Goal: Information Seeking & Learning: Learn about a topic

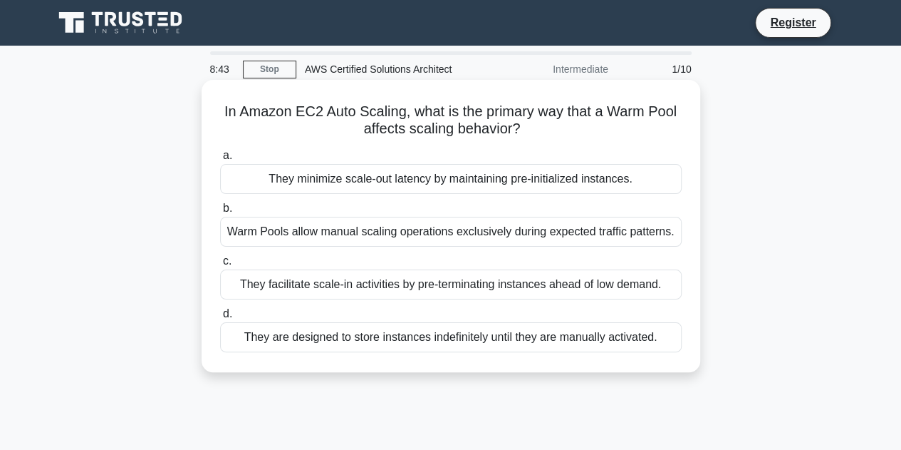
click at [503, 180] on div "They minimize scale-out latency by maintaining pre-initialized instances." at bounding box center [451, 179] width 462 height 30
click at [220, 160] on input "a. They minimize scale-out latency by maintaining pre-initialized instances." at bounding box center [220, 155] width 0 height 9
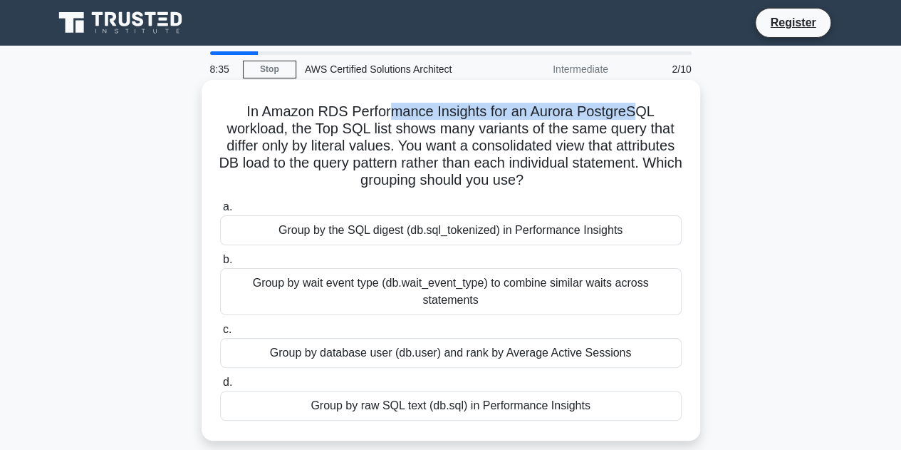
drag, startPoint x: 393, startPoint y: 114, endPoint x: 641, endPoint y: 119, distance: 248.0
click at [641, 119] on h5 "In Amazon RDS Performance Insights for an Aurora PostgreSQL workload, the Top S…" at bounding box center [451, 146] width 465 height 87
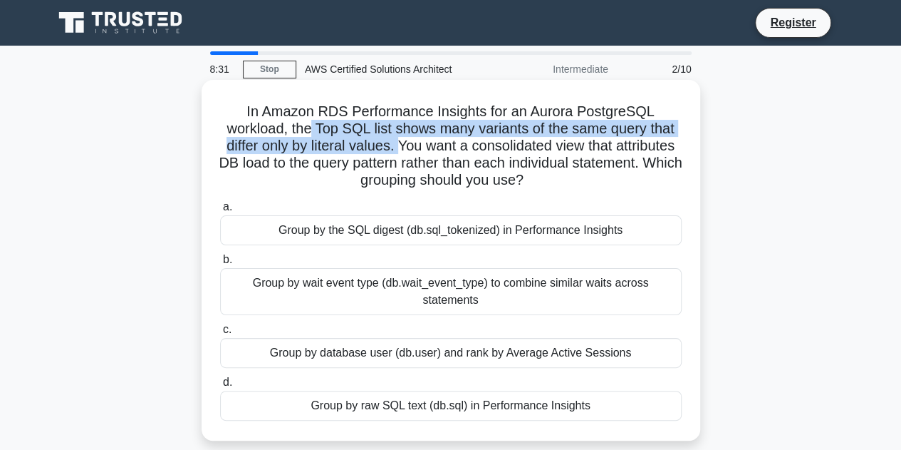
drag, startPoint x: 308, startPoint y: 130, endPoint x: 432, endPoint y: 146, distance: 125.7
click at [432, 146] on h5 "In Amazon RDS Performance Insights for an Aurora PostgreSQL workload, the Top S…" at bounding box center [451, 146] width 465 height 87
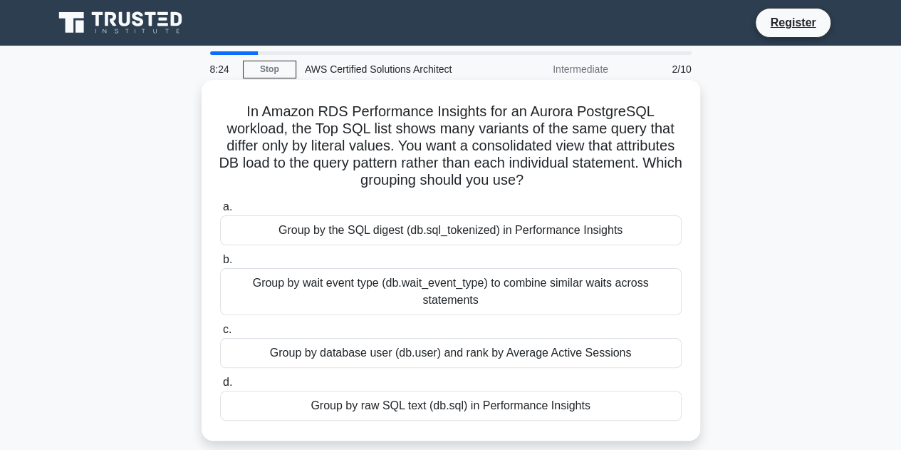
drag, startPoint x: 434, startPoint y: 146, endPoint x: 606, endPoint y: 182, distance: 175.4
click at [606, 182] on h5 "In Amazon RDS Performance Insights for an Aurora PostgreSQL workload, the Top S…" at bounding box center [451, 146] width 465 height 87
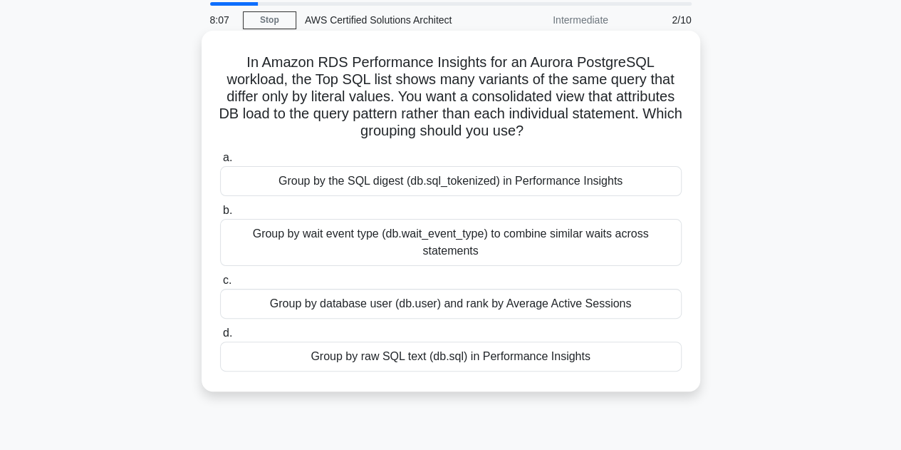
scroll to position [71, 0]
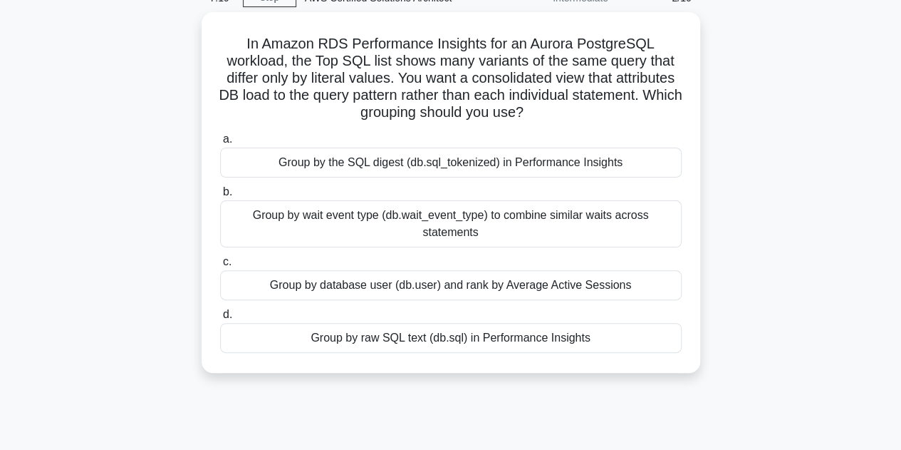
click at [768, 306] on div "In Amazon RDS Performance Insights for an Aurora PostgreSQL workload, the Top S…" at bounding box center [451, 201] width 812 height 378
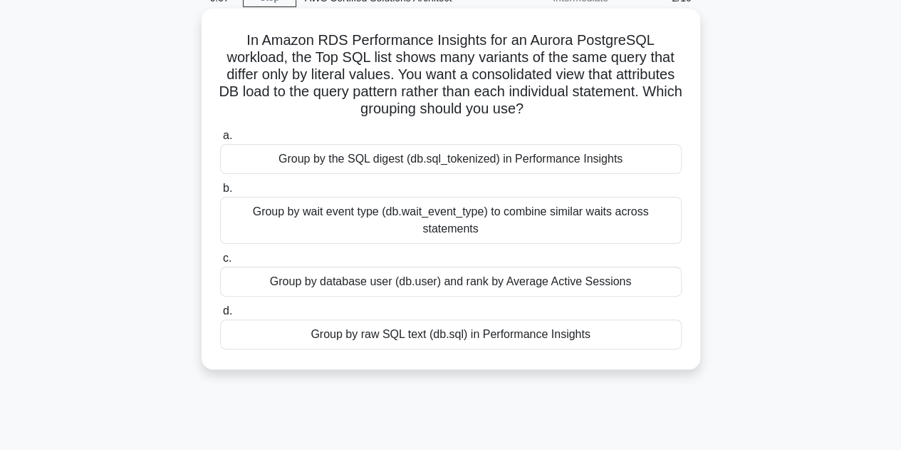
click at [620, 284] on div "Group by database user (db.user) and rank by Average Active Sessions" at bounding box center [451, 281] width 462 height 30
click at [220, 263] on input "c. Group by database user (db.user) and rank by Average Active Sessions" at bounding box center [220, 258] width 0 height 9
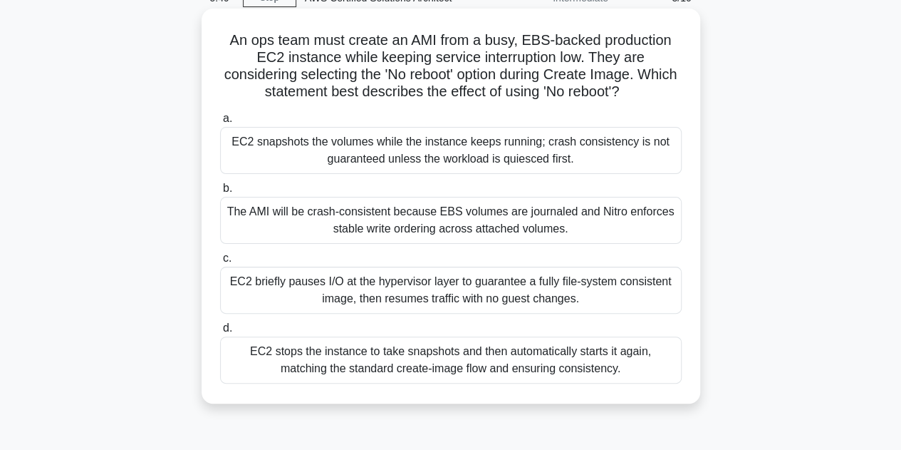
click at [510, 291] on div "EC2 briefly pauses I/O at the hypervisor layer to guarantee a fully file-system…" at bounding box center [451, 289] width 462 height 47
click at [220, 263] on input "c. EC2 briefly pauses I/O at the hypervisor layer to guarantee a fully file-sys…" at bounding box center [220, 258] width 0 height 9
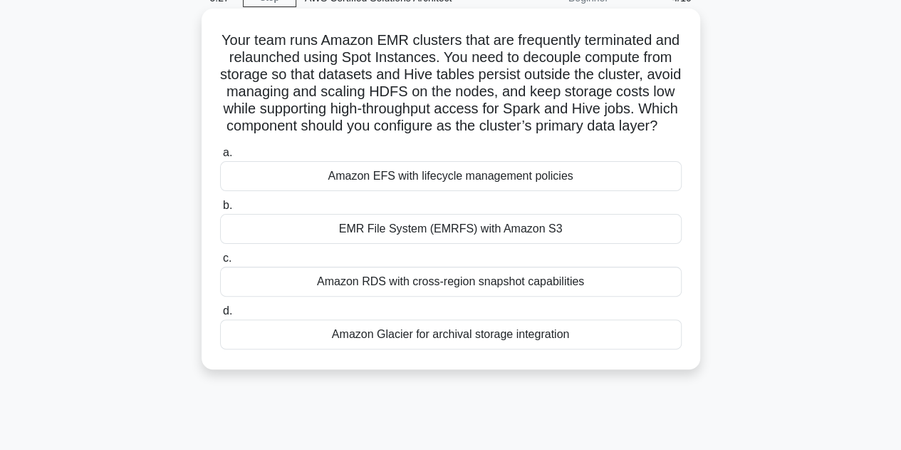
drag, startPoint x: 419, startPoint y: 122, endPoint x: 594, endPoint y: 140, distance: 176.2
click at [594, 135] on h5 "Your team runs Amazon EMR clusters that are frequently terminated and relaunche…" at bounding box center [451, 83] width 465 height 104
click at [596, 135] on h5 "Your team runs Amazon EMR clusters that are frequently terminated and relaunche…" at bounding box center [451, 83] width 465 height 104
click at [612, 244] on div "EMR File System (EMRFS) with Amazon S3" at bounding box center [451, 229] width 462 height 30
click at [220, 210] on input "b. EMR File System (EMRFS) with Amazon S3" at bounding box center [220, 205] width 0 height 9
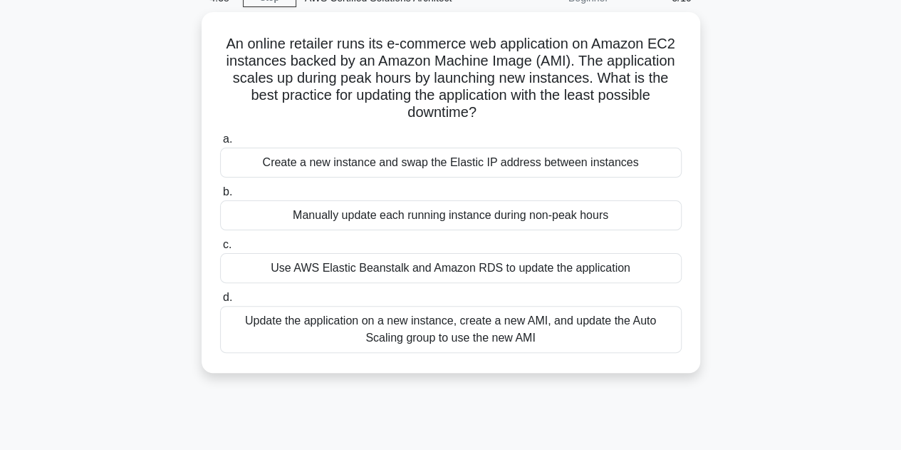
scroll to position [0, 0]
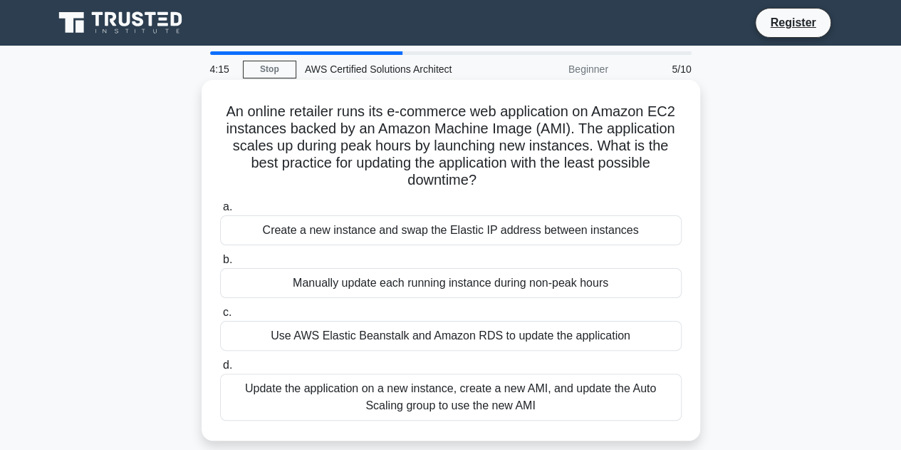
click at [568, 334] on div "Use AWS Elastic Beanstalk and Amazon RDS to update the application" at bounding box center [451, 336] width 462 height 30
click at [220, 317] on input "c. Use AWS Elastic Beanstalk and Amazon RDS to update the application" at bounding box center [220, 312] width 0 height 9
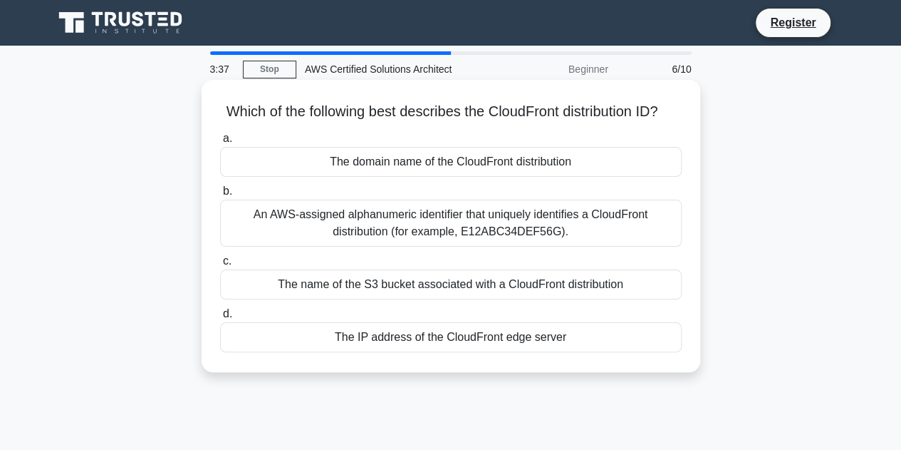
click at [547, 247] on div "An AWS-assigned alphanumeric identifier that uniquely identifies a CloudFront d…" at bounding box center [451, 222] width 462 height 47
click at [220, 196] on input "b. An AWS-assigned alphanumeric identifier that uniquely identifies a CloudFron…" at bounding box center [220, 191] width 0 height 9
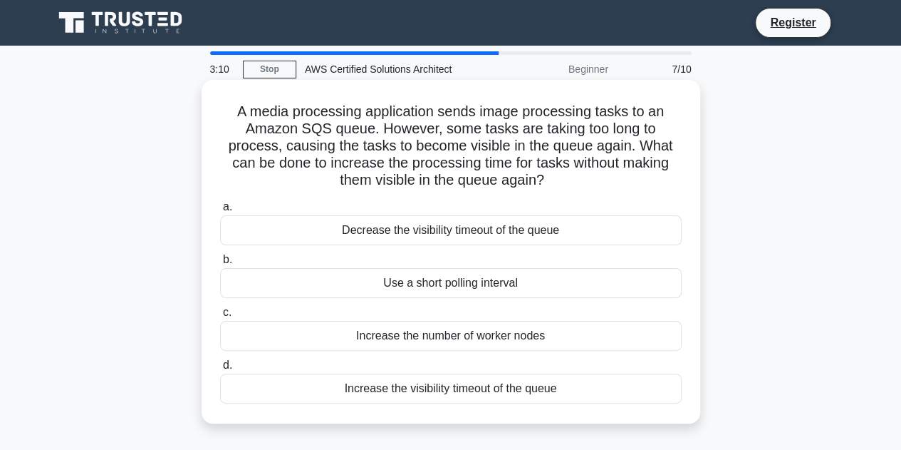
click at [567, 390] on div "Increase the visibility timeout of the queue" at bounding box center [451, 388] width 462 height 30
click at [220, 370] on input "d. Increase the visibility timeout of the queue" at bounding box center [220, 364] width 0 height 9
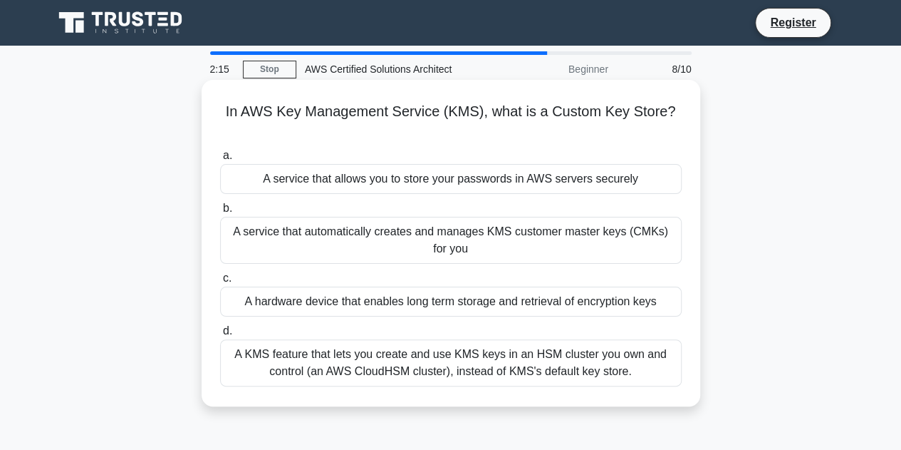
click at [583, 365] on div "A KMS feature that lets you create and use KMS keys in an HSM cluster you own a…" at bounding box center [451, 362] width 462 height 47
click at [220, 336] on input "d. A KMS feature that lets you create and use KMS keys in an HSM cluster you ow…" at bounding box center [220, 330] width 0 height 9
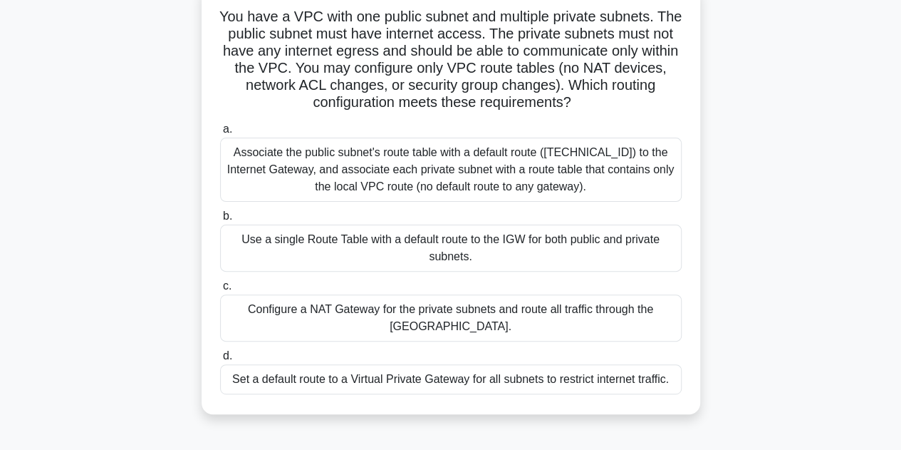
scroll to position [95, 0]
click at [615, 320] on div "Configure a NAT Gateway for the private subnets and route all traffic through t…" at bounding box center [451, 317] width 462 height 47
click at [220, 290] on input "c. Configure a NAT Gateway for the private subnets and route all traffic throug…" at bounding box center [220, 285] width 0 height 9
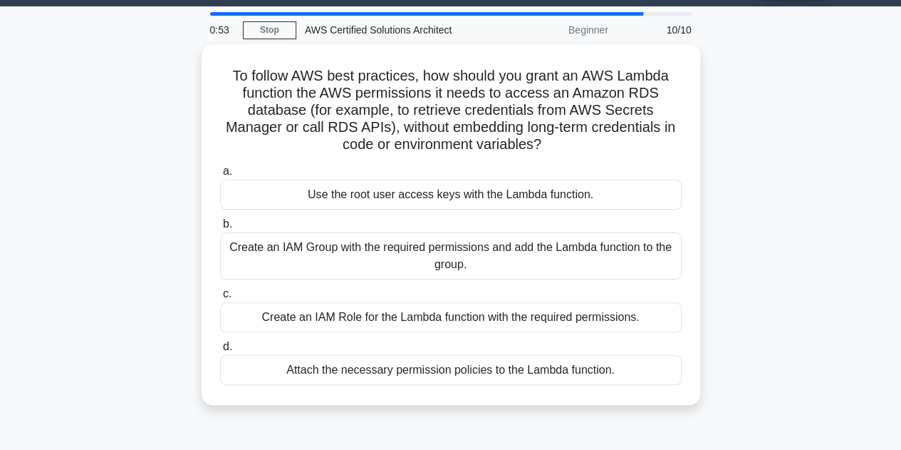
scroll to position [41, 0]
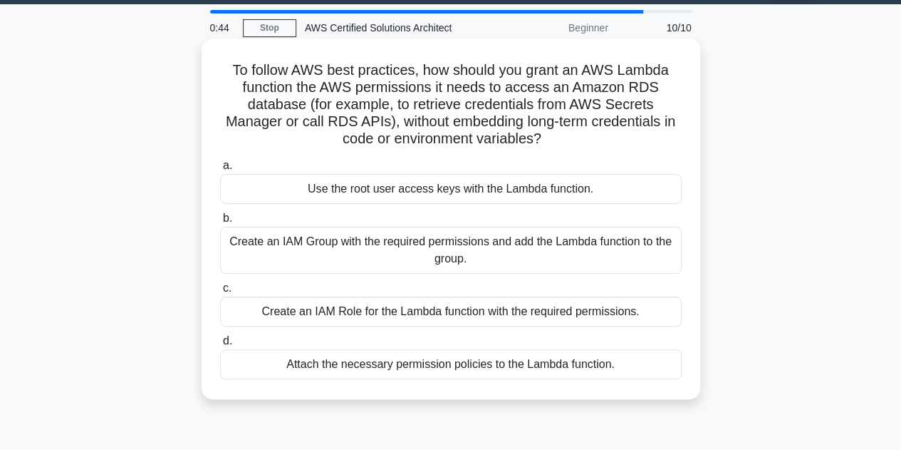
click at [644, 308] on div "Create an IAM Role for the Lambda function with the required permissions." at bounding box center [451, 311] width 462 height 30
click at [220, 293] on input "c. Create an IAM Role for the Lambda function with the required permissions." at bounding box center [220, 288] width 0 height 9
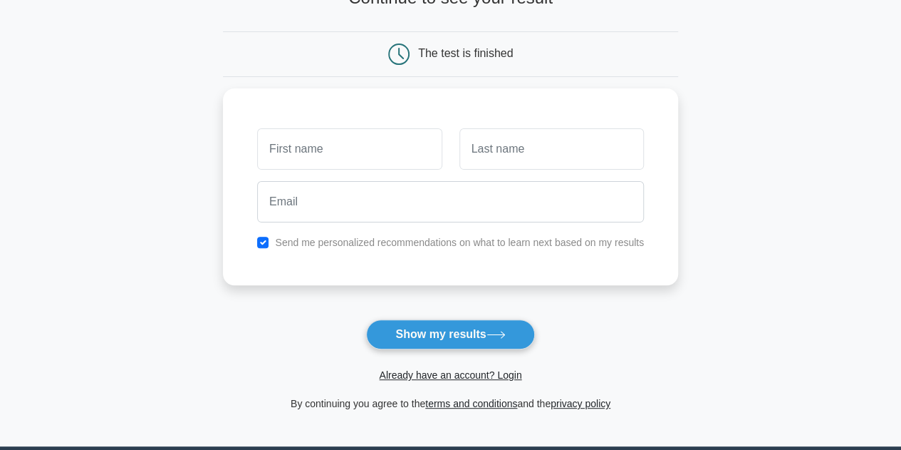
scroll to position [113, 0]
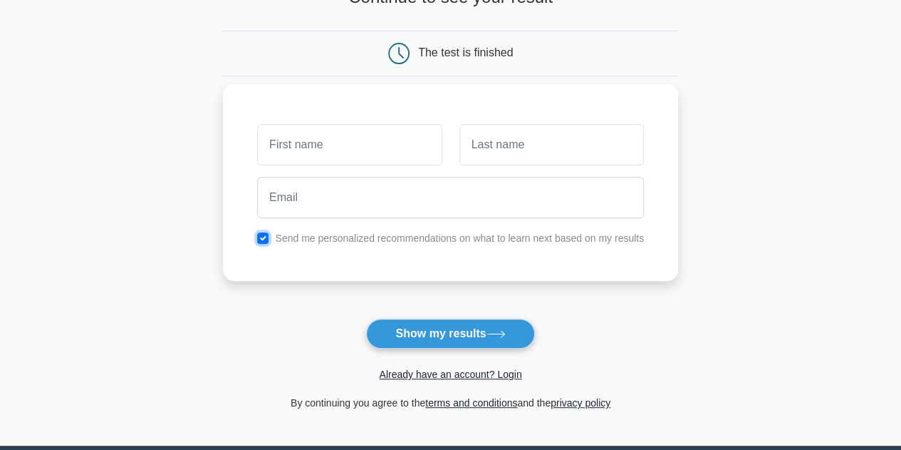
click at [265, 234] on input "checkbox" at bounding box center [262, 237] width 11 height 11
checkbox input "false"
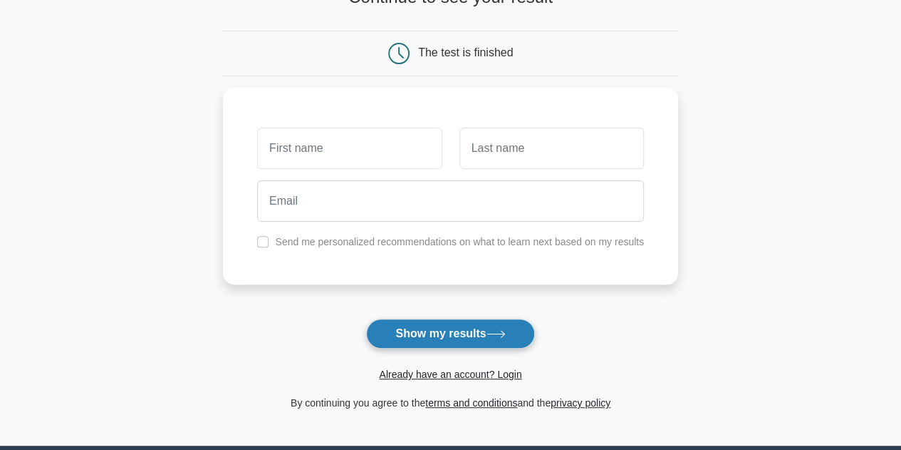
click at [441, 331] on button "Show my results" at bounding box center [450, 333] width 168 height 30
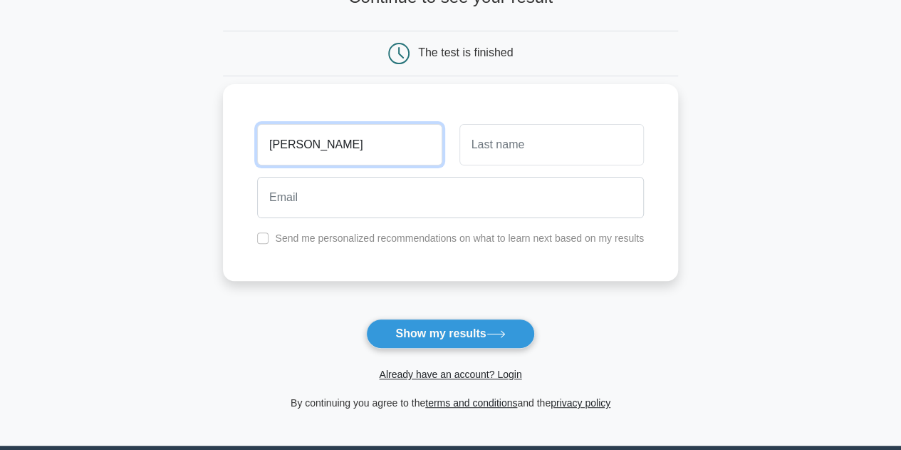
type input "[PERSON_NAME]"
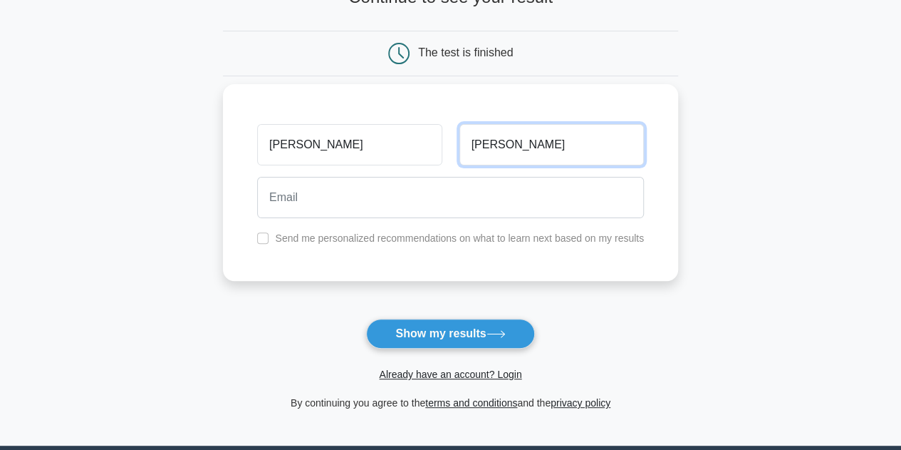
type input "Boddu"
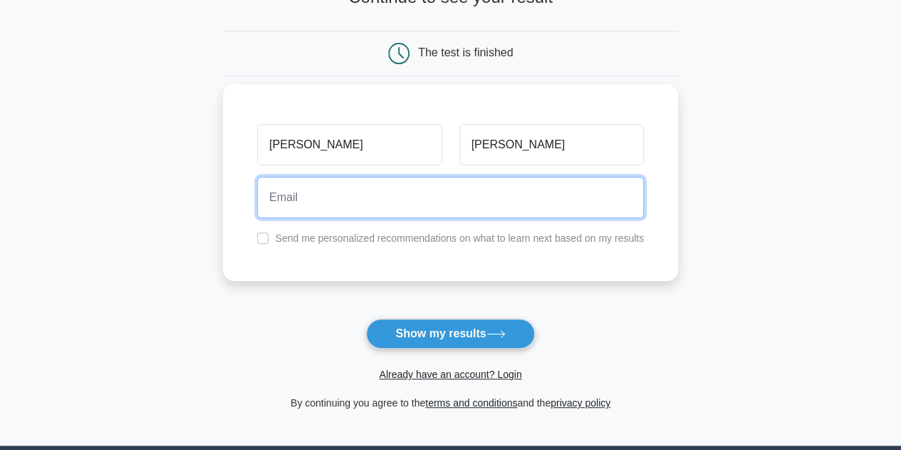
click at [353, 203] on input "email" at bounding box center [450, 197] width 387 height 41
type input "srikanth.boddu@adp.com"
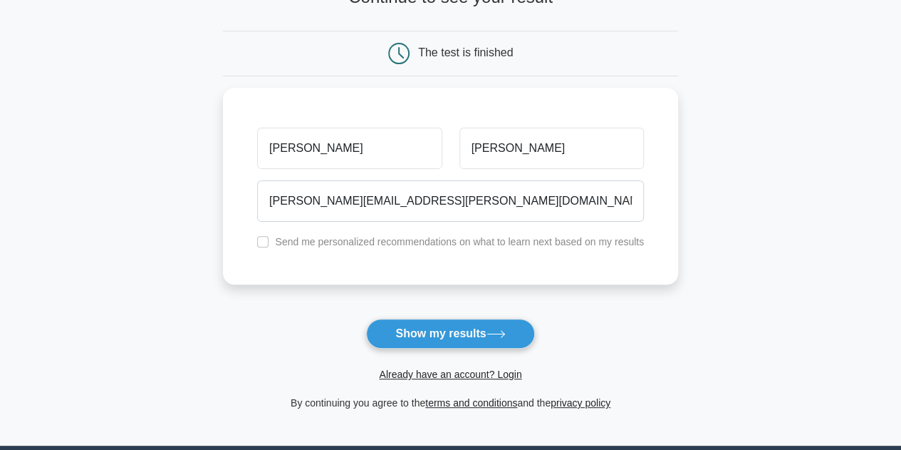
click at [794, 219] on main "Wait, there is more! Continue to see your result The test is finished Srikanth" at bounding box center [450, 188] width 901 height 513
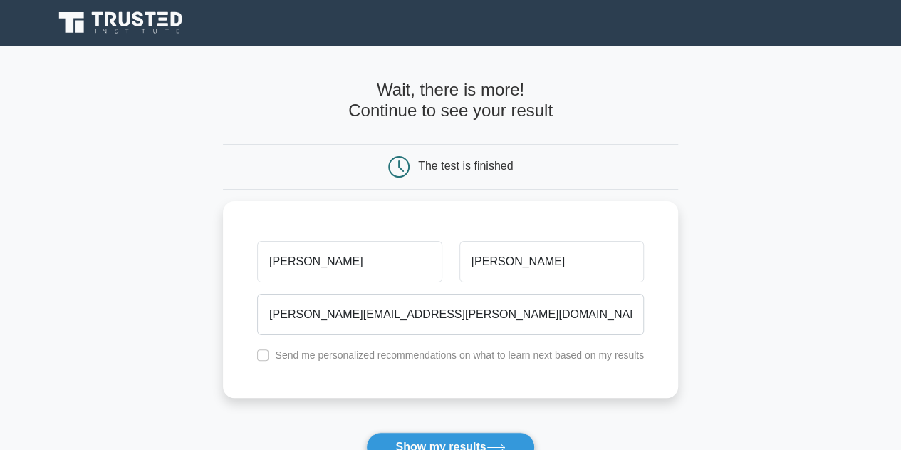
scroll to position [264, 0]
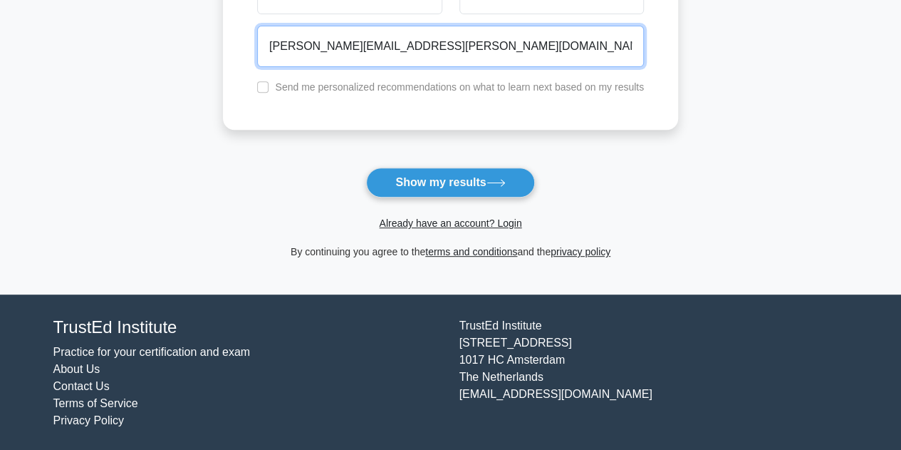
drag, startPoint x: 440, startPoint y: 49, endPoint x: 259, endPoint y: 46, distance: 180.3
click at [259, 46] on input "srikanth.boddu@adp.com" at bounding box center [450, 46] width 387 height 41
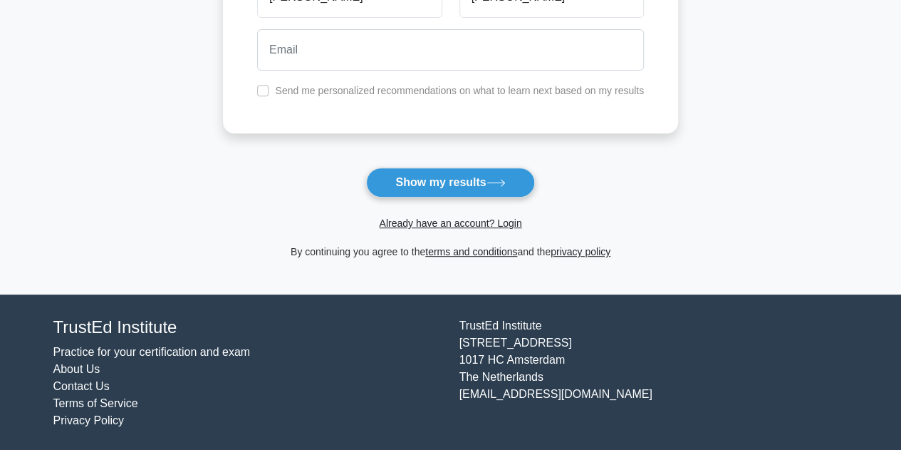
click at [234, 214] on span "Already have an account? Login" at bounding box center [451, 222] width 444 height 17
click at [412, 177] on button "Show my results" at bounding box center [450, 182] width 168 height 30
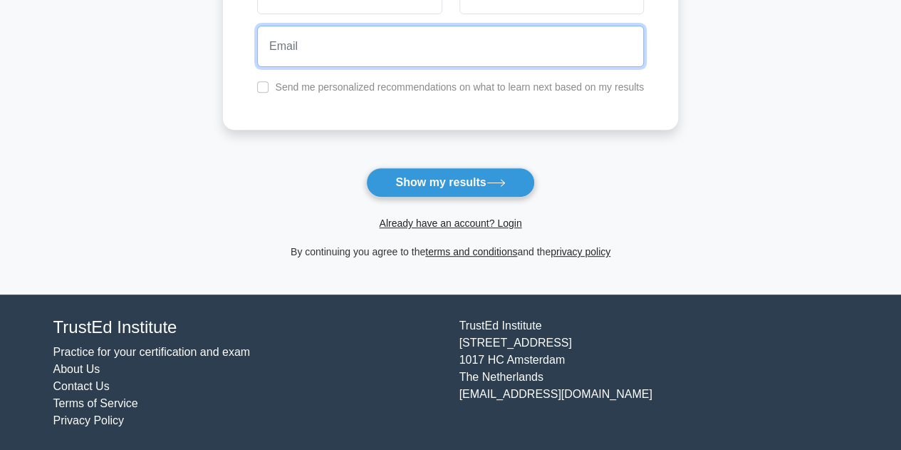
click at [331, 43] on input "email" at bounding box center [450, 46] width 387 height 41
type input "srikanth.boddu@adp.com"
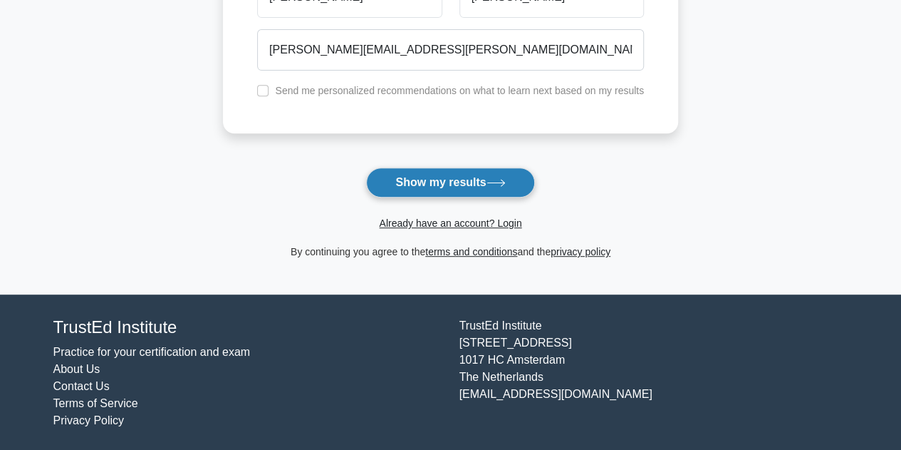
click at [403, 190] on button "Show my results" at bounding box center [450, 182] width 168 height 30
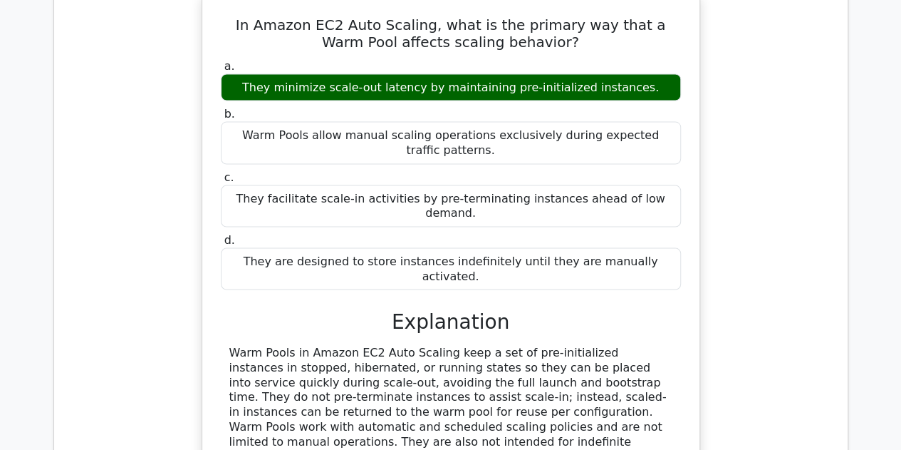
scroll to position [1644, 0]
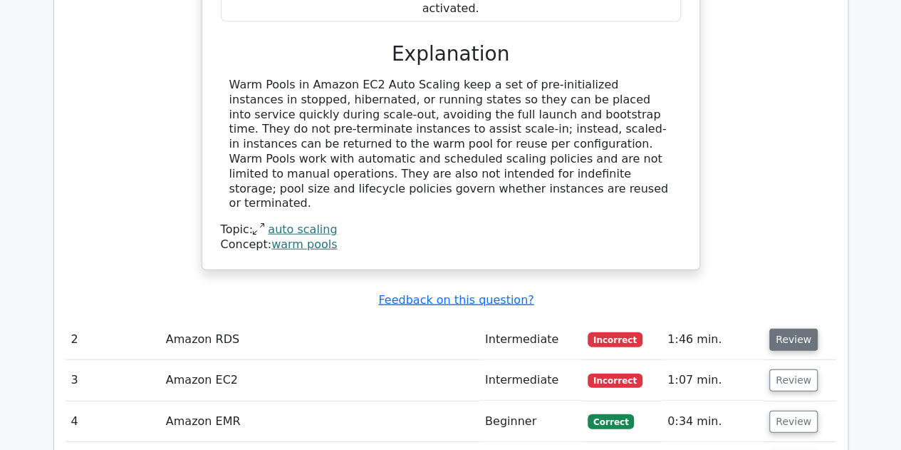
click at [799, 328] on button "Review" at bounding box center [793, 339] width 48 height 22
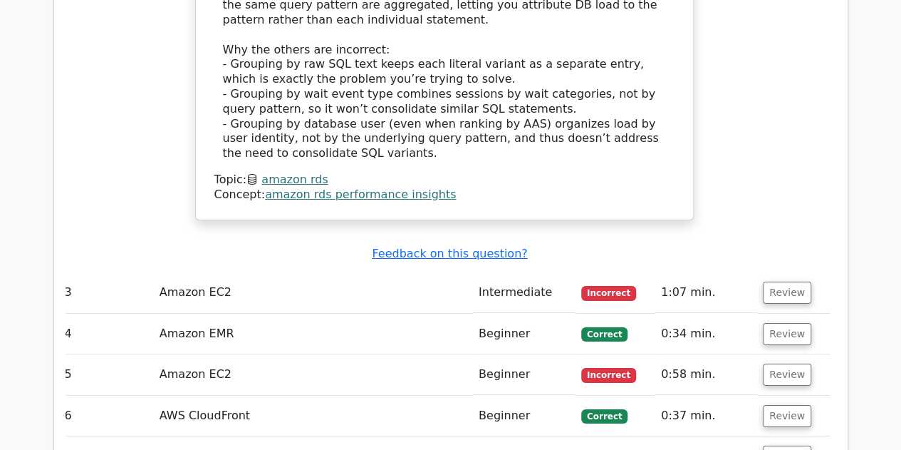
scroll to position [2428, 0]
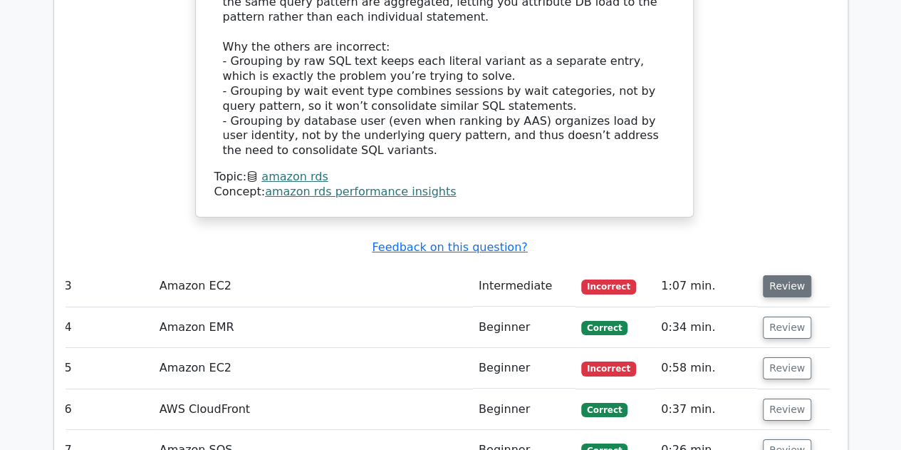
click at [785, 275] on button "Review" at bounding box center [787, 286] width 48 height 22
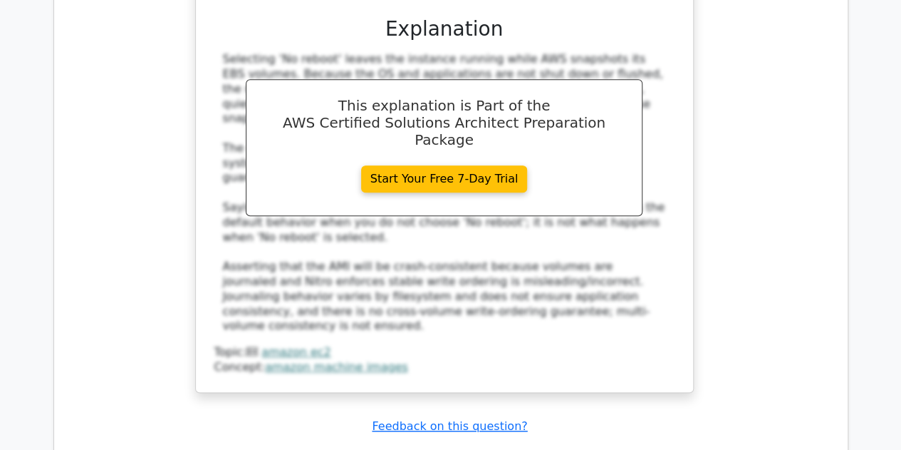
scroll to position [3125, 0]
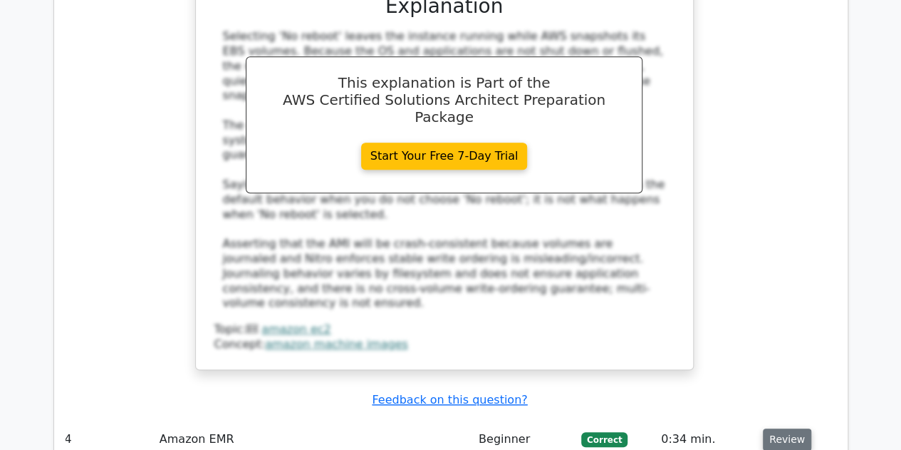
click at [772, 428] on button "Review" at bounding box center [787, 439] width 48 height 22
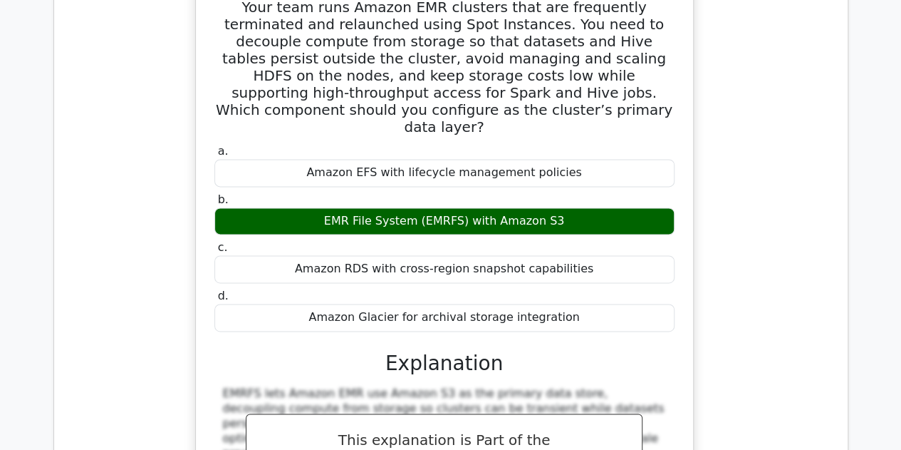
scroll to position [3896, 0]
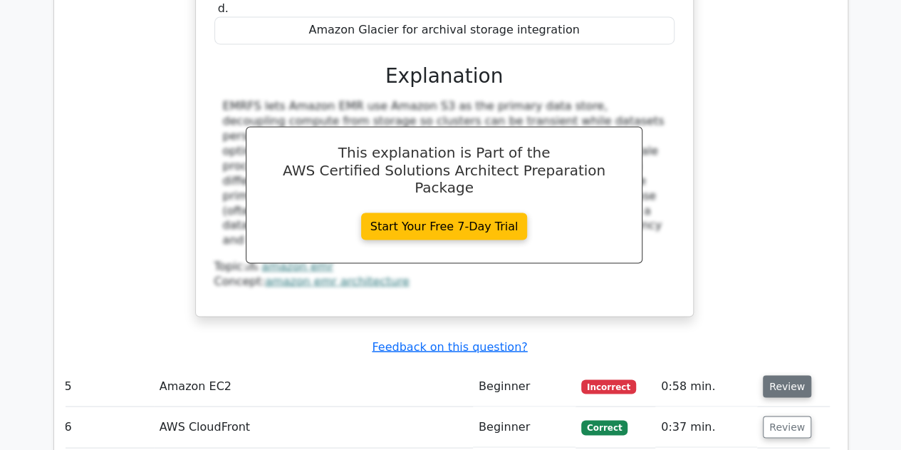
click at [784, 375] on button "Review" at bounding box center [787, 386] width 48 height 22
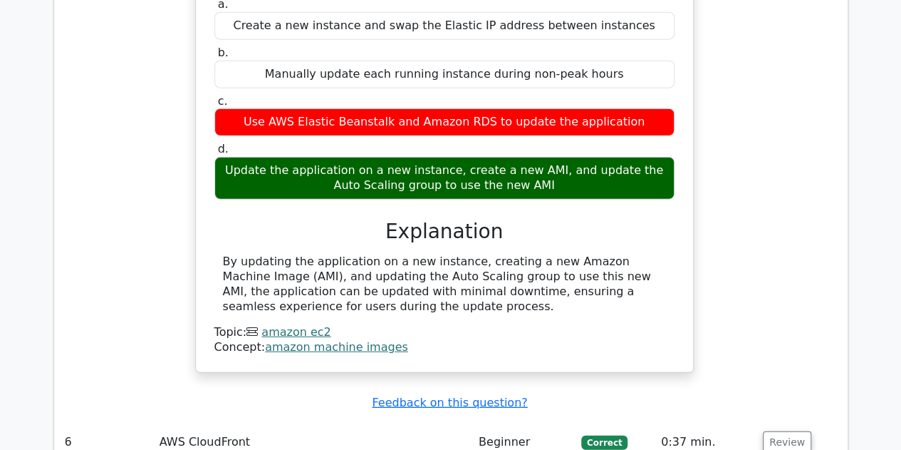
scroll to position [4439, 0]
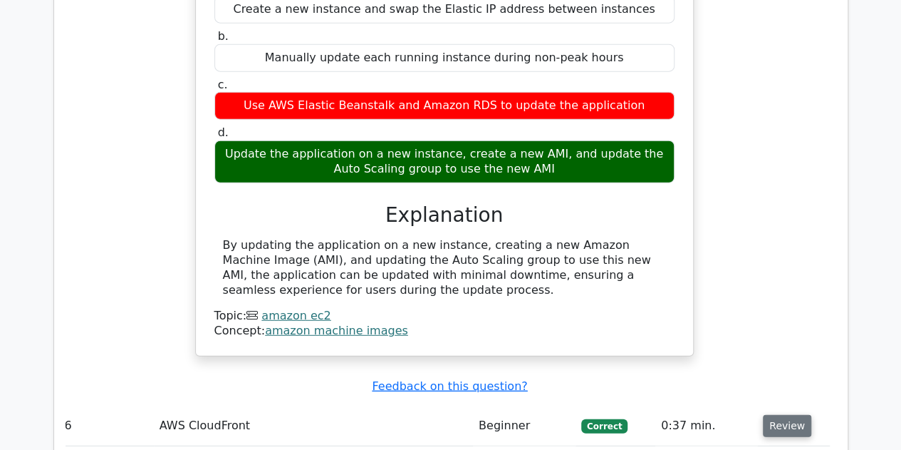
click at [787, 415] on button "Review" at bounding box center [787, 426] width 48 height 22
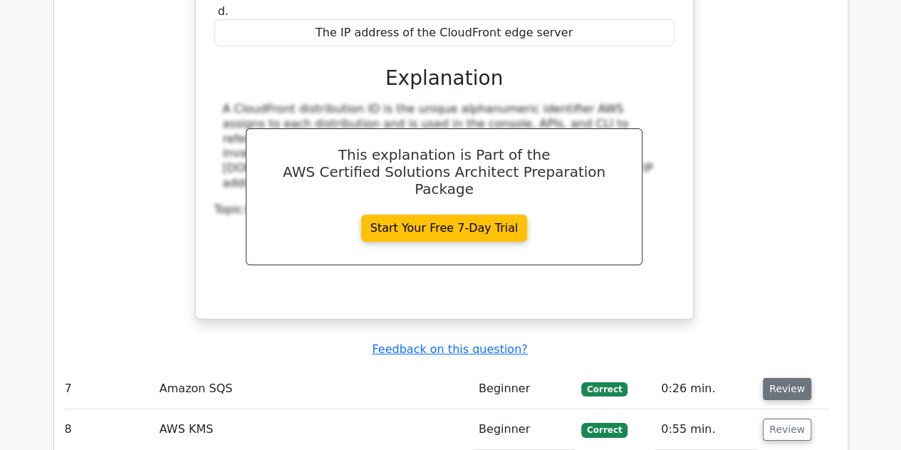
scroll to position [5110, 0]
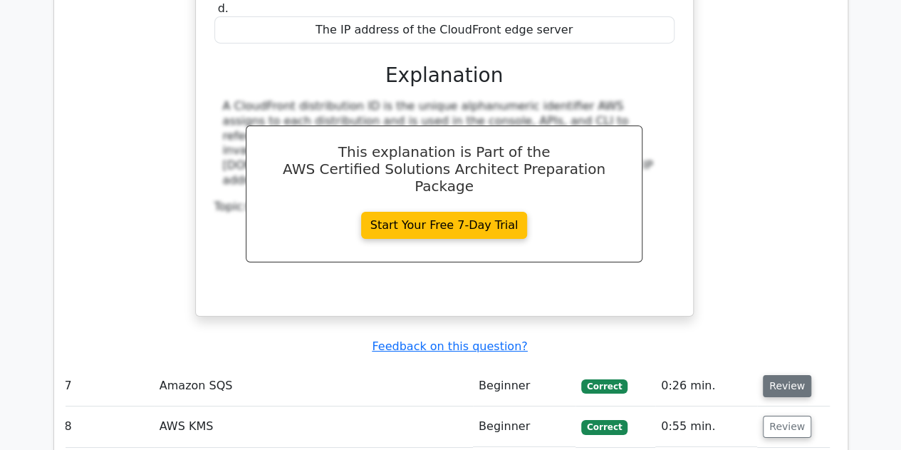
click at [797, 375] on button "Review" at bounding box center [787, 386] width 48 height 22
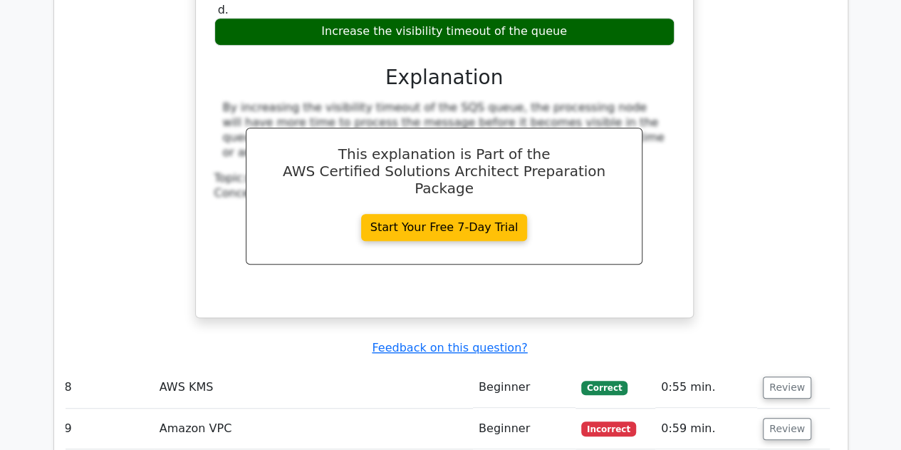
scroll to position [5777, 0]
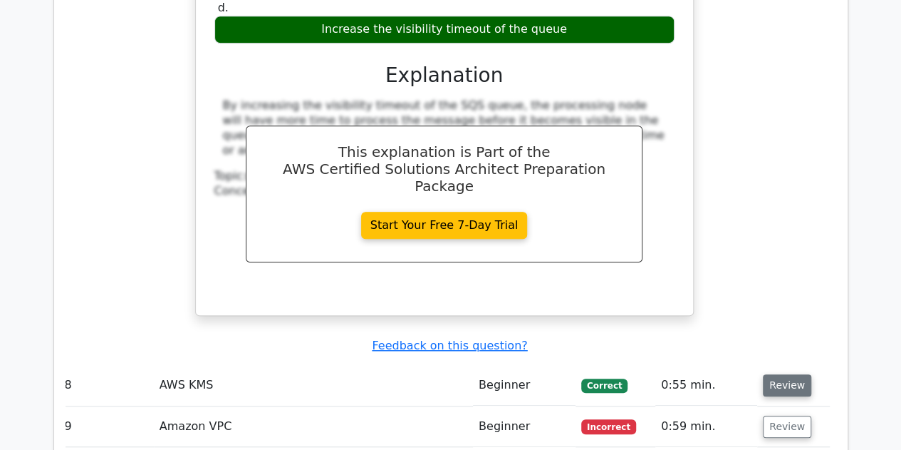
click at [783, 374] on button "Review" at bounding box center [787, 385] width 48 height 22
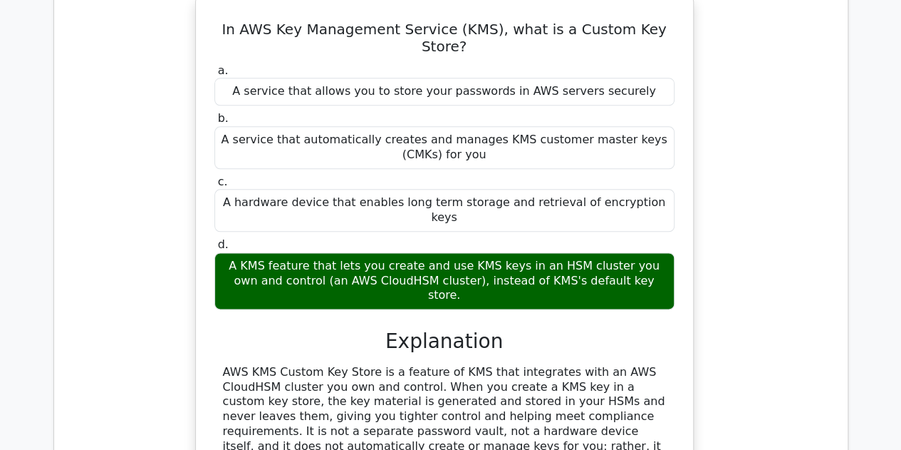
scroll to position [6253, 0]
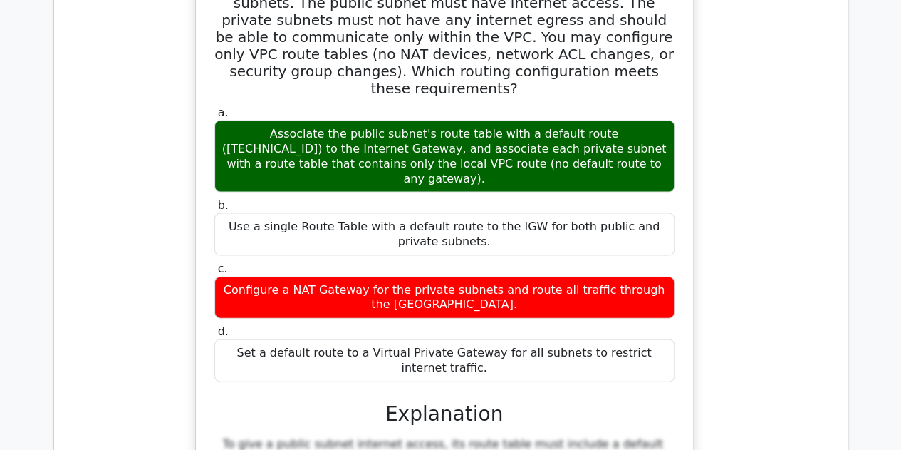
scroll to position [6884, 0]
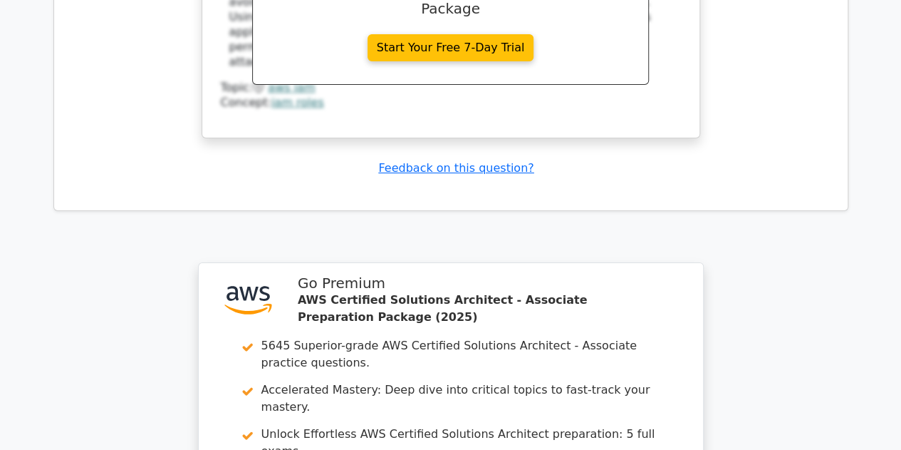
scroll to position [8090, 0]
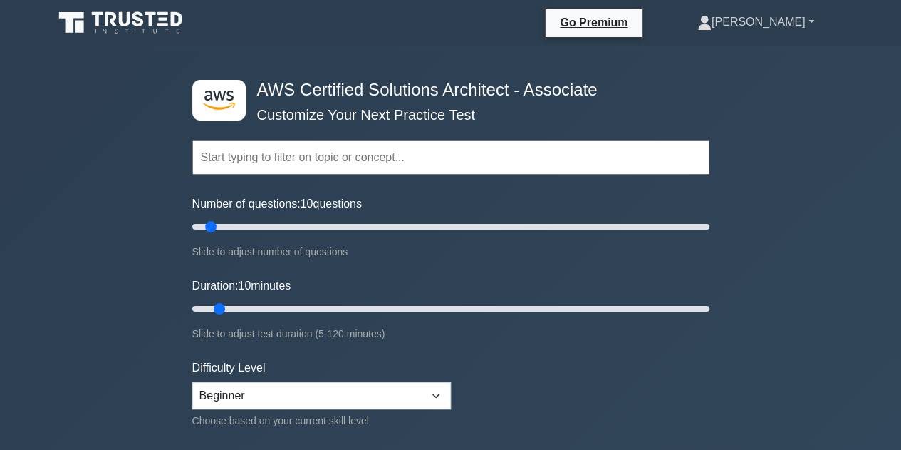
click at [809, 26] on link "[PERSON_NAME]" at bounding box center [755, 22] width 185 height 28
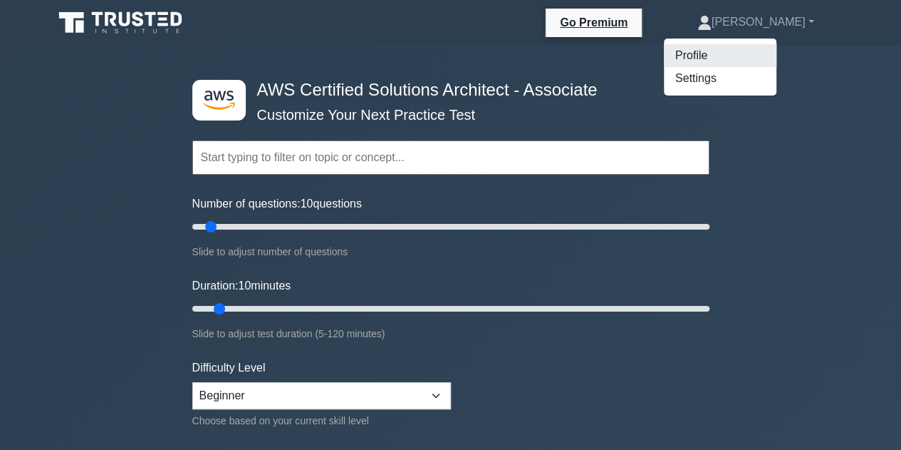
click at [762, 56] on link "Profile" at bounding box center [720, 55] width 113 height 23
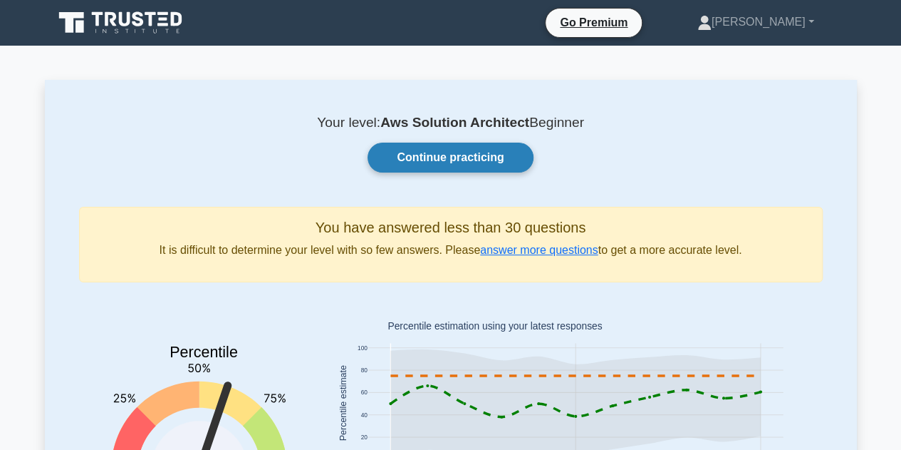
click at [474, 153] on link "Continue practicing" at bounding box center [450, 157] width 165 height 30
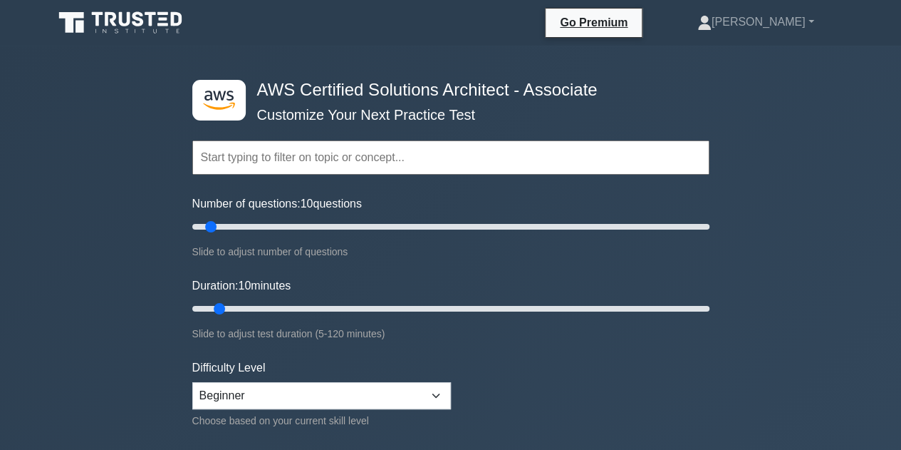
click at [474, 153] on input "text" at bounding box center [450, 157] width 517 height 34
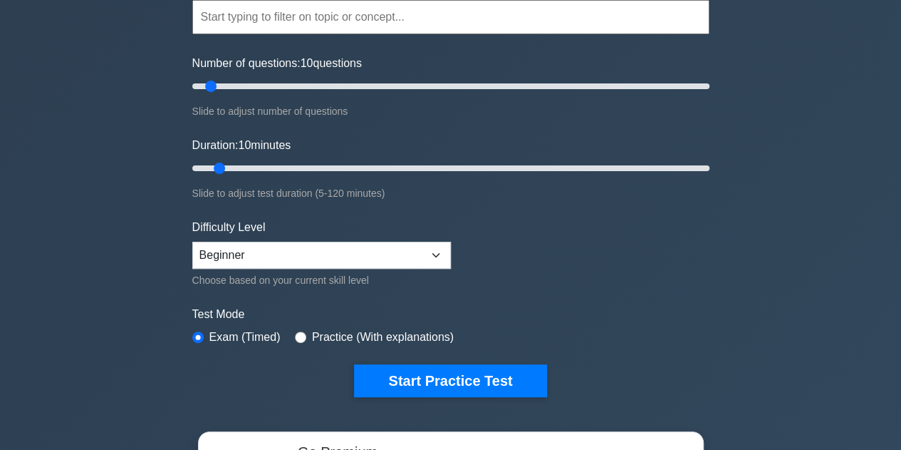
scroll to position [140, 0]
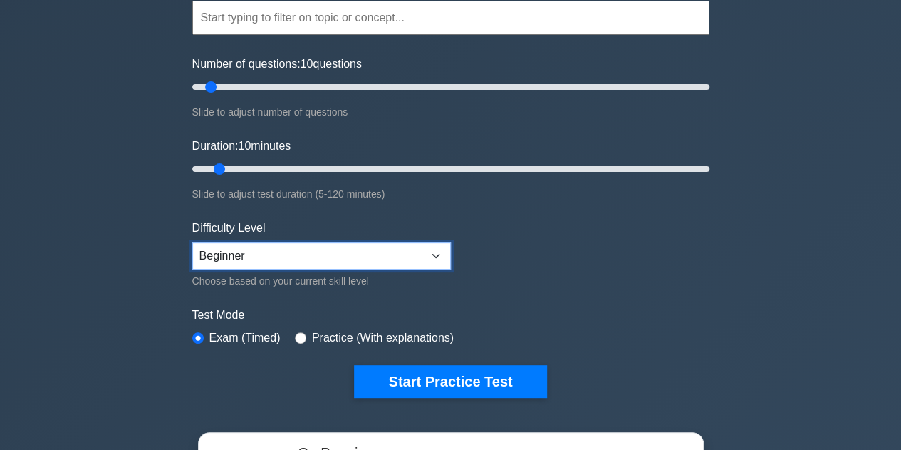
click at [234, 254] on select "Beginner Intermediate Expert" at bounding box center [321, 255] width 259 height 27
select select "intermediate"
click at [192, 242] on select "Beginner Intermediate Expert" at bounding box center [321, 255] width 259 height 27
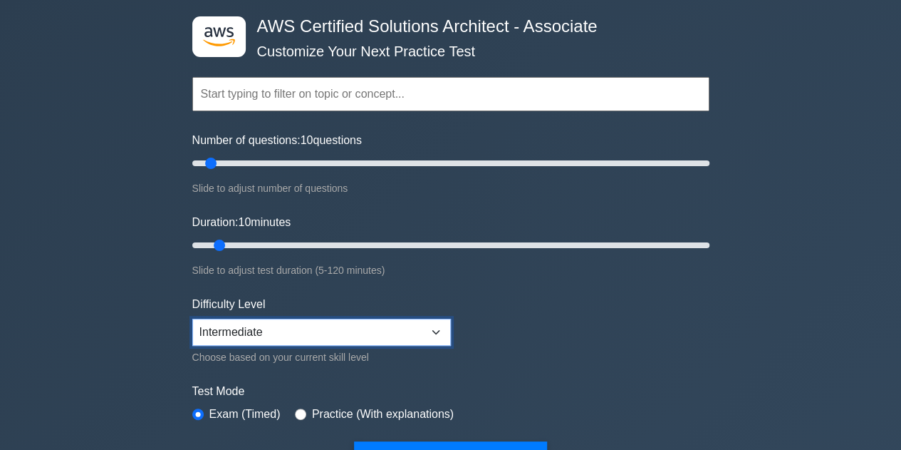
scroll to position [61, 0]
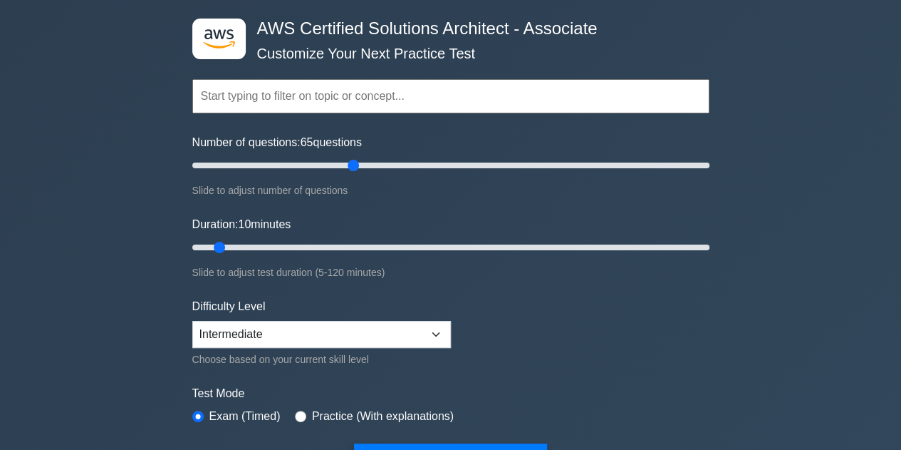
drag, startPoint x: 213, startPoint y: 165, endPoint x: 352, endPoint y: 165, distance: 138.9
type input "65"
click at [352, 165] on input "Number of questions: 65 questions" at bounding box center [450, 165] width 517 height 17
drag, startPoint x: 226, startPoint y: 249, endPoint x: 524, endPoint y: 249, distance: 298.5
click at [524, 249] on input "Duration: 70 minutes" at bounding box center [450, 247] width 517 height 17
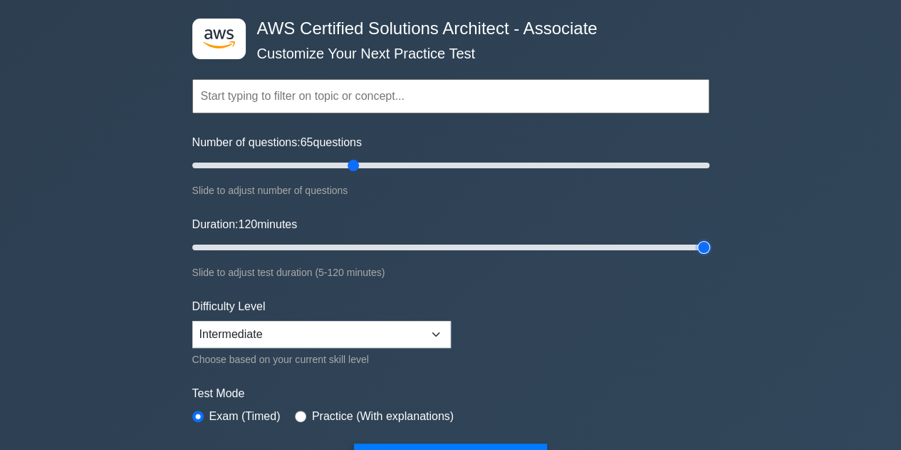
drag, startPoint x: 524, startPoint y: 249, endPoint x: 848, endPoint y: 250, distance: 323.5
type input "120"
click at [710, 250] on input "Duration: 120 minutes" at bounding box center [450, 247] width 517 height 17
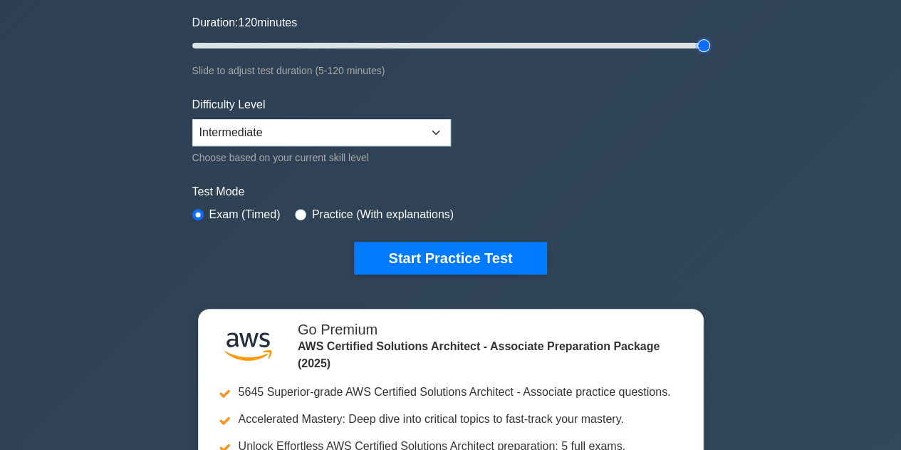
scroll to position [264, 0]
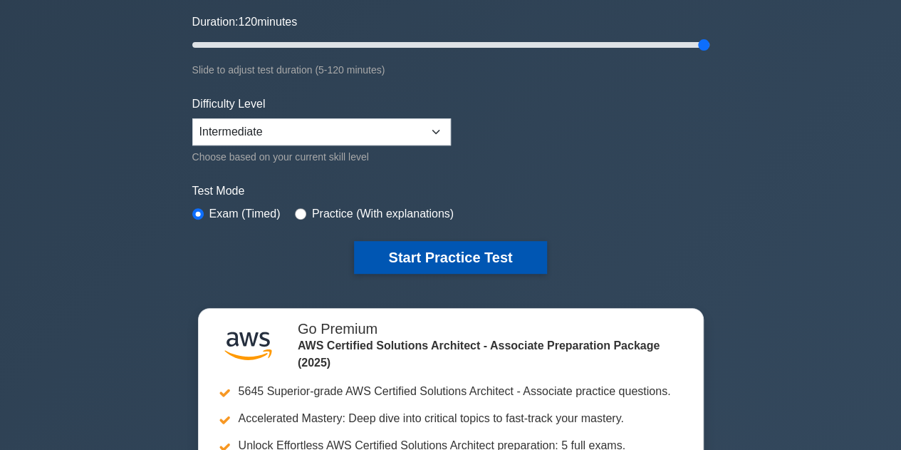
click at [462, 263] on button "Start Practice Test" at bounding box center [450, 257] width 192 height 33
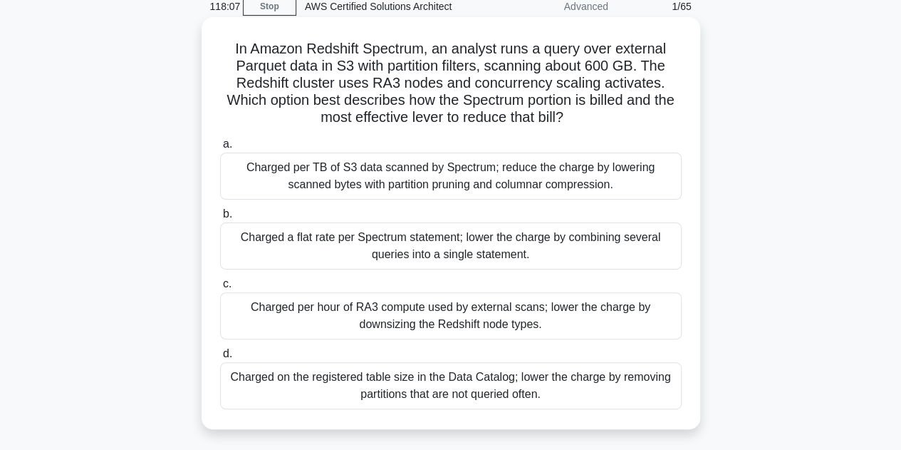
scroll to position [134, 0]
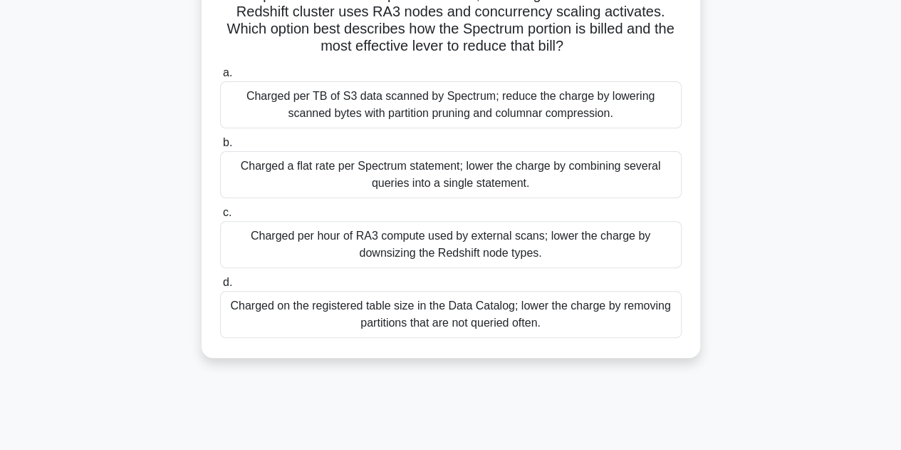
click at [461, 317] on div "Charged on the registered table size in the Data Catalog; lower the charge by r…" at bounding box center [451, 314] width 462 height 47
click at [220, 287] on input "d. Charged on the registered table size in the Data Catalog; lower the charge b…" at bounding box center [220, 282] width 0 height 9
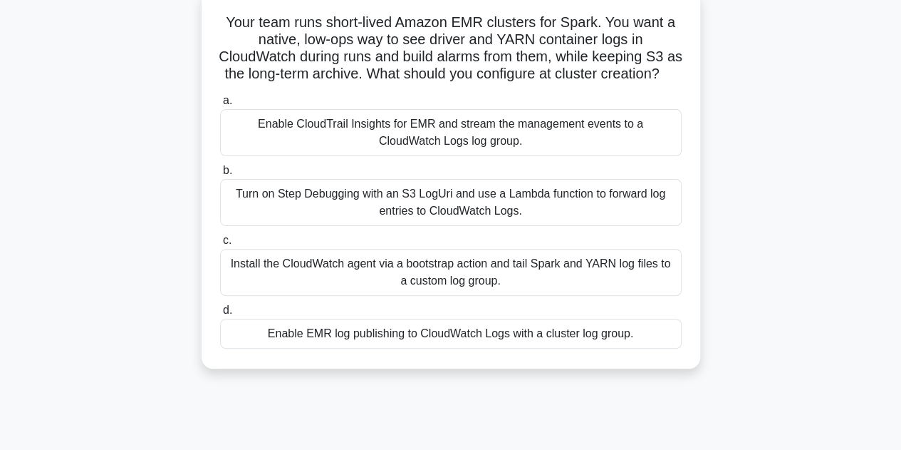
scroll to position [71, 0]
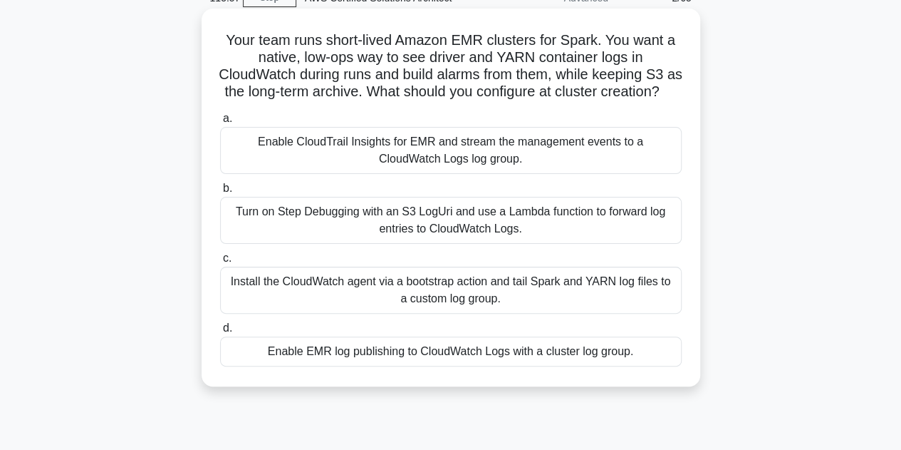
click at [484, 366] on div "Enable EMR log publishing to CloudWatch Logs with a cluster log group." at bounding box center [451, 351] width 462 height 30
click at [220, 333] on input "d. Enable EMR log publishing to CloudWatch Logs with a cluster log group." at bounding box center [220, 327] width 0 height 9
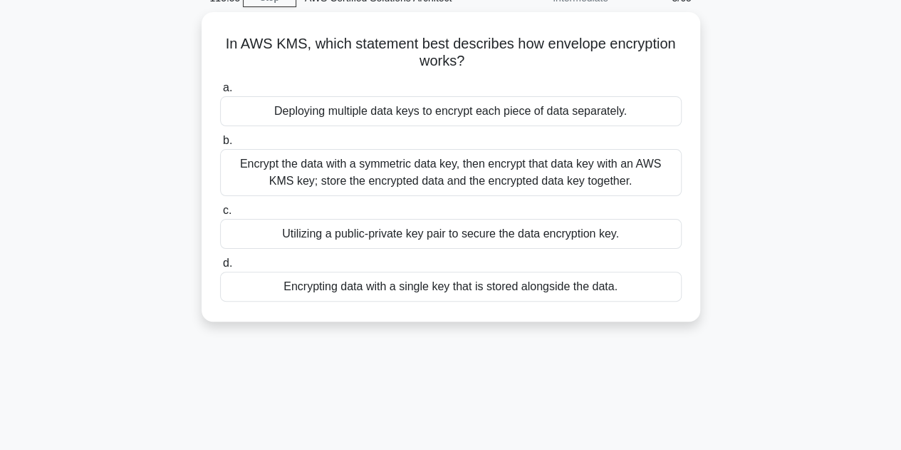
scroll to position [0, 0]
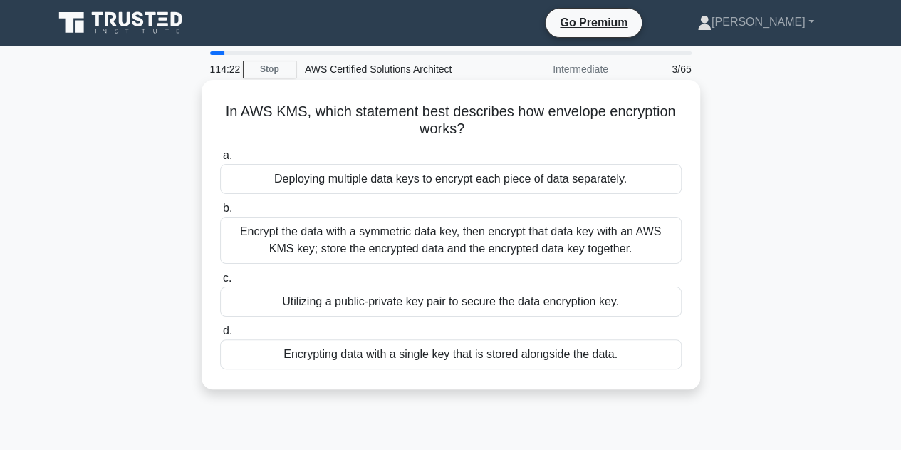
click at [557, 253] on div "Encrypt the data with a symmetric data key, then encrypt that data key with an …" at bounding box center [451, 240] width 462 height 47
click at [220, 213] on input "b. Encrypt the data with a symmetric data key, then encrypt that data key with …" at bounding box center [220, 208] width 0 height 9
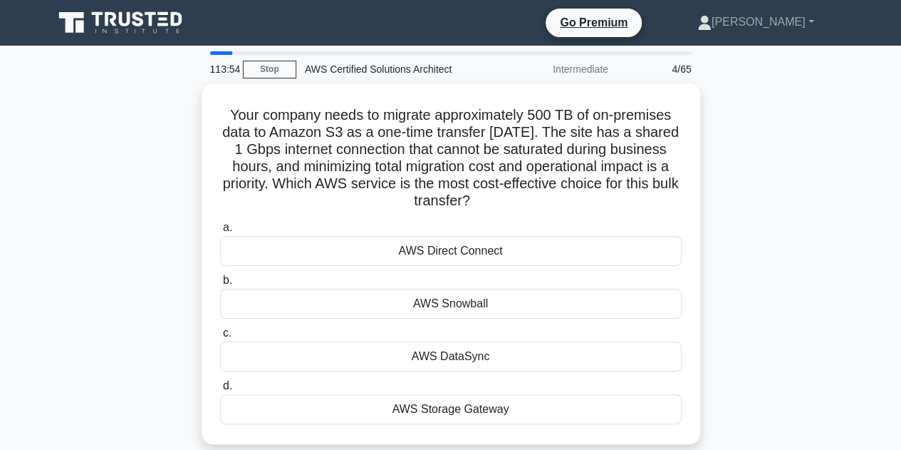
drag, startPoint x: 533, startPoint y: 299, endPoint x: 747, endPoint y: 273, distance: 215.4
click at [747, 273] on div "Your company needs to migrate approximately 500 TB of on-premises data to Amazo…" at bounding box center [451, 272] width 812 height 378
click at [747, 271] on div "Your company needs to migrate approximately 500 TB of on-premises data to Amazo…" at bounding box center [451, 272] width 812 height 378
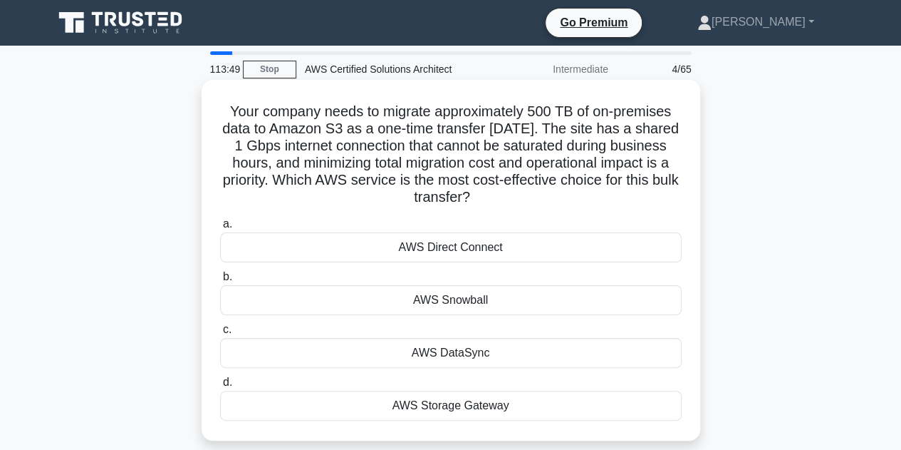
click at [487, 305] on div "AWS Snowball" at bounding box center [451, 300] width 462 height 30
click at [220, 281] on input "b. AWS Snowball" at bounding box center [220, 276] width 0 height 9
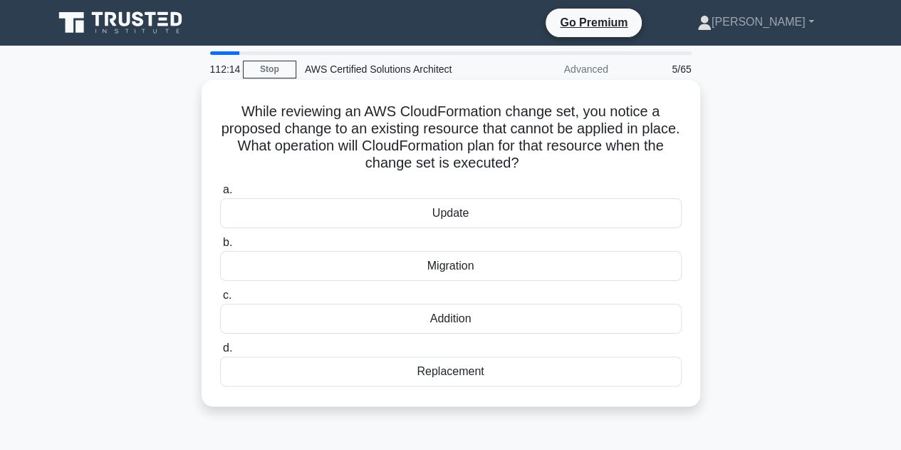
click at [450, 319] on div "Addition" at bounding box center [451, 318] width 462 height 30
click at [220, 300] on input "c. Addition" at bounding box center [220, 295] width 0 height 9
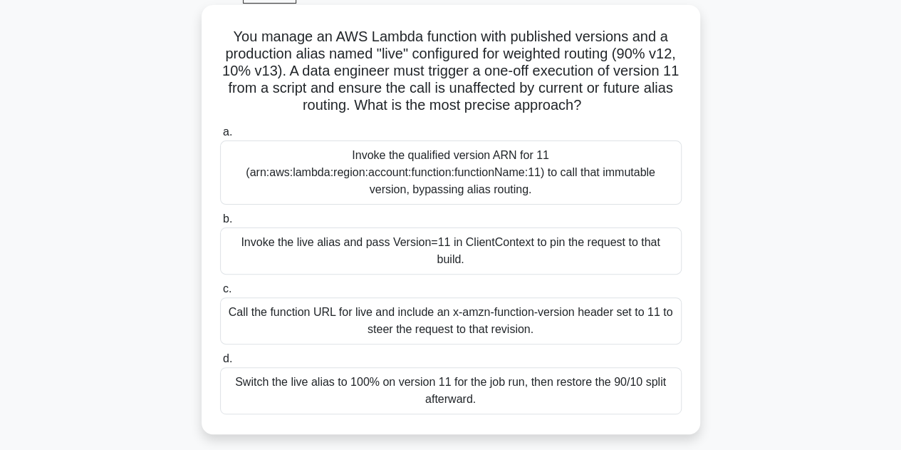
scroll to position [76, 0]
drag, startPoint x: 230, startPoint y: 36, endPoint x: 635, endPoint y: 414, distance: 554.0
click at [635, 414] on div "You manage an AWS Lambda function with published versions and a production alia…" at bounding box center [450, 218] width 487 height 417
copy div "You manage an AWS Lambda function with published versions and a production alia…"
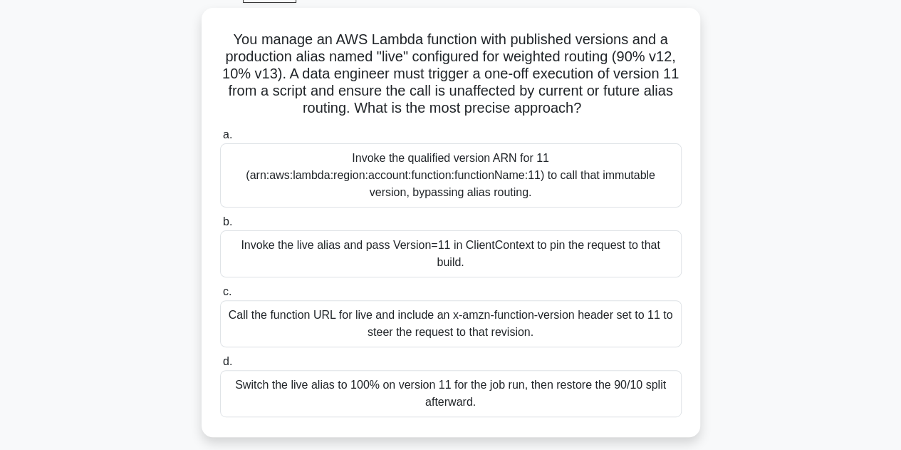
click at [740, 167] on div "You manage an AWS Lambda function with published versions and a production alia…" at bounding box center [451, 231] width 812 height 446
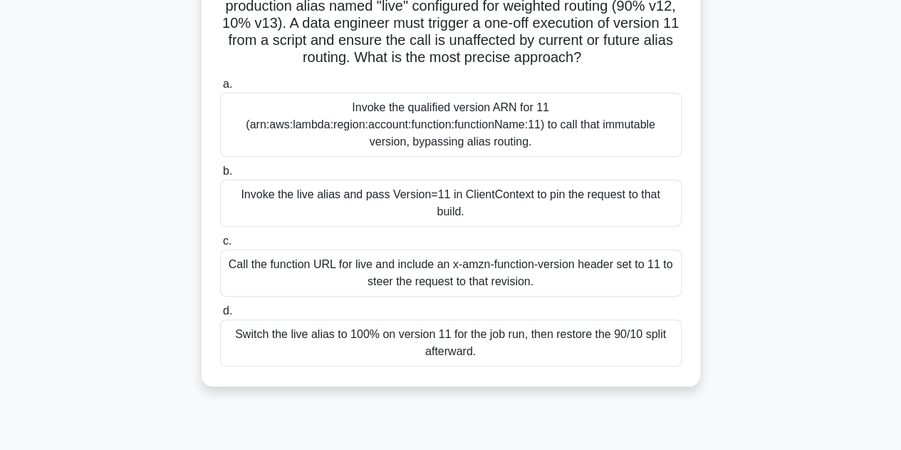
scroll to position [127, 0]
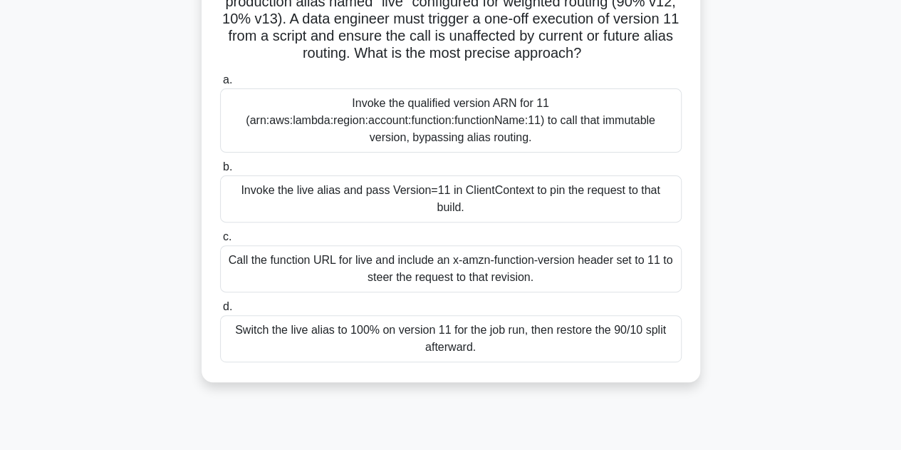
click at [557, 269] on div "Call the function URL for live and include an x-amzn-function-version header se…" at bounding box center [451, 268] width 462 height 47
click at [220, 242] on input "c. Call the function URL for live and include an x-amzn-function-version header…" at bounding box center [220, 236] width 0 height 9
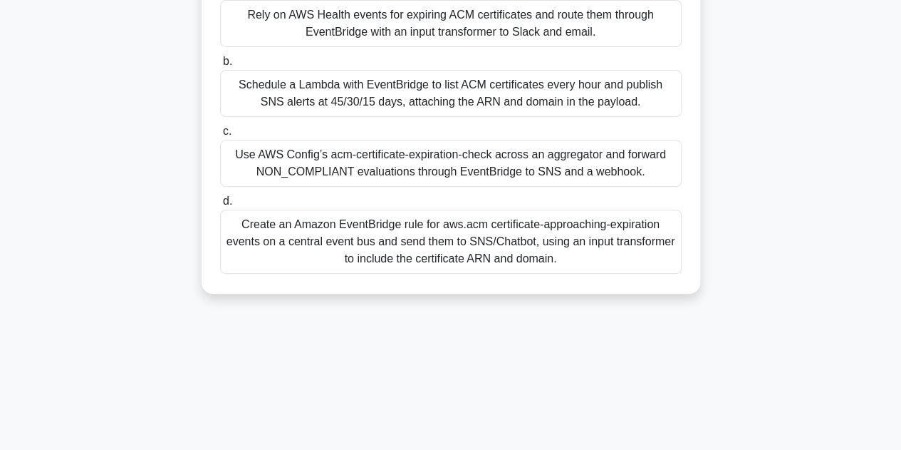
scroll to position [320, 0]
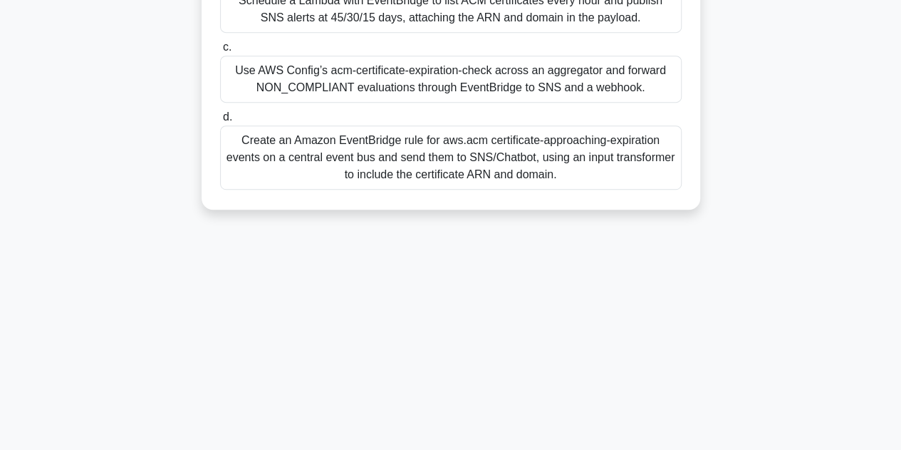
drag, startPoint x: 217, startPoint y: 57, endPoint x: 592, endPoint y: 334, distance: 466.1
click at [592, 334] on div "110:24 Stop AWS Certified Solutions Architect Intermediate 7/65 A company needs…" at bounding box center [451, 87] width 812 height 712
copy div "A company needs event-driven monitoring for expiring AWS Certificate Manager (A…"
click at [749, 261] on div "110:10 Stop AWS Certified Solutions Architect Intermediate 7/65 A company needs…" at bounding box center [451, 87] width 812 height 712
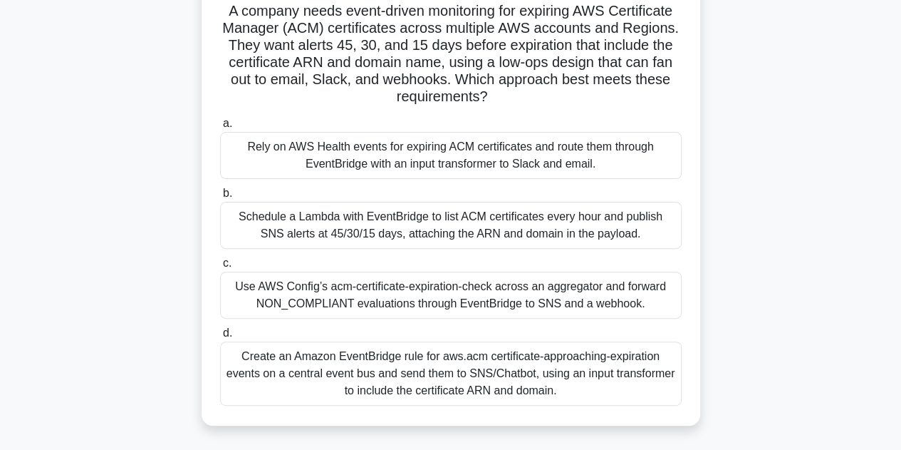
scroll to position [105, 0]
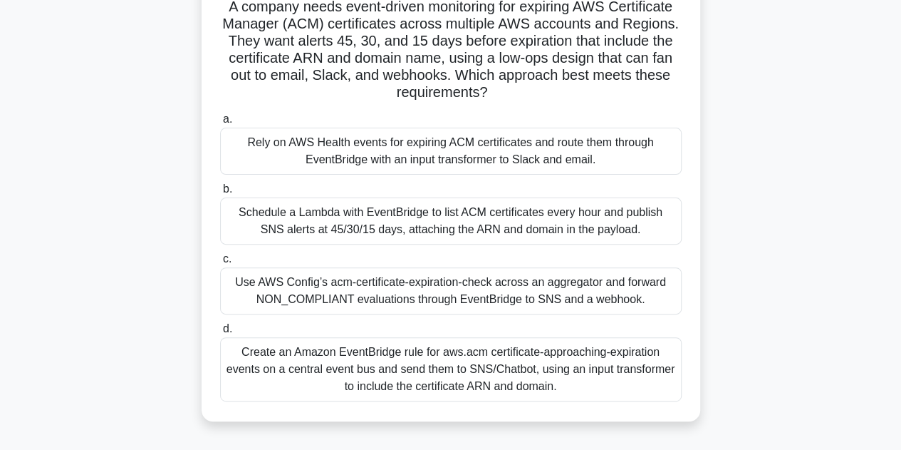
click at [574, 299] on div "Use AWS Config’s acm-certificate-expiration-check across an aggregator and forw…" at bounding box center [451, 290] width 462 height 47
click at [220, 264] on input "c. Use AWS Config’s acm-certificate-expiration-check across an aggregator and f…" at bounding box center [220, 258] width 0 height 9
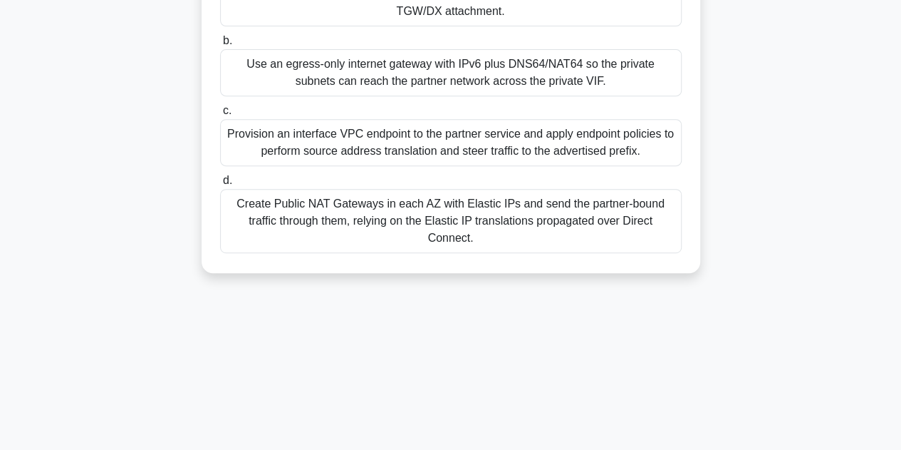
scroll to position [320, 0]
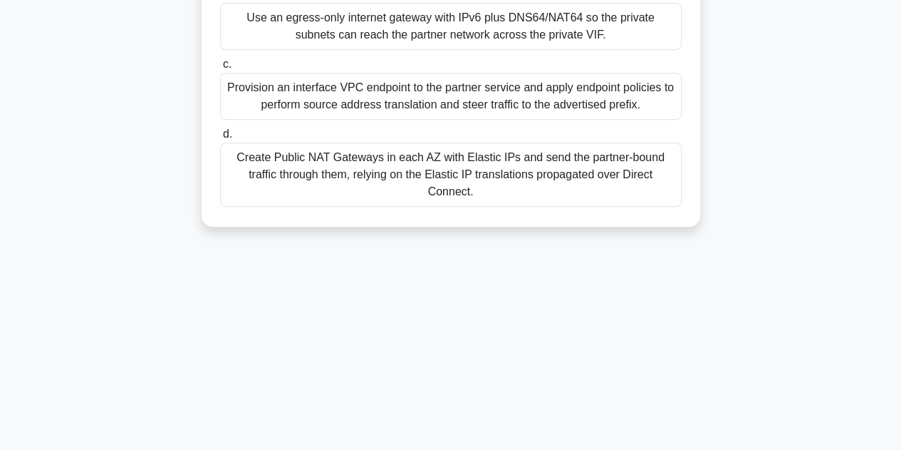
drag, startPoint x: 241, startPoint y: 111, endPoint x: 532, endPoint y: 422, distance: 426.4
click at [532, 422] on div "107:49 Stop AWS Certified Solutions Architect Intermediate 8/65 You connect a V…" at bounding box center [451, 87] width 812 height 712
copy div "ou connect a VPC to a partner network through a Direct Connect private VIF atta…"
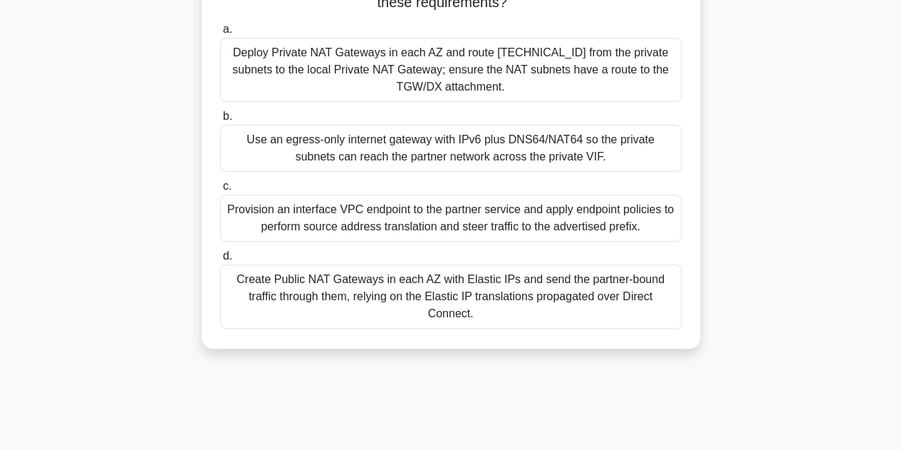
scroll to position [197, 0]
click at [792, 186] on div "You connect a VPC to a partner network through a Direct Connect private VIF att…" at bounding box center [451, 126] width 812 height 480
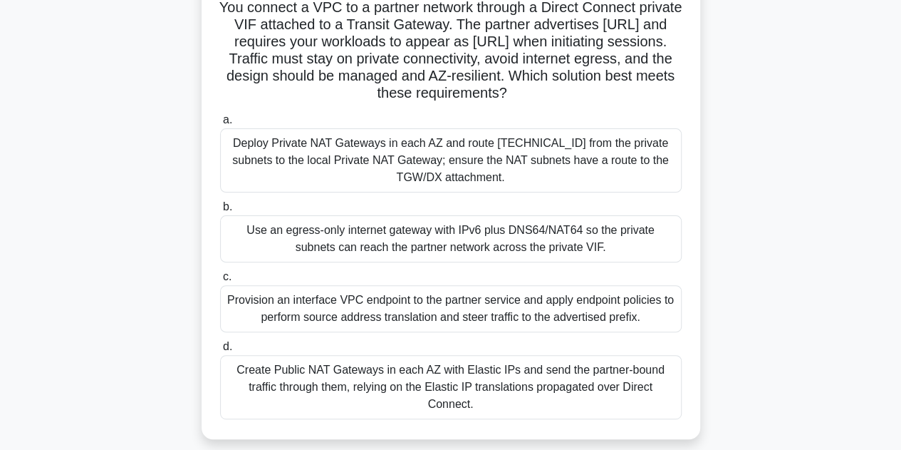
scroll to position [108, 0]
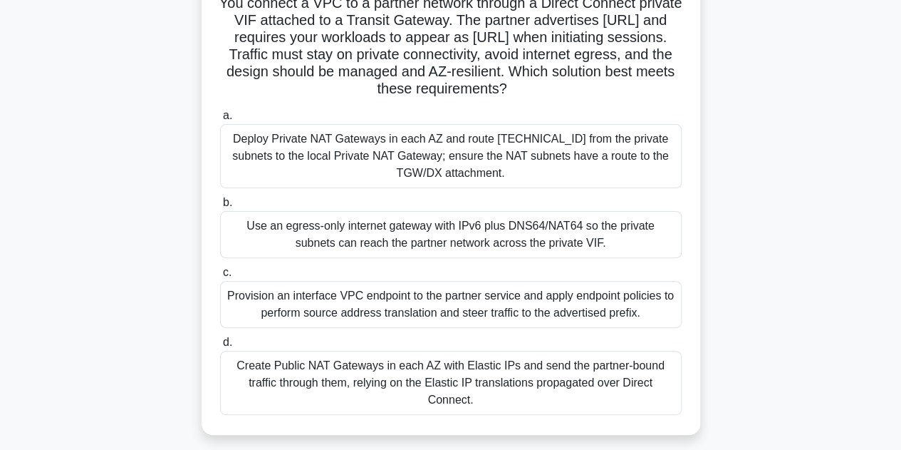
click at [527, 375] on div "Create Public NAT Gateways in each AZ with Elastic IPs and send the partner-bou…" at bounding box center [451, 383] width 462 height 64
click at [220, 347] on input "d. Create Public NAT Gateways in each AZ with Elastic IPs and send the partner-…" at bounding box center [220, 342] width 0 height 9
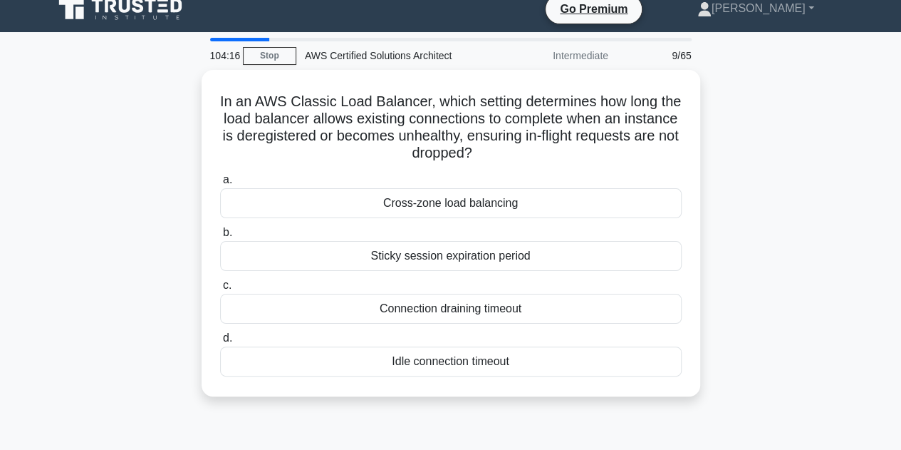
scroll to position [0, 0]
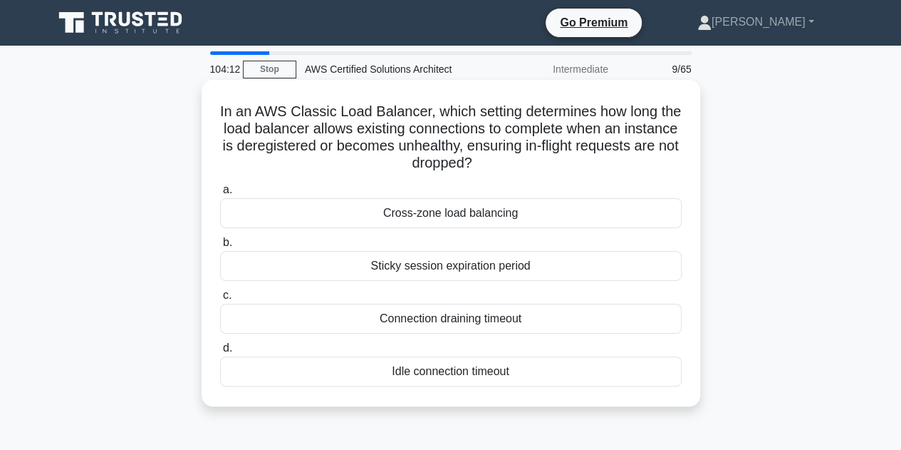
copy div "n an AWS Classic Load Balancer, which setting determines how long the load bala…"
drag, startPoint x: 234, startPoint y: 113, endPoint x: 588, endPoint y: 381, distance: 444.6
click at [588, 381] on div "In an AWS Classic Load Balancer, which setting determines how long the load bal…" at bounding box center [450, 242] width 487 height 315
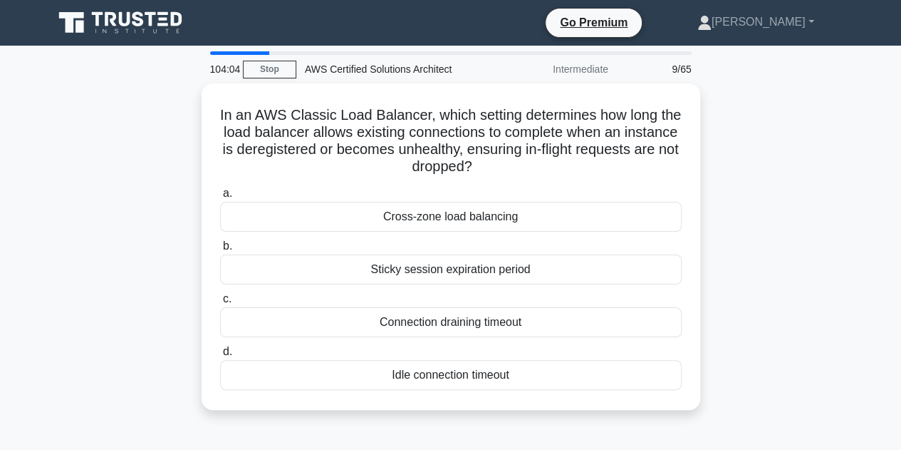
click at [788, 235] on div "In an AWS Classic Load Balancer, which setting determines how long the load bal…" at bounding box center [451, 254] width 812 height 343
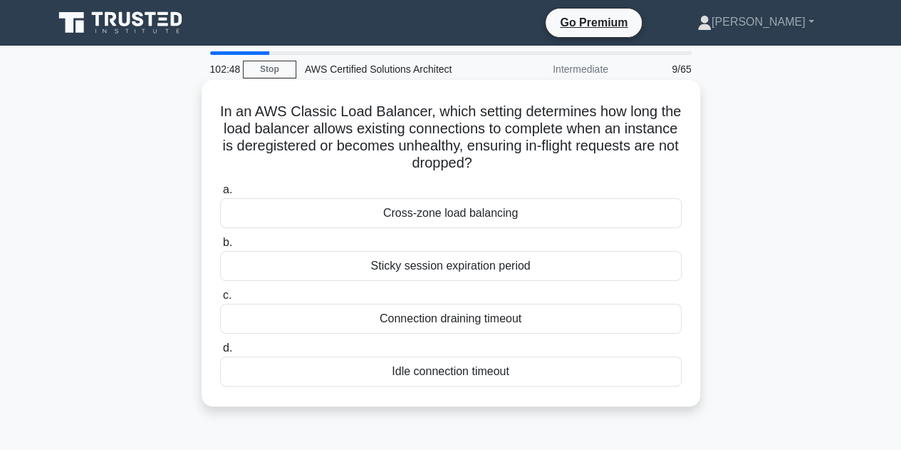
click at [496, 316] on div "Connection draining timeout" at bounding box center [451, 318] width 462 height 30
click at [220, 300] on input "c. Connection draining timeout" at bounding box center [220, 295] width 0 height 9
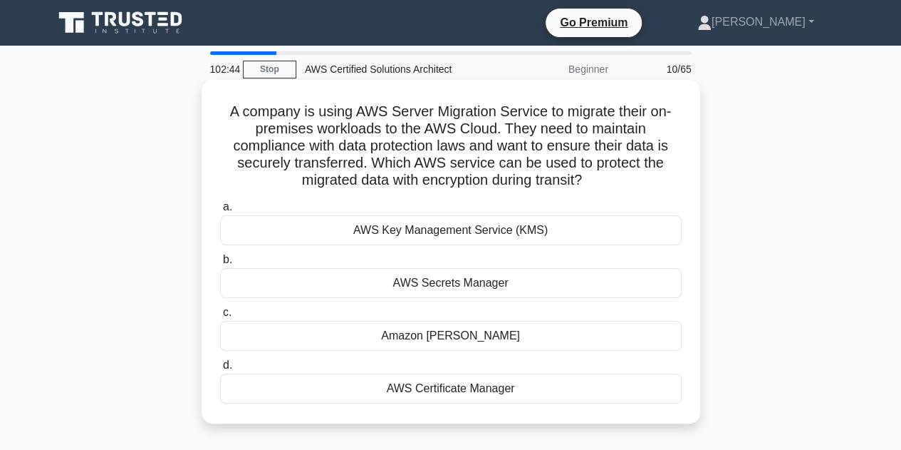
drag, startPoint x: 222, startPoint y: 109, endPoint x: 573, endPoint y: 301, distance: 400.1
click at [573, 301] on div "A company is using AWS Server Migration Service to migrate their on-premises wo…" at bounding box center [450, 251] width 487 height 332
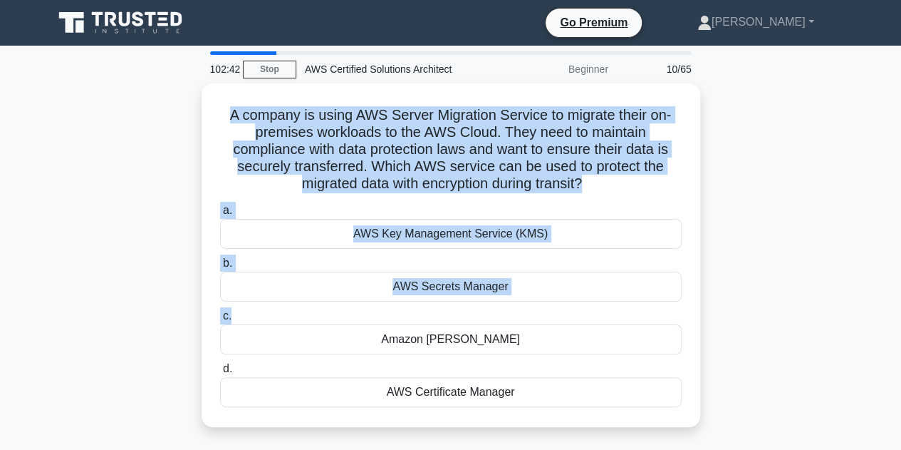
click at [739, 395] on div "A company is using AWS Server Migration Service to migrate their on-premises wo…" at bounding box center [451, 263] width 812 height 360
copy div "A company is using AWS Server Migration Service to migrate their on-premises wo…"
click at [804, 241] on div "A company is using AWS Server Migration Service to migrate their on-premises wo…" at bounding box center [451, 263] width 812 height 360
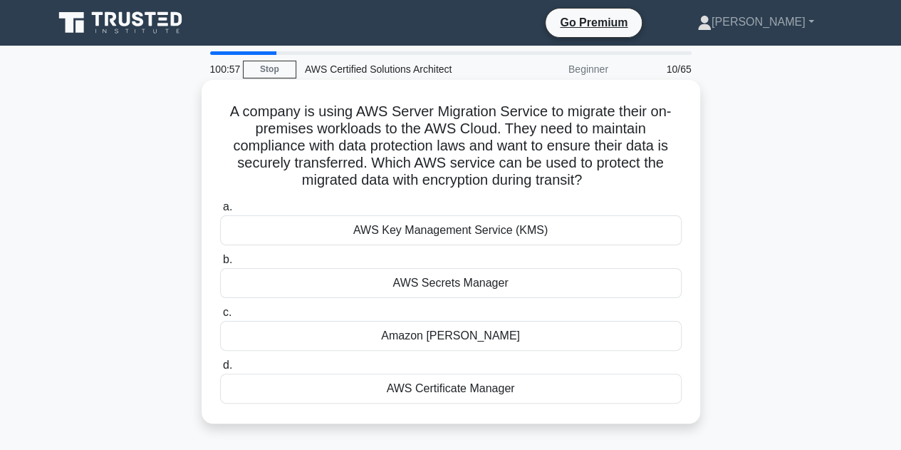
click at [543, 230] on div "AWS Key Management Service (KMS)" at bounding box center [451, 230] width 462 height 30
click at [220, 212] on input "a. AWS Key Management Service (KMS)" at bounding box center [220, 206] width 0 height 9
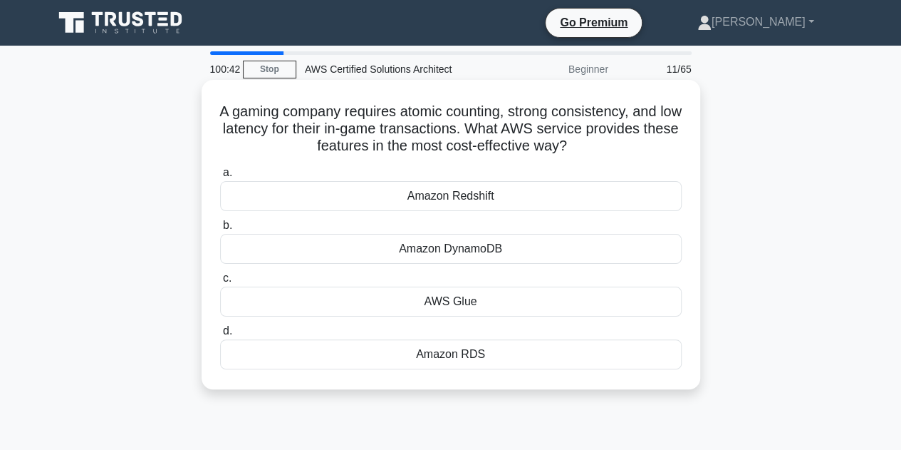
drag, startPoint x: 221, startPoint y: 113, endPoint x: 567, endPoint y: 359, distance: 425.0
click at [567, 359] on div "A gaming company requires atomic counting, strong consistency, and low latency …" at bounding box center [450, 234] width 487 height 298
copy div "A gaming company requires atomic counting, strong consistency, and low latency …"
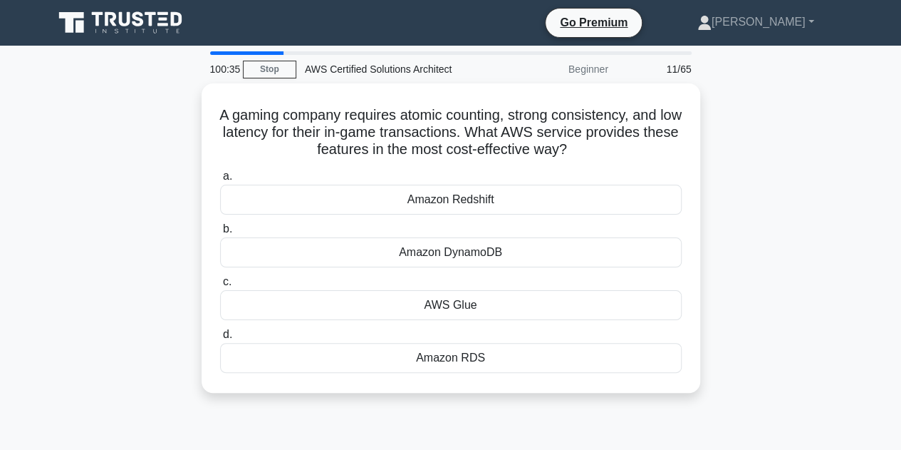
click at [829, 239] on div "A gaming company requires atomic counting, strong consistency, and low latency …" at bounding box center [451, 246] width 812 height 326
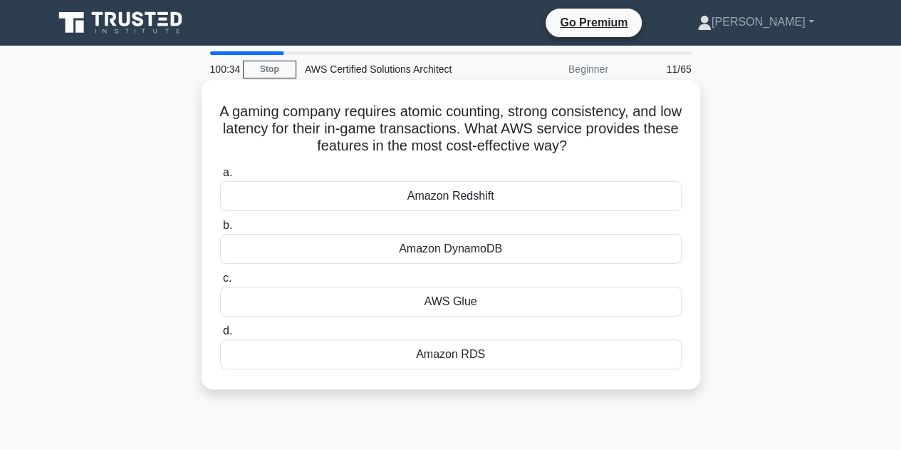
click at [484, 247] on div "Amazon DynamoDB" at bounding box center [451, 249] width 462 height 30
click at [220, 230] on input "b. Amazon DynamoDB" at bounding box center [220, 225] width 0 height 9
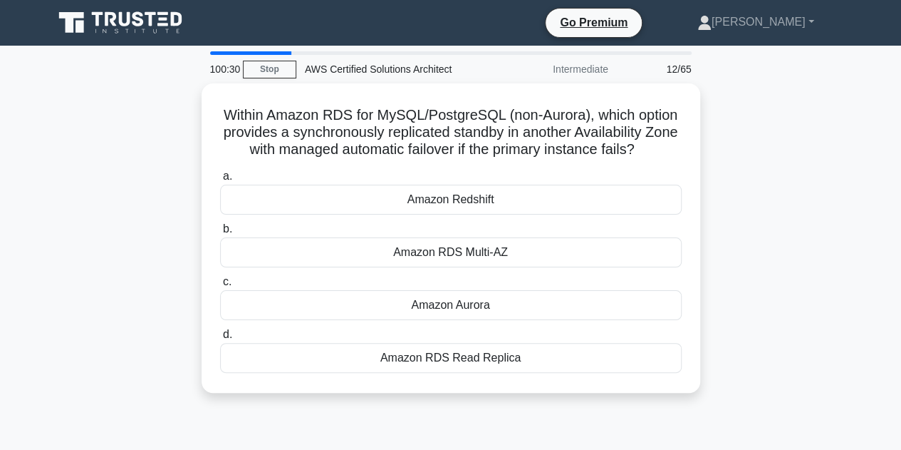
drag, startPoint x: 217, startPoint y: 110, endPoint x: 650, endPoint y: 392, distance: 517.1
click at [650, 392] on div "Within Amazon RDS for MySQL/PostgreSQL (non-Aurora), which option provides a sy…" at bounding box center [451, 246] width 812 height 326
copy div "Within Amazon RDS for MySQL/PostgreSQL (non-Aurora), which option provides a sy…"
click at [814, 283] on div "Within Amazon RDS for MySQL/PostgreSQL (non-Aurora), which option provides a sy…" at bounding box center [451, 246] width 812 height 326
click at [778, 125] on div "Within Amazon RDS for MySQL/PostgreSQL (non-Aurora), which option provides a sy…" at bounding box center [451, 246] width 812 height 326
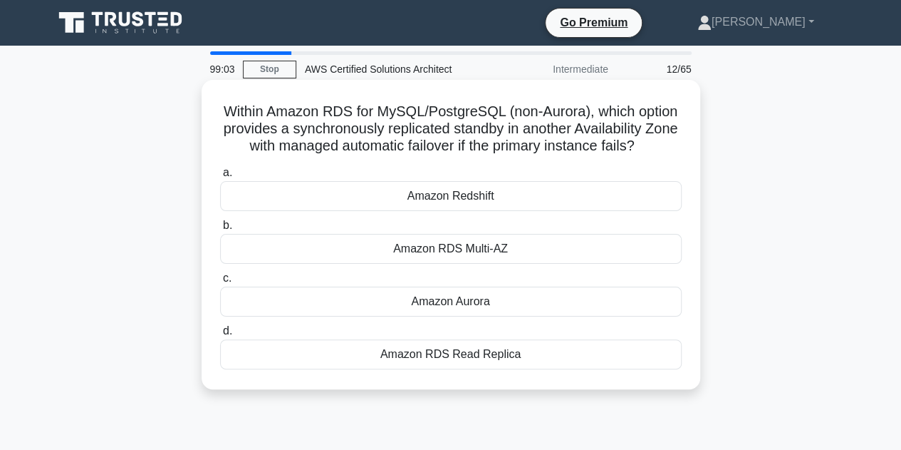
click at [503, 244] on div "Amazon RDS Multi-AZ" at bounding box center [451, 249] width 462 height 30
click at [220, 230] on input "b. Amazon RDS Multi-AZ" at bounding box center [220, 225] width 0 height 9
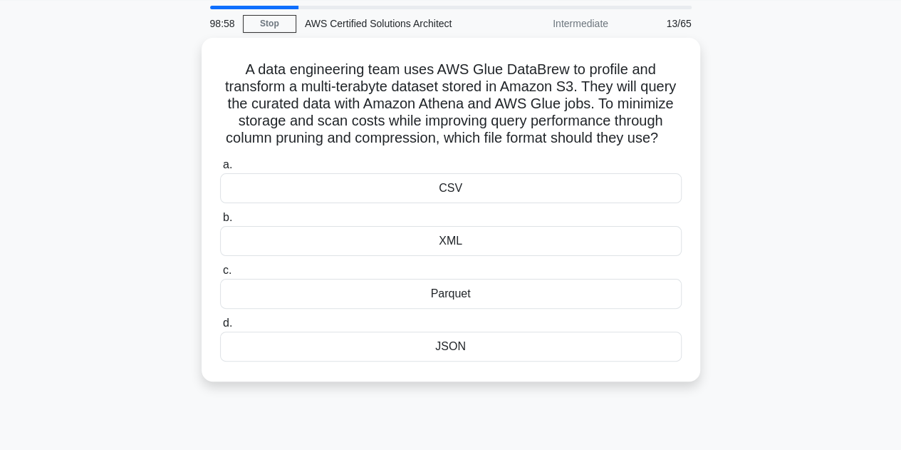
scroll to position [138, 0]
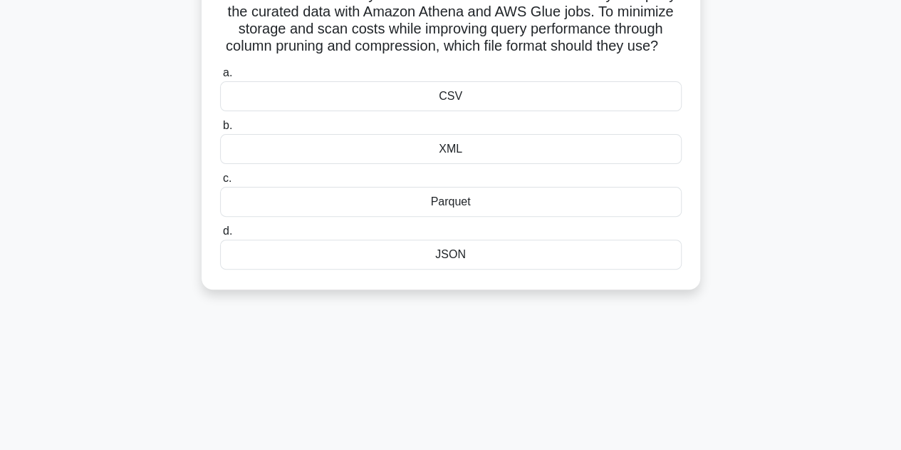
drag, startPoint x: 239, startPoint y: 109, endPoint x: 621, endPoint y: 462, distance: 519.3
click at [621, 449] on html "Go Premium [GEOGRAPHIC_DATA]" at bounding box center [450, 246] width 901 height 769
copy div "A data engineering team uses AWS Glue DataBrew to profile and transform a multi…"
click at [805, 192] on div "A data engineering team uses AWS Glue DataBrew to profile and transform a multi…" at bounding box center [451, 126] width 812 height 360
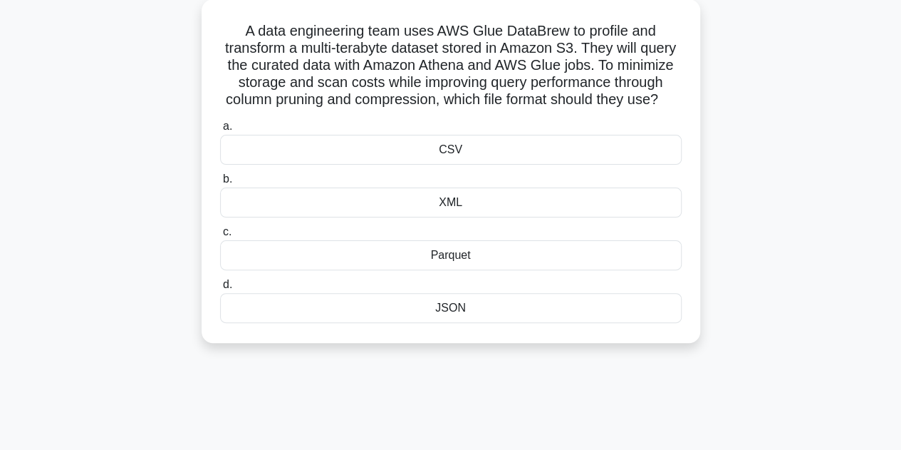
scroll to position [83, 0]
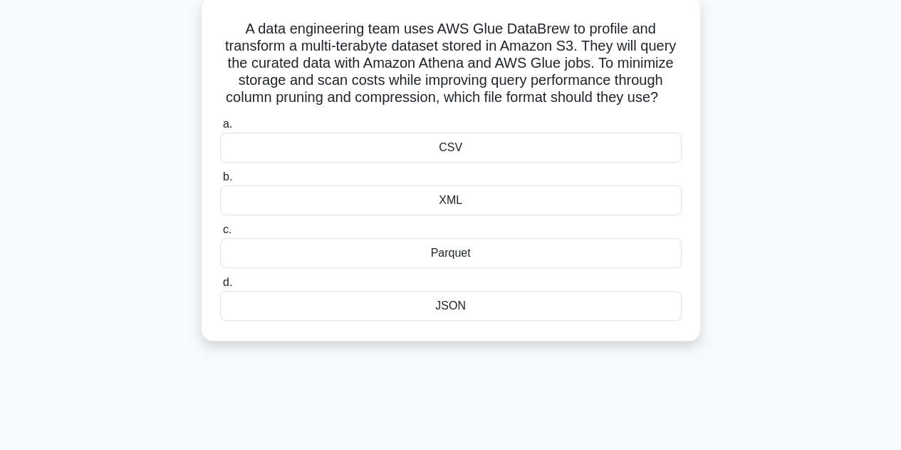
click at [584, 268] on div "Parquet" at bounding box center [451, 253] width 462 height 30
click at [220, 234] on input "c. Parquet" at bounding box center [220, 229] width 0 height 9
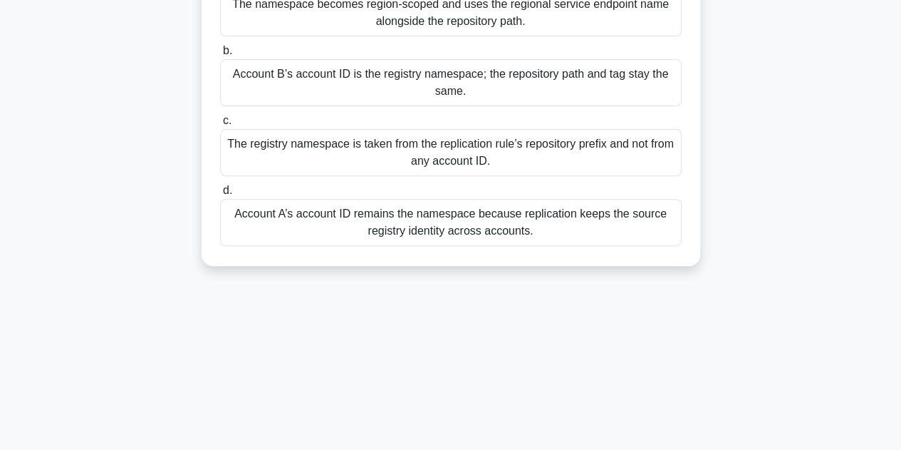
scroll to position [320, 0]
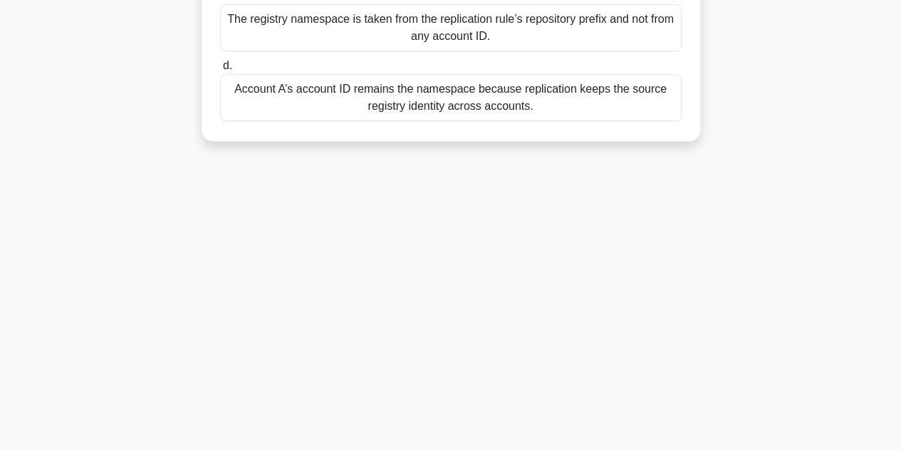
copy div "Loremip D sitametcon adipisc Elitse DOE temporincidi ut Laboree D magna aliqu-e…"
drag, startPoint x: 226, startPoint y: 114, endPoint x: 638, endPoint y: 443, distance: 527.7
click at [638, 443] on div "98:28 Stop AWS Certified Solutions Architect Intermediate 14/65 Account A repli…" at bounding box center [451, 87] width 812 height 712
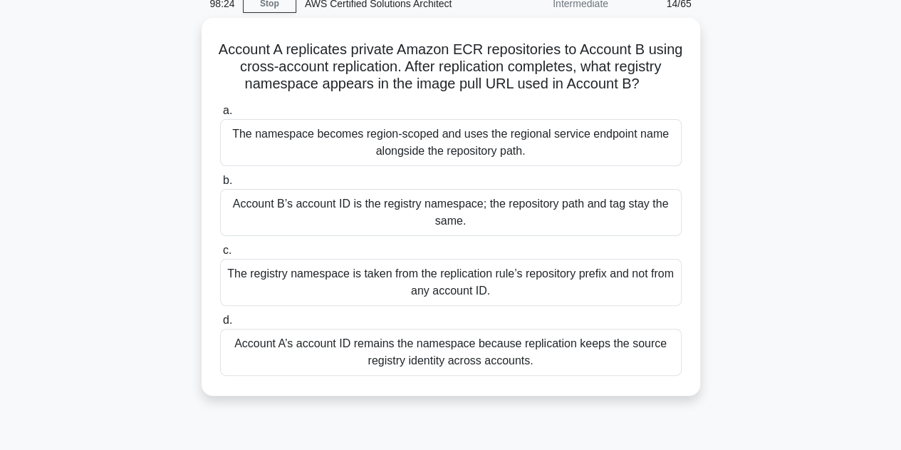
scroll to position [63, 0]
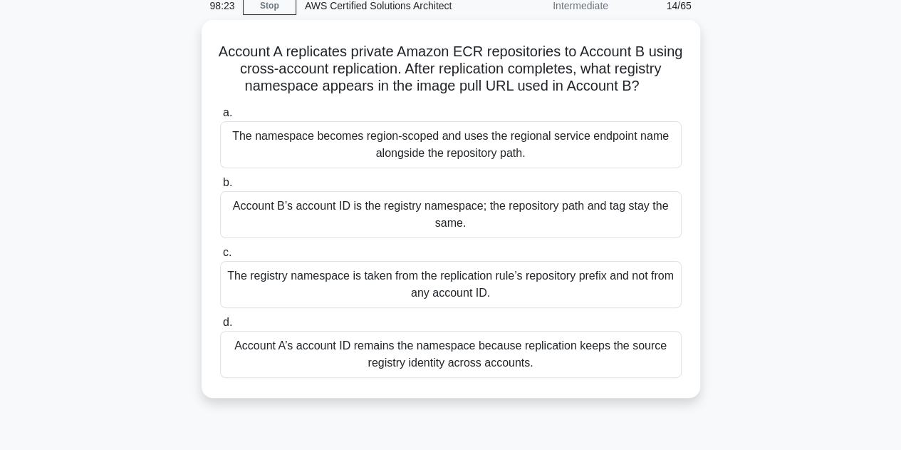
click at [788, 140] on div "Account A replicates private Amazon ECR repositories to Account B using cross-a…" at bounding box center [451, 217] width 812 height 395
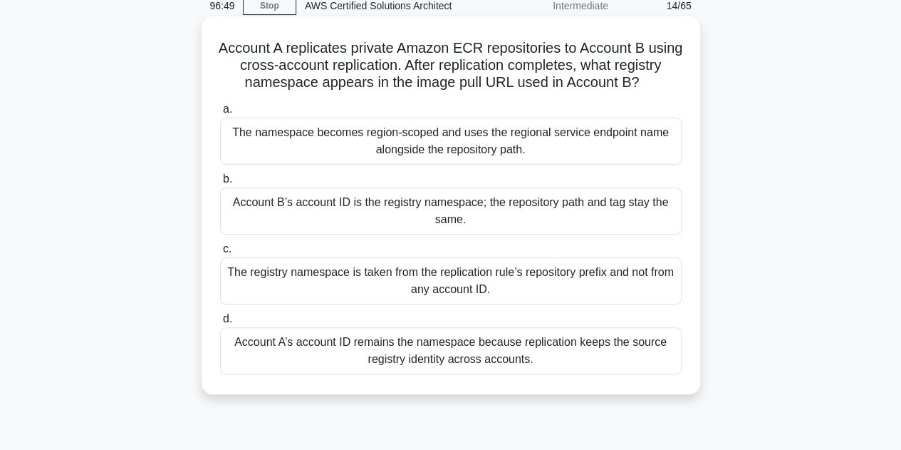
click at [482, 293] on div "The registry namespace is taken from the replication rule’s repository prefix a…" at bounding box center [451, 280] width 462 height 47
click at [220, 254] on input "c. The registry namespace is taken from the replication rule’s repository prefi…" at bounding box center [220, 248] width 0 height 9
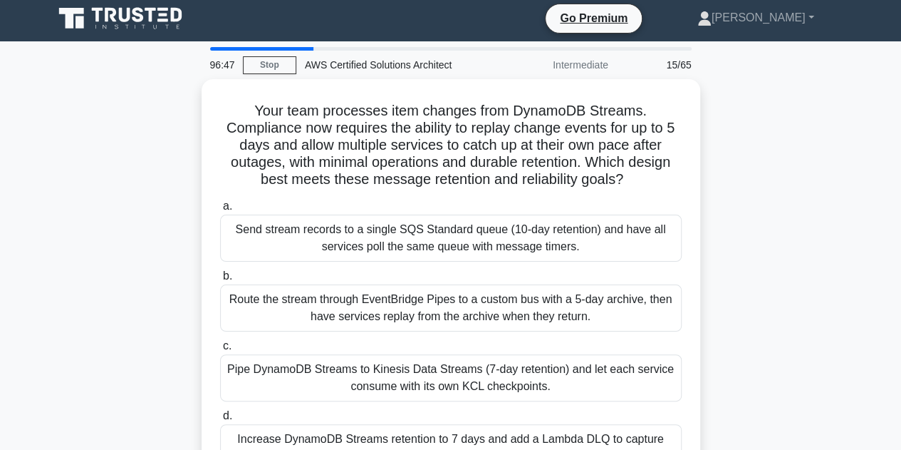
scroll to position [0, 0]
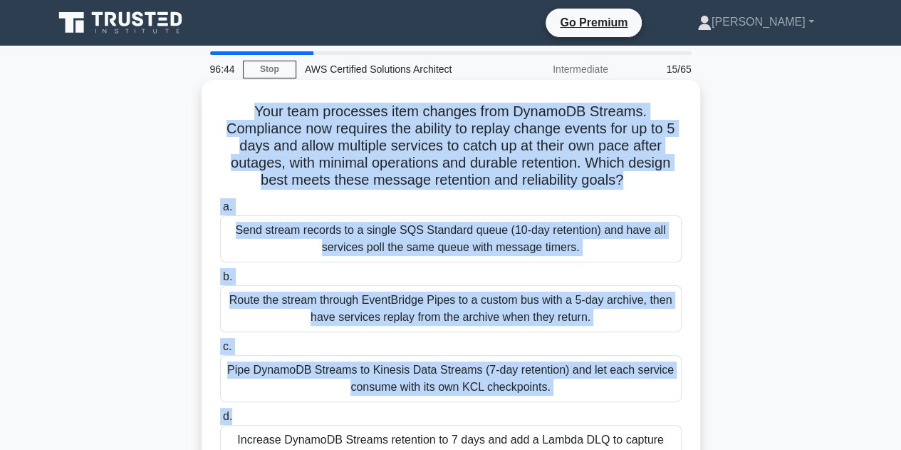
drag, startPoint x: 252, startPoint y: 109, endPoint x: 577, endPoint y: 432, distance: 458.4
click at [577, 432] on div "Your team processes item changes from DynamoDB Streams. Compliance now requires…" at bounding box center [450, 285] width 487 height 400
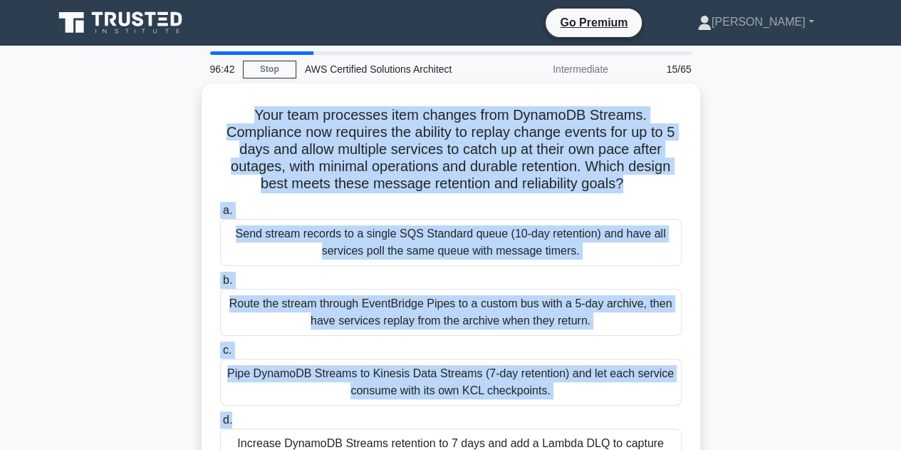
click at [732, 421] on div "Your team processes item changes from DynamoDB Streams. Compliance now requires…" at bounding box center [451, 297] width 812 height 429
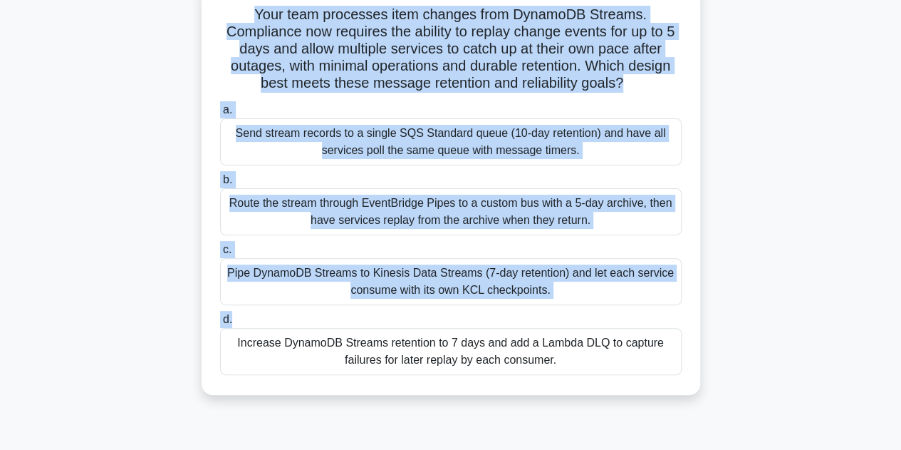
scroll to position [101, 0]
click at [732, 413] on div "96:40 Stop AWS Certified Solutions Architect Intermediate 15/65 Your team proce…" at bounding box center [451, 306] width 812 height 712
copy div "Your team processes item changes from DynamoDB Streams. Compliance now requires…"
click at [790, 207] on div "Your team processes item changes from DynamoDB Streams. Compliance now requires…" at bounding box center [451, 196] width 812 height 429
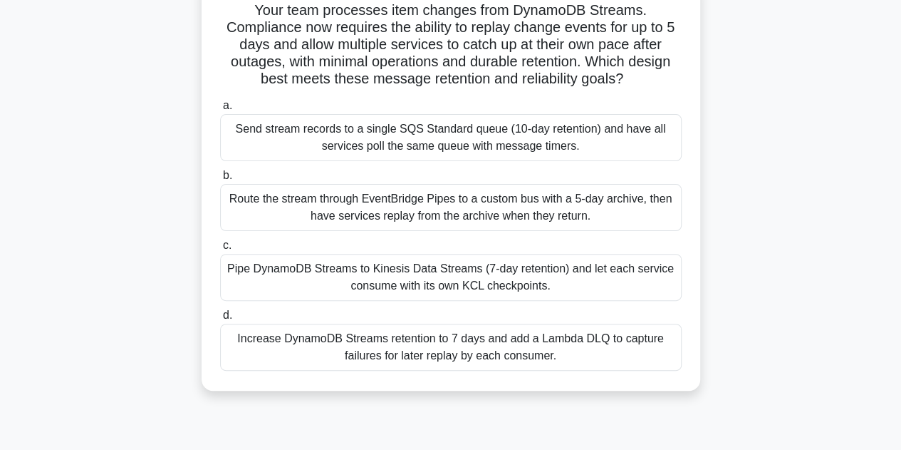
click at [607, 200] on div "Route the stream through EventBridge Pipes to a custom bus with a 5-day archive…" at bounding box center [451, 207] width 462 height 47
click at [220, 180] on input "b. Route the stream through EventBridge Pipes to a custom bus with a 5-day arch…" at bounding box center [220, 175] width 0 height 9
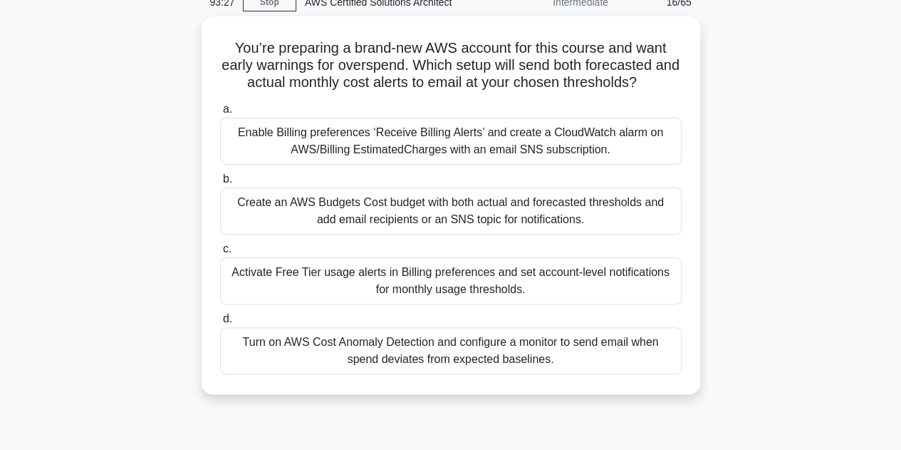
scroll to position [320, 0]
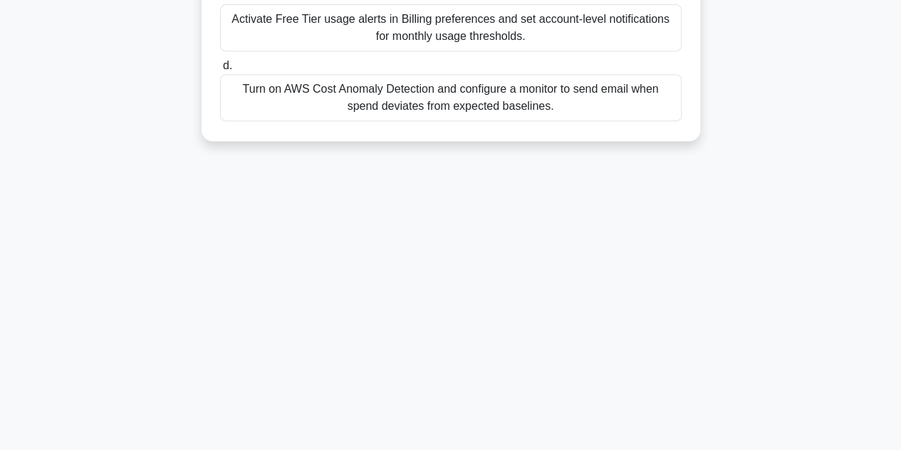
drag, startPoint x: 234, startPoint y: 110, endPoint x: 569, endPoint y: 483, distance: 501.0
click at [569, 449] on html "Go Premium Srikanth" at bounding box center [450, 64] width 901 height 769
click at [654, 237] on div "93:20 Stop AWS Certified Solutions Architect Intermediate 16/65 You’re preparin…" at bounding box center [451, 87] width 812 height 712
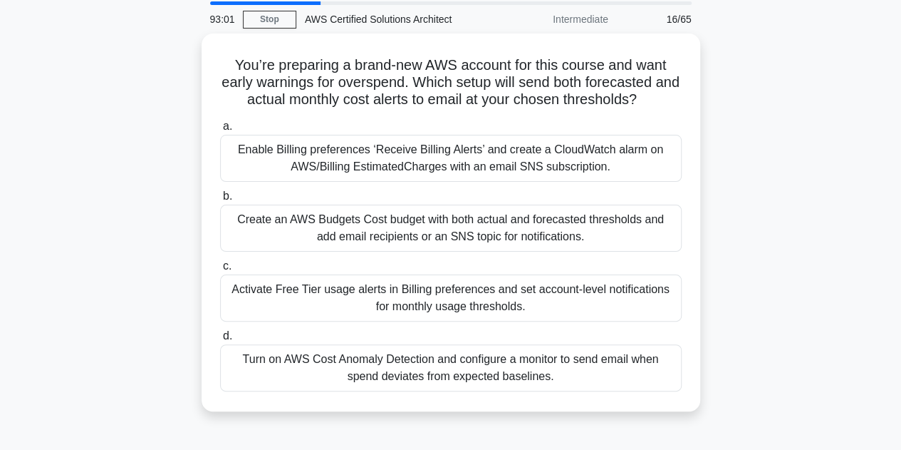
scroll to position [51, 0]
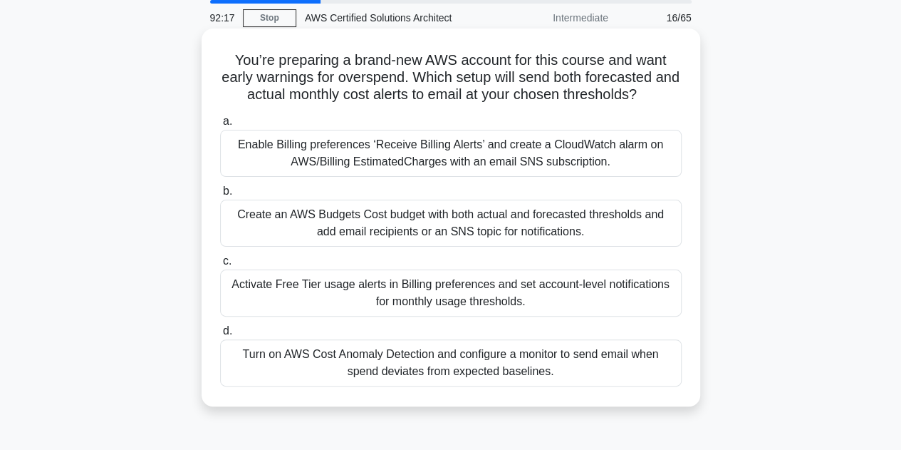
click at [524, 363] on div "Turn on AWS Cost Anomaly Detection and configure a monitor to send email when s…" at bounding box center [451, 362] width 462 height 47
click at [220, 336] on input "d. Turn on AWS Cost Anomaly Detection and configure a monitor to send email whe…" at bounding box center [220, 330] width 0 height 9
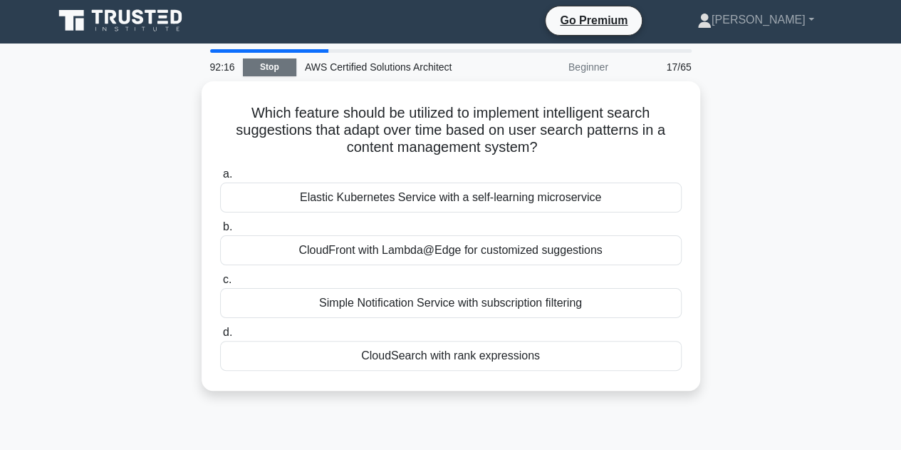
scroll to position [0, 0]
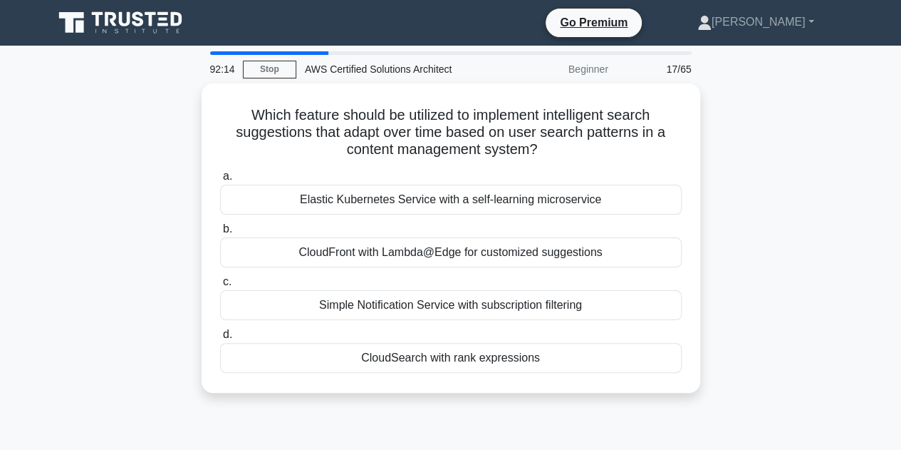
drag, startPoint x: 238, startPoint y: 106, endPoint x: 608, endPoint y: 400, distance: 472.1
click at [608, 400] on div "Which feature should be utilized to implement intelligent search suggestions th…" at bounding box center [451, 246] width 812 height 326
click at [789, 212] on div "Which feature should be utilized to implement intelligent search suggestions th…" at bounding box center [451, 246] width 812 height 326
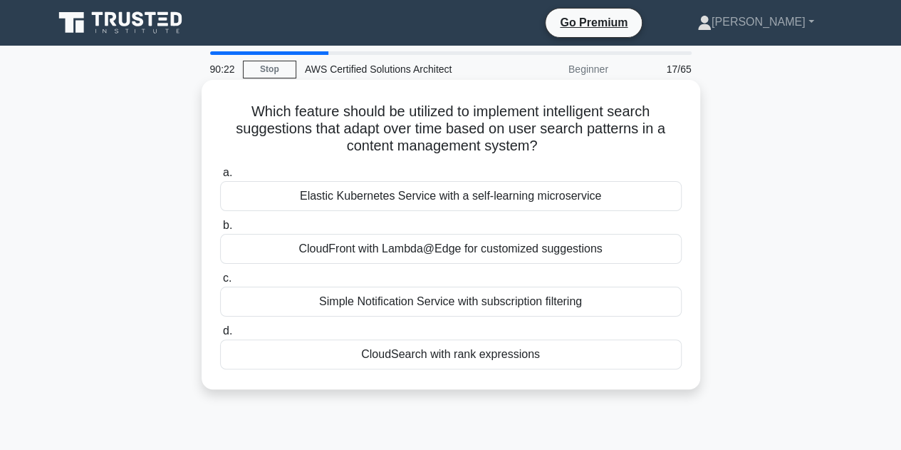
click at [391, 358] on div "CloudSearch with rank expressions" at bounding box center [451, 354] width 462 height 30
click at [220, 336] on input "d. CloudSearch with rank expressions" at bounding box center [220, 330] width 0 height 9
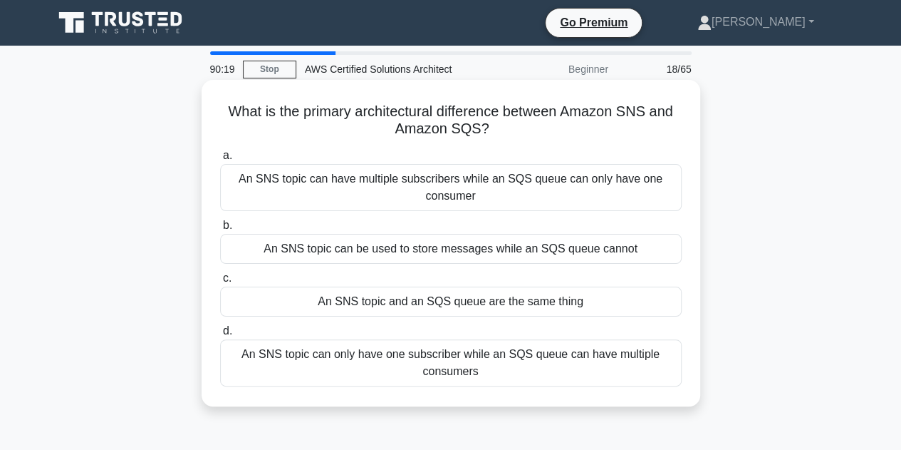
drag, startPoint x: 222, startPoint y: 110, endPoint x: 571, endPoint y: 377, distance: 439.6
click at [571, 377] on div "What is the primary architectural difference between Amazon SNS and Amazon SQS?…" at bounding box center [450, 242] width 487 height 315
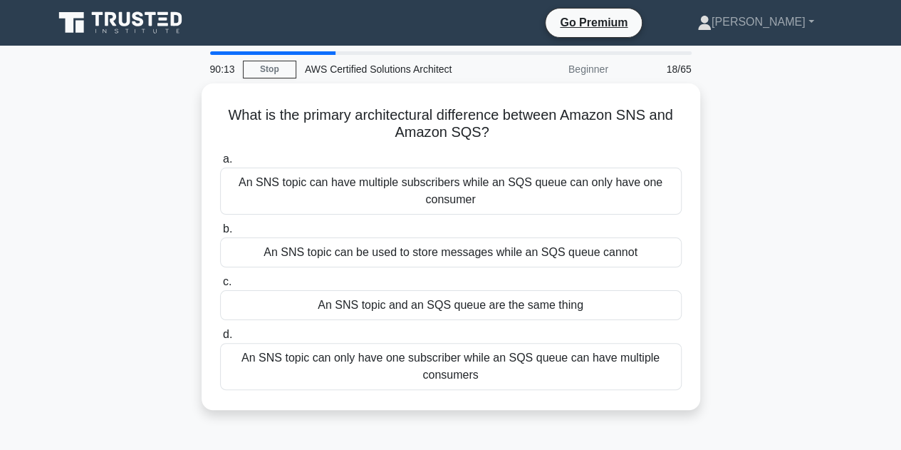
click at [777, 223] on div "What is the primary architectural difference between Amazon SNS and Amazon SQS?…" at bounding box center [451, 254] width 812 height 343
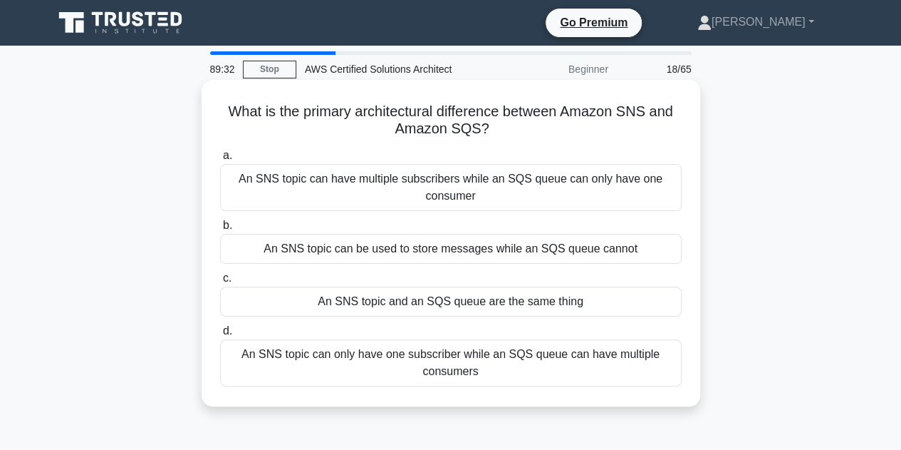
click at [590, 189] on div "An SNS topic can have multiple subscribers while an SQS queue can only have one…" at bounding box center [451, 187] width 462 height 47
click at [220, 160] on input "a. An SNS topic can have multiple subscribers while an SQS queue can only have …" at bounding box center [220, 155] width 0 height 9
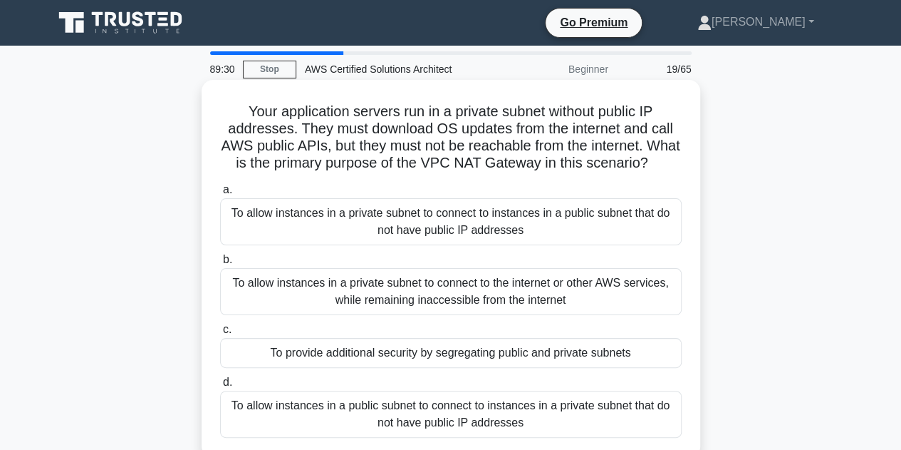
drag, startPoint x: 236, startPoint y: 109, endPoint x: 473, endPoint y: 377, distance: 357.8
click at [473, 377] on div "Your application servers run in a private subnet without public IP addresses. T…" at bounding box center [450, 268] width 487 height 366
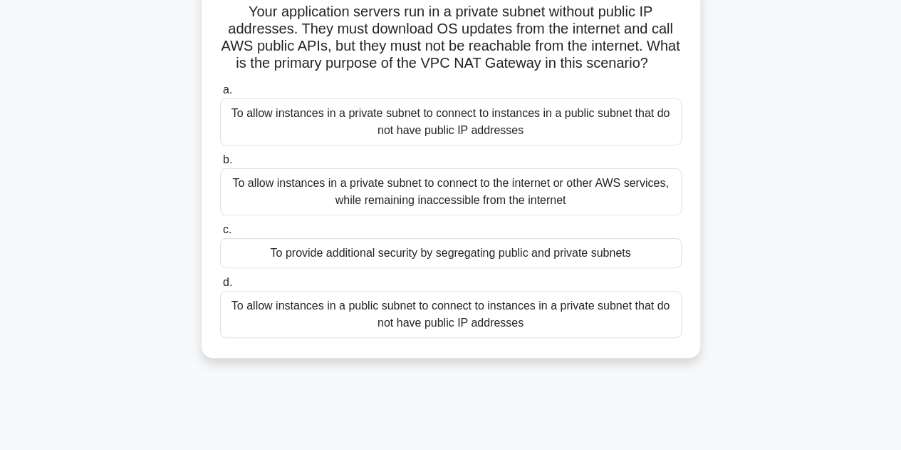
scroll to position [121, 0]
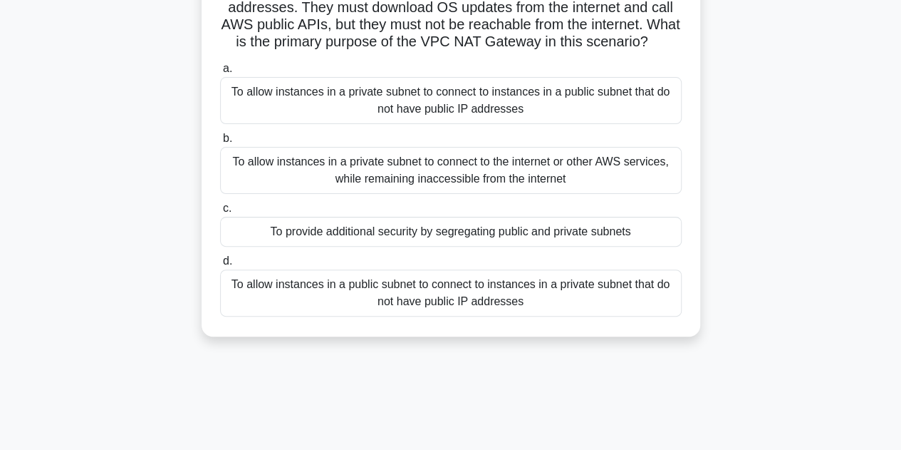
click at [548, 319] on div "a. To allow instances in a private subnet to connect to instances in a public s…" at bounding box center [451, 188] width 479 height 262
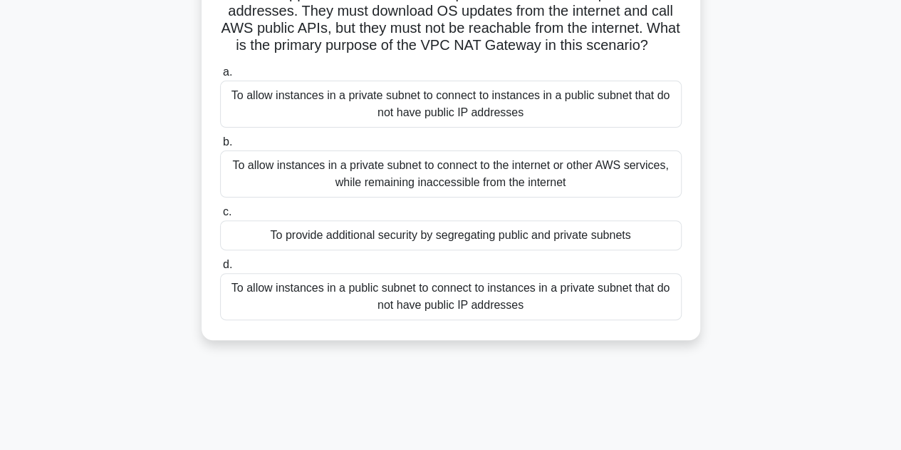
click at [842, 172] on div "Your application servers run in a private subnet without public IP addresses. T…" at bounding box center [451, 159] width 812 height 395
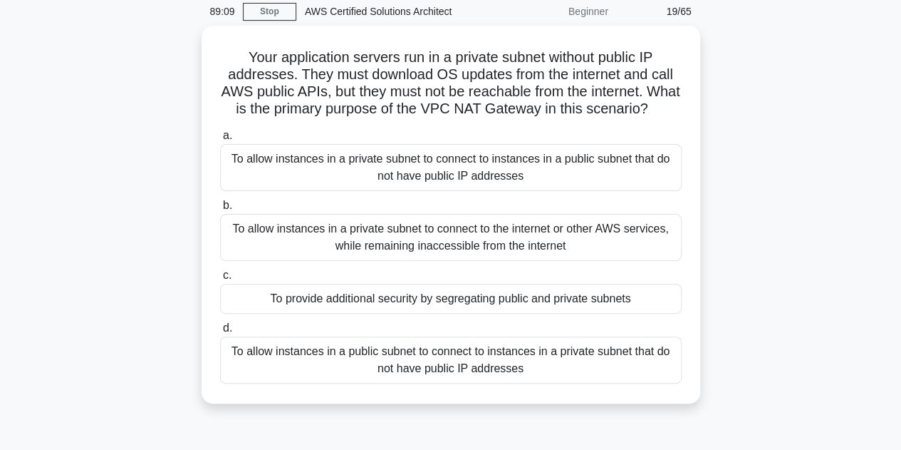
scroll to position [60, 0]
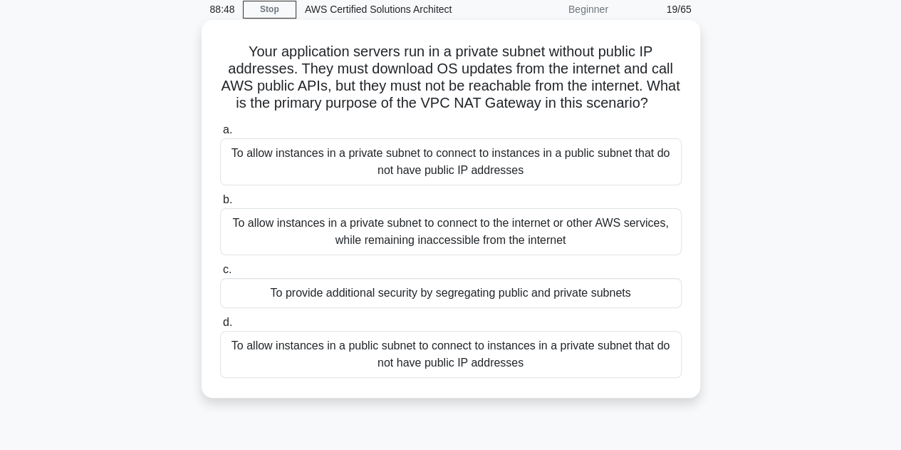
click at [539, 255] on div "To allow instances in a private subnet to connect to the internet or other AWS …" at bounding box center [451, 231] width 462 height 47
click at [220, 204] on input "b. To allow instances in a private subnet to connect to the internet or other A…" at bounding box center [220, 199] width 0 height 9
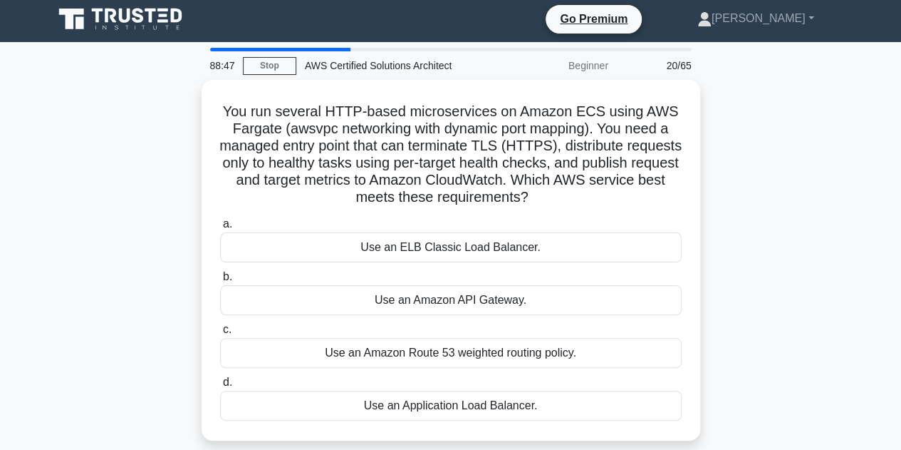
scroll to position [0, 0]
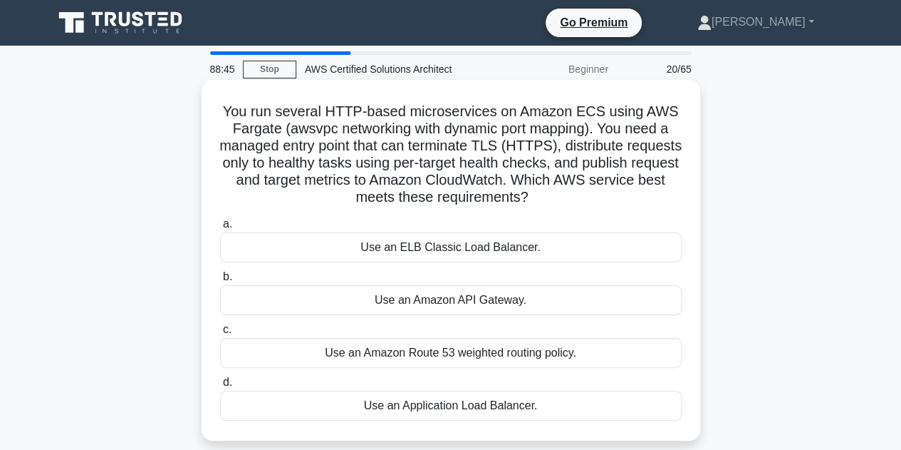
drag, startPoint x: 222, startPoint y: 106, endPoint x: 624, endPoint y: 413, distance: 505.3
click at [624, 413] on div "You run several HTTP-based microservices on Amazon ECS using AWS Fargate (awsvp…" at bounding box center [450, 259] width 487 height 349
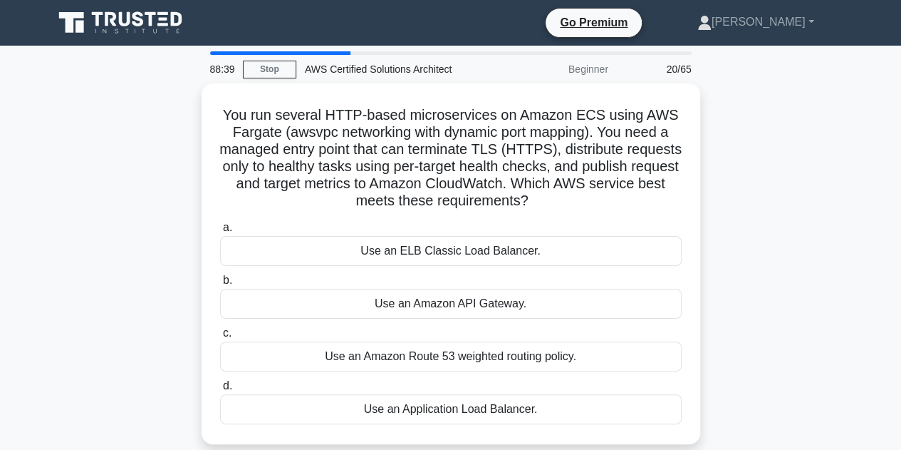
click at [811, 237] on div "You run several HTTP-based microservices on Amazon ECS using AWS Fargate (awsvp…" at bounding box center [451, 272] width 812 height 378
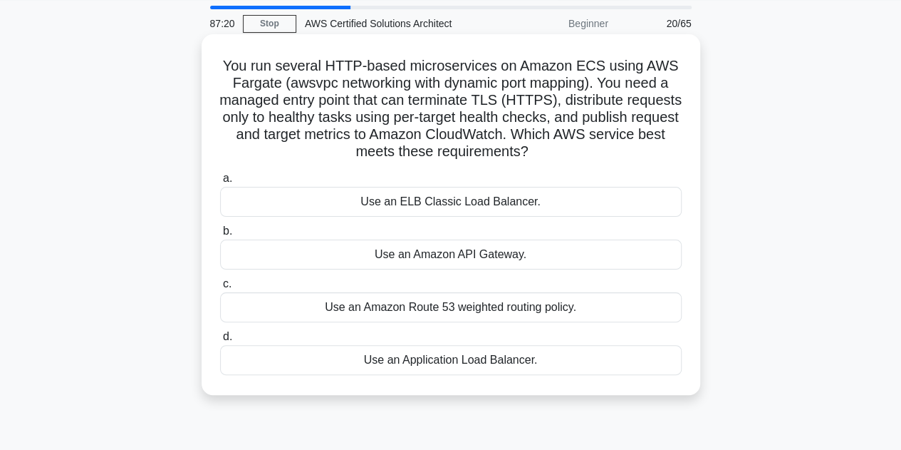
click at [527, 361] on div "Use an Application Load Balancer." at bounding box center [451, 360] width 462 height 30
click at [220, 341] on input "d. Use an Application Load Balancer." at bounding box center [220, 336] width 0 height 9
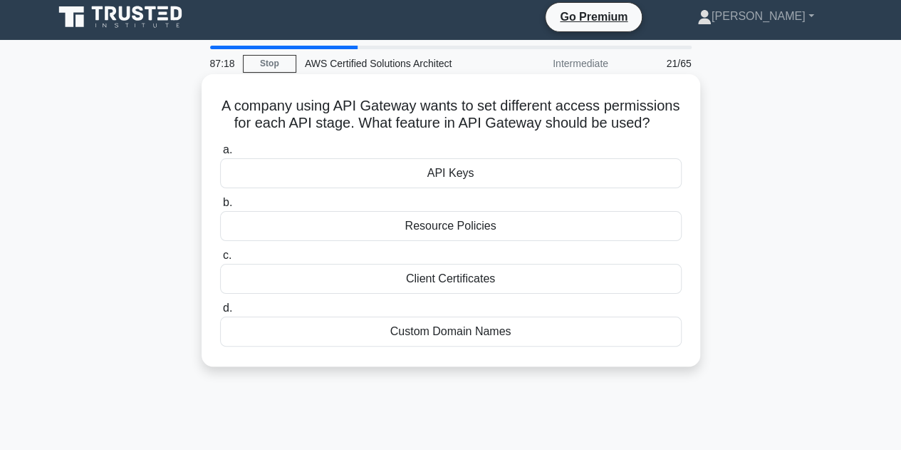
scroll to position [0, 0]
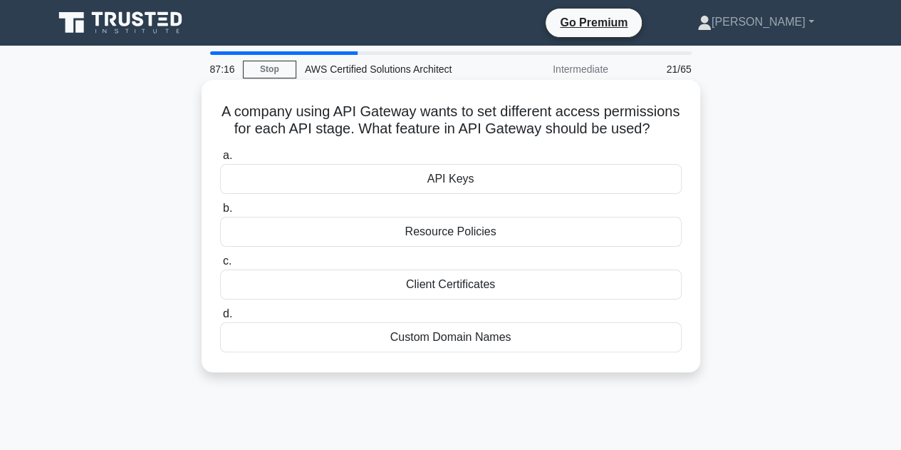
drag, startPoint x: 218, startPoint y: 107, endPoint x: 626, endPoint y: 370, distance: 485.3
click at [626, 370] on div "A company using API Gateway wants to set different access permissions for each …" at bounding box center [451, 226] width 499 height 292
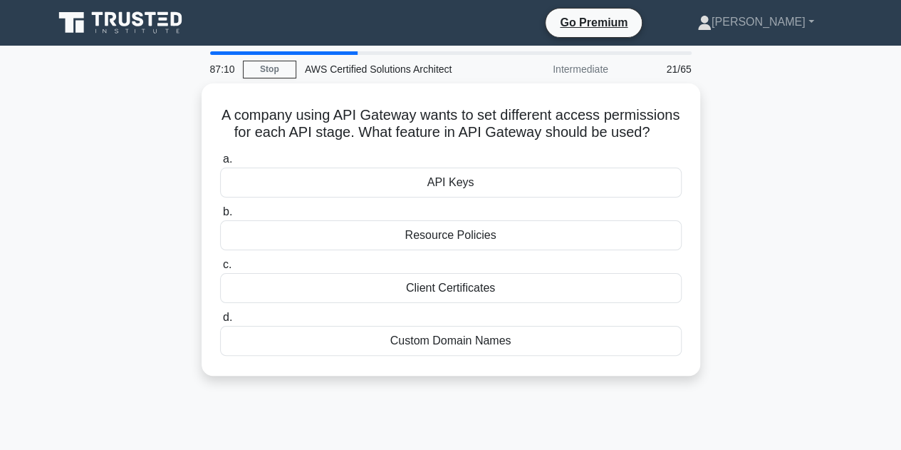
click at [799, 207] on div "A company using API Gateway wants to set different access permissions for each …" at bounding box center [451, 237] width 812 height 309
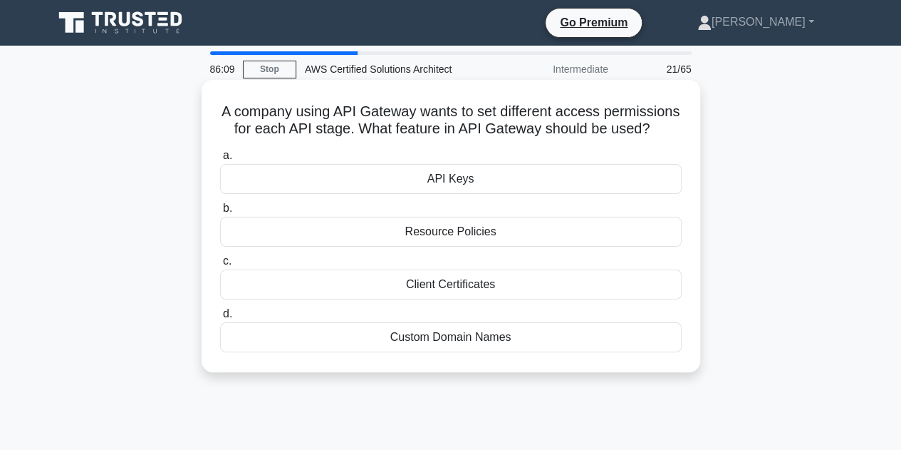
click at [551, 189] on div "API Keys" at bounding box center [451, 179] width 462 height 30
click at [220, 160] on input "a. API Keys" at bounding box center [220, 155] width 0 height 9
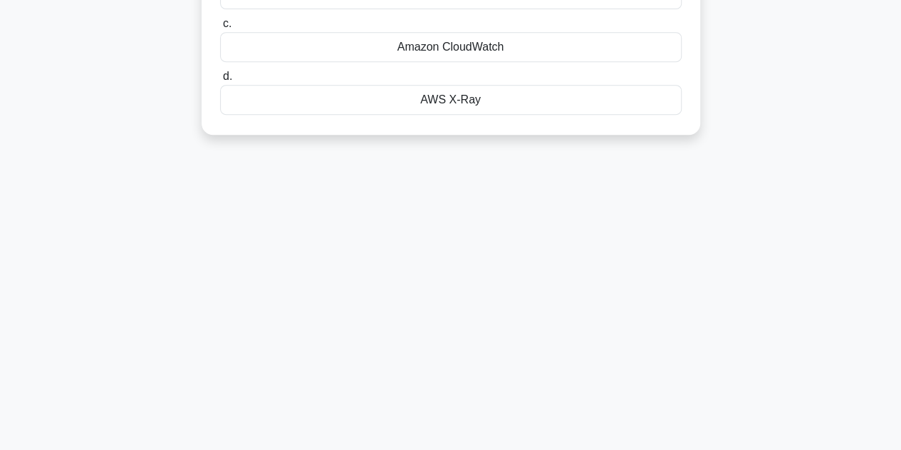
scroll to position [320, 0]
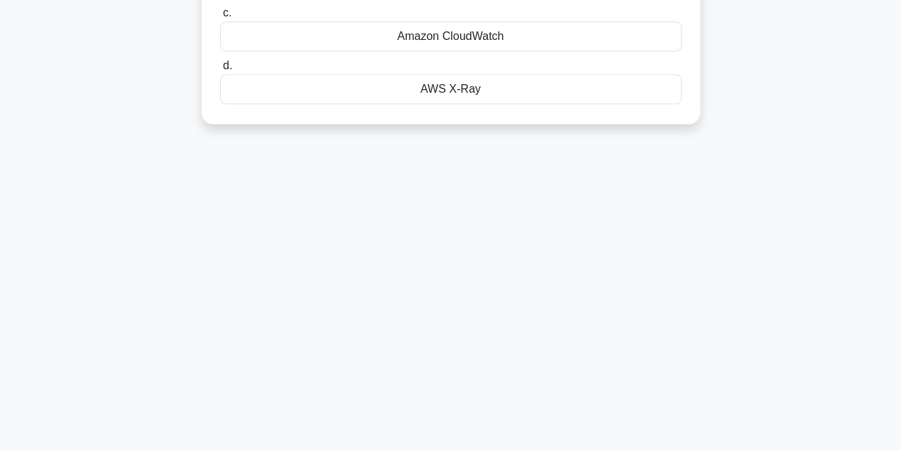
drag, startPoint x: 224, startPoint y: 110, endPoint x: 566, endPoint y: 452, distance: 483.6
click at [566, 449] on html "Go Premium Srikanth" at bounding box center [450, 64] width 901 height 769
click at [762, 166] on div "86:03 Stop AWS Certified Solutions Architect Intermediate 22/65 Your security t…" at bounding box center [451, 87] width 812 height 712
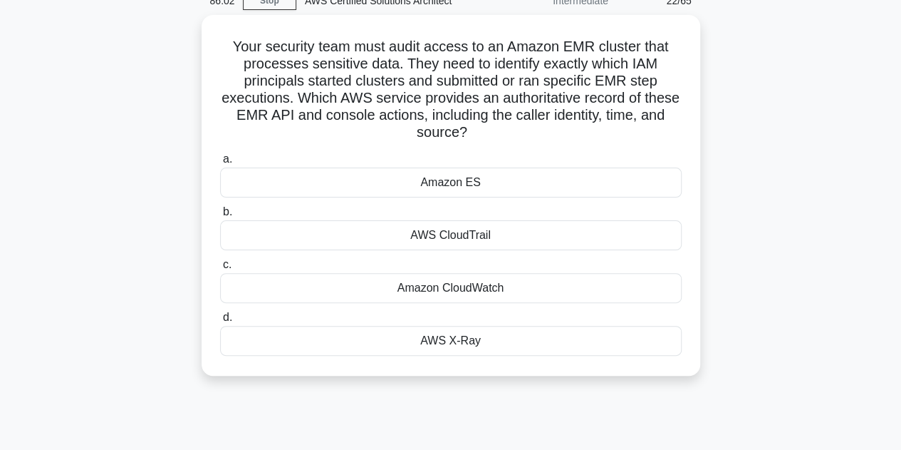
scroll to position [68, 0]
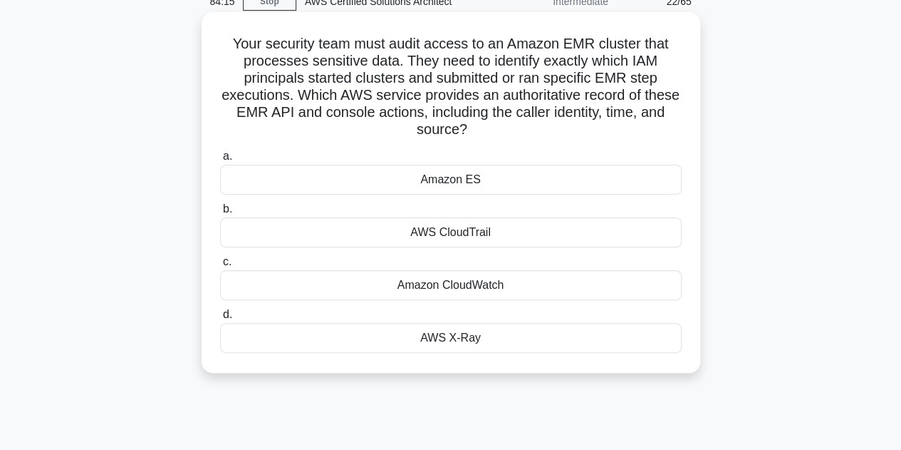
click at [463, 237] on div "AWS CloudTrail" at bounding box center [451, 232] width 462 height 30
click at [220, 214] on input "b. AWS CloudTrail" at bounding box center [220, 208] width 0 height 9
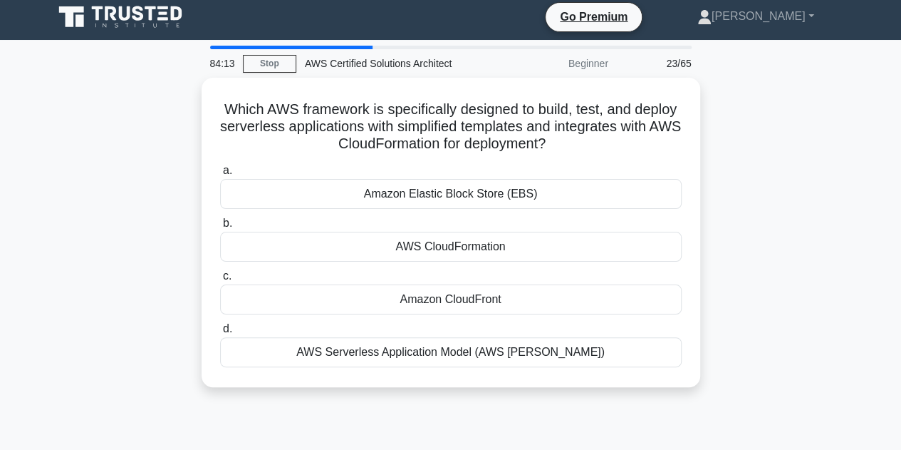
scroll to position [0, 0]
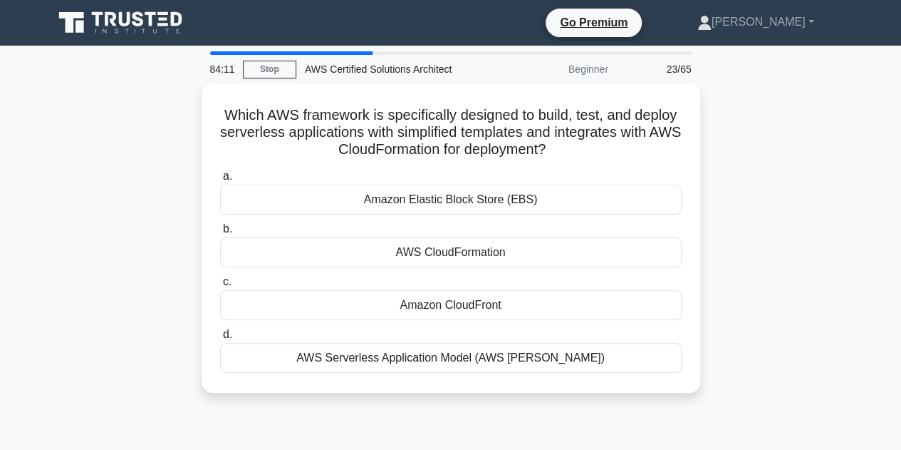
drag, startPoint x: 238, startPoint y: 107, endPoint x: 705, endPoint y: 363, distance: 533.1
click at [705, 363] on div "Which AWS framework is specifically designed to build, test, and deploy serverl…" at bounding box center [451, 246] width 812 height 326
click at [792, 250] on div "Which AWS framework is specifically designed to build, test, and deploy serverl…" at bounding box center [451, 246] width 812 height 326
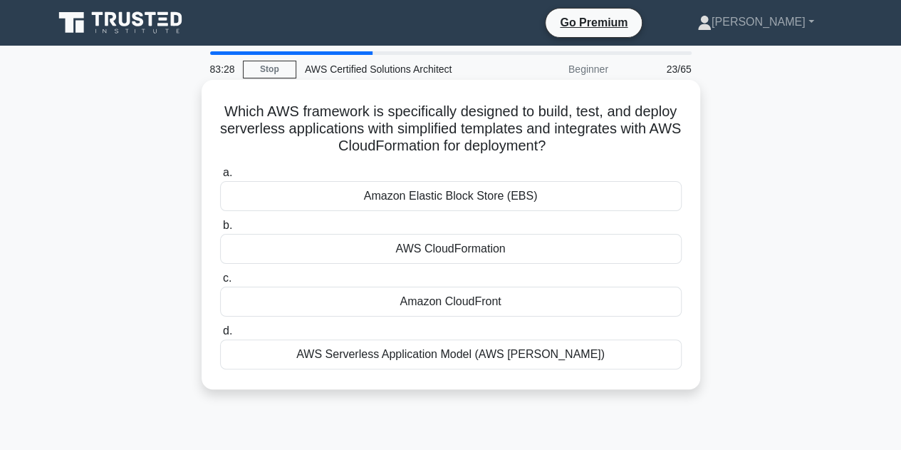
click at [522, 351] on div "AWS Serverless Application Model (AWS SAM)" at bounding box center [451, 354] width 462 height 30
click at [220, 336] on input "d. AWS Serverless Application Model (AWS SAM)" at bounding box center [220, 330] width 0 height 9
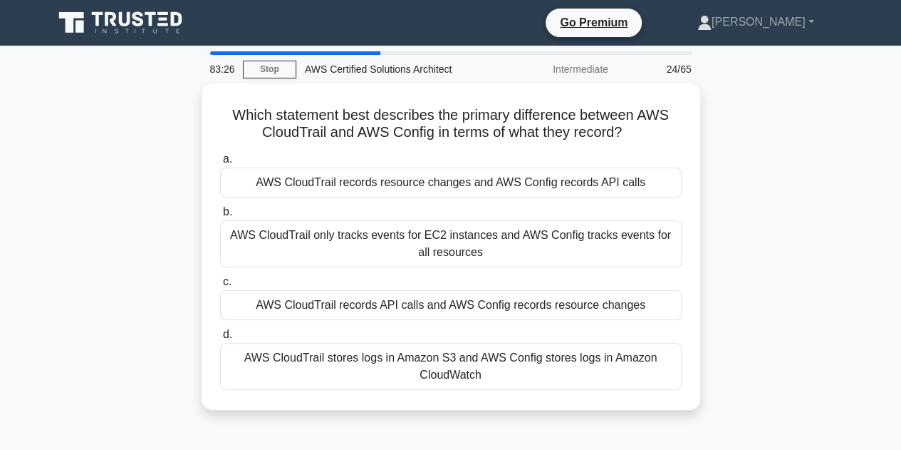
drag, startPoint x: 224, startPoint y: 113, endPoint x: 651, endPoint y: 431, distance: 532.6
click at [651, 431] on div "83:26 Stop AWS Certified Solutions Architect Intermediate 24/65 Which statement…" at bounding box center [451, 407] width 812 height 712
click at [811, 212] on div "Which statement best describes the primary difference between AWS CloudTrail an…" at bounding box center [451, 254] width 812 height 343
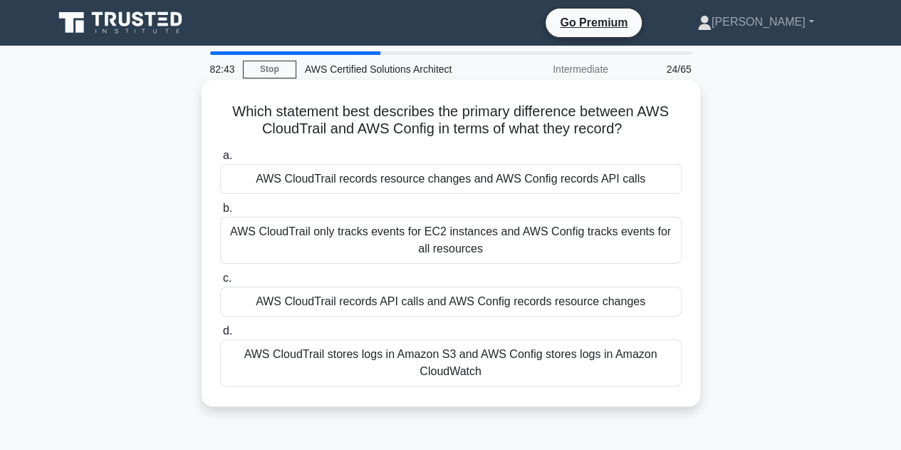
click at [496, 295] on div "AWS CloudTrail records API calls and AWS Config records resource changes" at bounding box center [451, 301] width 462 height 30
click at [220, 283] on input "c. AWS CloudTrail records API calls and AWS Config records resource changes" at bounding box center [220, 278] width 0 height 9
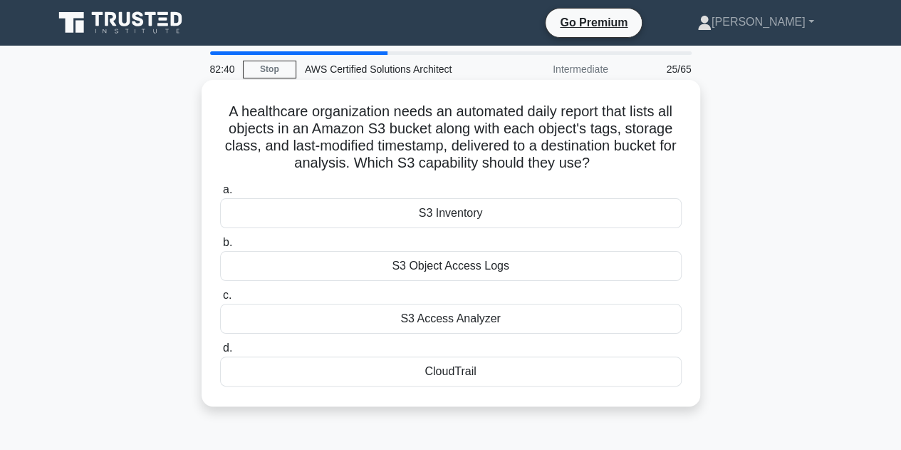
drag, startPoint x: 219, startPoint y: 111, endPoint x: 519, endPoint y: 390, distance: 409.3
click at [519, 390] on div "A healthcare organization needs an automated daily report that lists all object…" at bounding box center [450, 242] width 487 height 315
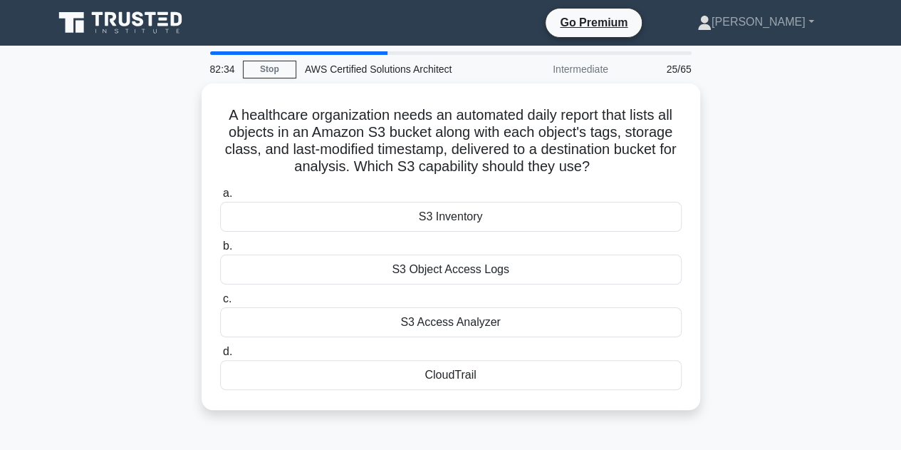
click at [778, 222] on div "A healthcare organization needs an automated daily report that lists all object…" at bounding box center [451, 254] width 812 height 343
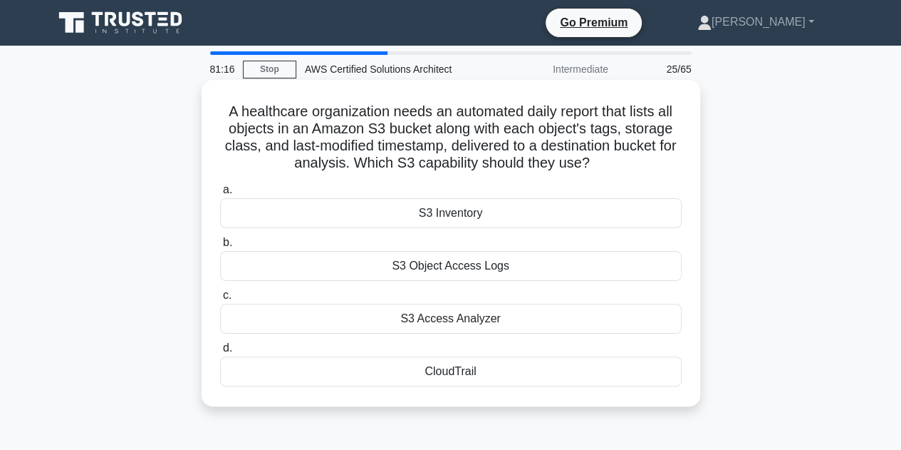
click at [562, 212] on div "S3 Inventory" at bounding box center [451, 213] width 462 height 30
click at [220, 194] on input "a. S3 Inventory" at bounding box center [220, 189] width 0 height 9
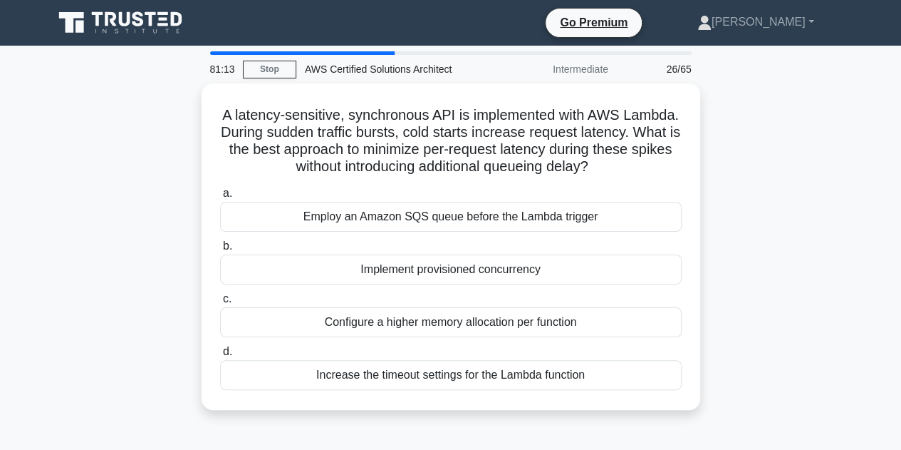
drag, startPoint x: 245, startPoint y: 111, endPoint x: 671, endPoint y: 413, distance: 521.9
click at [671, 413] on div "A latency-sensitive, synchronous API is implemented with AWS Lambda. During sud…" at bounding box center [451, 254] width 812 height 343
click at [749, 269] on div "A latency-sensitive, synchronous API is implemented with AWS Lambda. During sud…" at bounding box center [451, 254] width 812 height 343
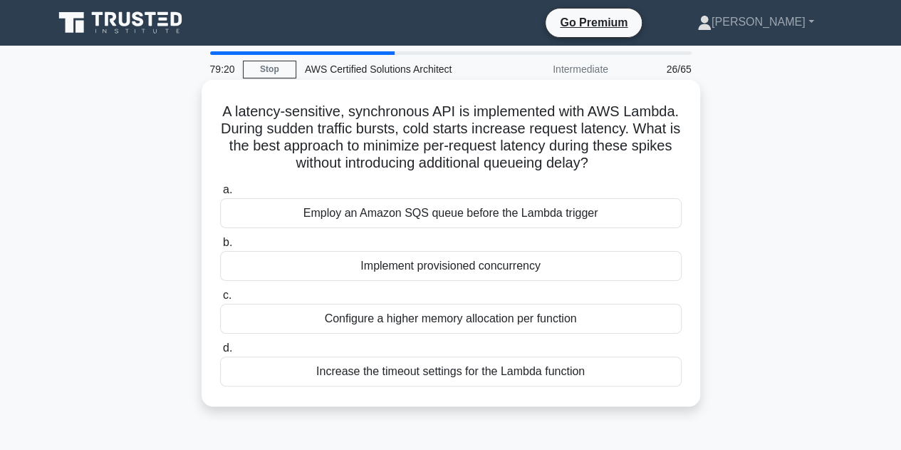
click at [523, 261] on div "Implement provisioned concurrency" at bounding box center [451, 266] width 462 height 30
click at [220, 247] on input "b. Implement provisioned concurrency" at bounding box center [220, 242] width 0 height 9
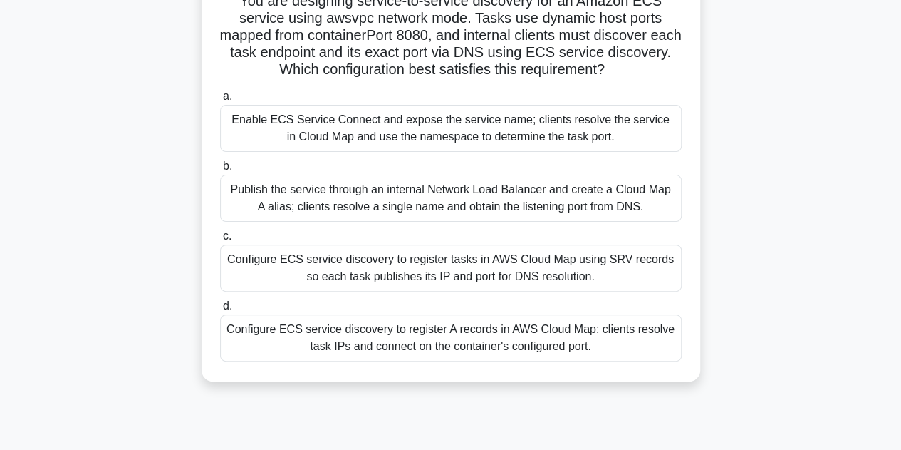
scroll to position [131, 0]
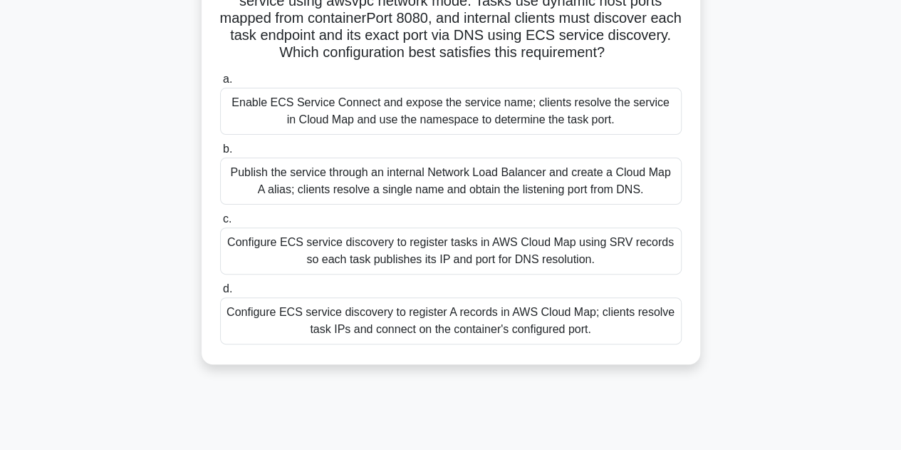
drag, startPoint x: 229, startPoint y: 113, endPoint x: 616, endPoint y: 440, distance: 505.5
click at [616, 440] on div "79:17 Stop AWS Certified Solutions Architect Intermediate 27/65 You are designi…" at bounding box center [451, 276] width 812 height 712
click at [804, 248] on div "You are designing service-to-service discovery for an Amazon ECS service using …" at bounding box center [451, 166] width 812 height 429
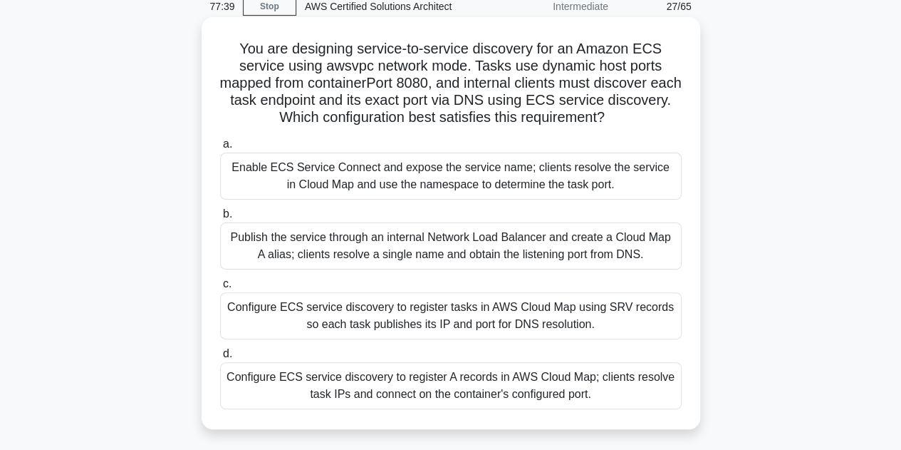
click at [530, 312] on div "Configure ECS service discovery to register tasks in AWS Cloud Map using SRV re…" at bounding box center [451, 315] width 462 height 47
click at [220, 289] on input "c. Configure ECS service discovery to register tasks in AWS Cloud Map using SRV…" at bounding box center [220, 283] width 0 height 9
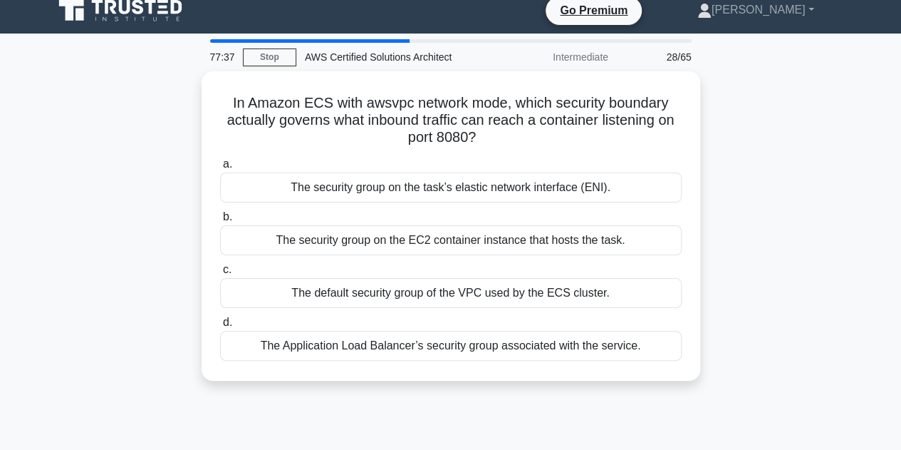
scroll to position [0, 0]
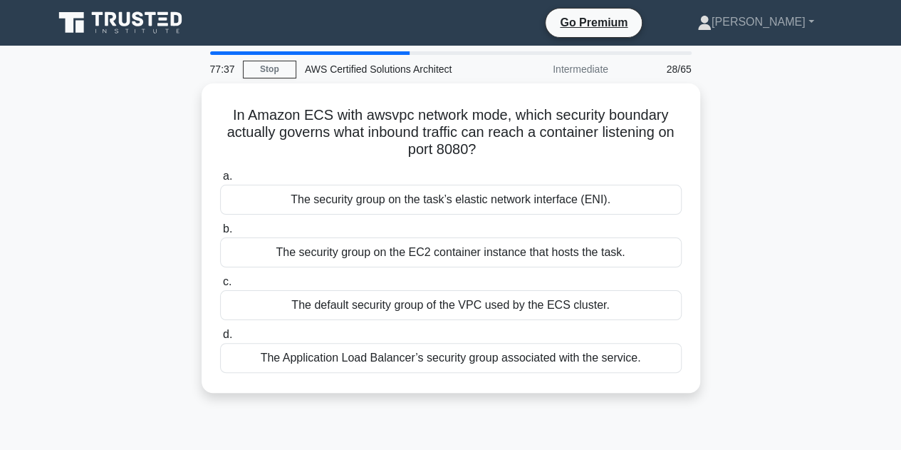
drag, startPoint x: 223, startPoint y: 48, endPoint x: 753, endPoint y: 382, distance: 626.2
click at [753, 382] on div "In Amazon ECS with awsvpc network mode, which security boundary actually govern…" at bounding box center [451, 246] width 812 height 326
click at [762, 261] on div "In Amazon ECS with awsvpc network mode, which security boundary actually govern…" at bounding box center [451, 246] width 812 height 326
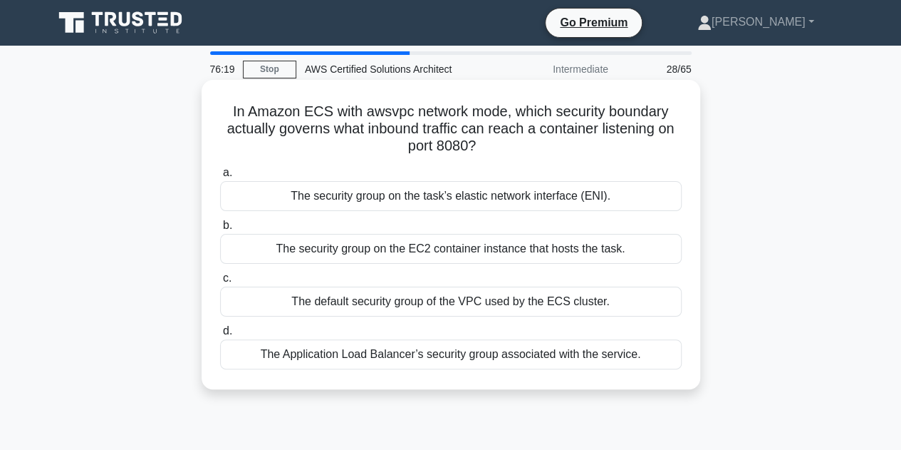
click at [541, 249] on div "The security group on the EC2 container instance that hosts the task." at bounding box center [451, 249] width 462 height 30
click at [220, 230] on input "b. The security group on the EC2 container instance that hosts the task." at bounding box center [220, 225] width 0 height 9
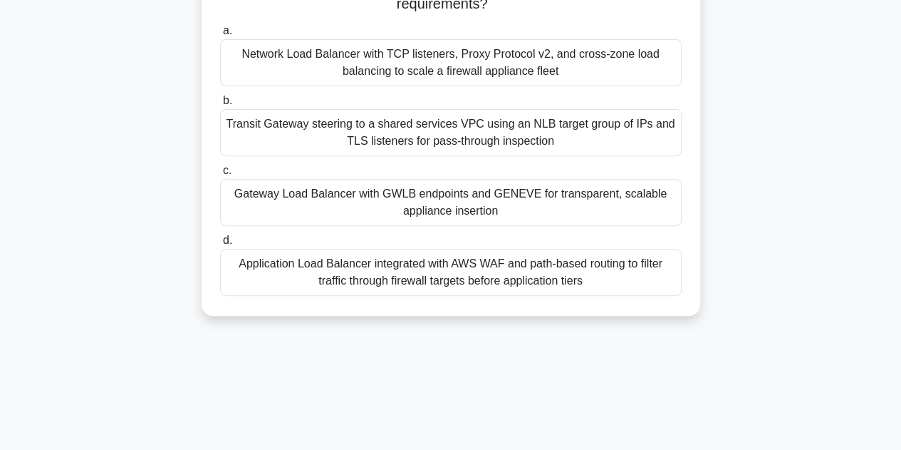
scroll to position [320, 0]
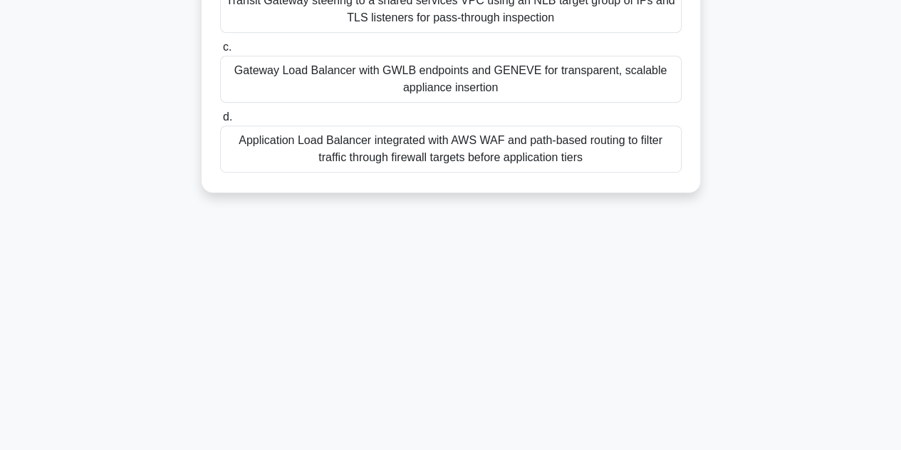
drag, startPoint x: 220, startPoint y: 111, endPoint x: 675, endPoint y: 482, distance: 586.9
click at [675, 449] on html "Go Premium Srikanth" at bounding box center [450, 64] width 901 height 769
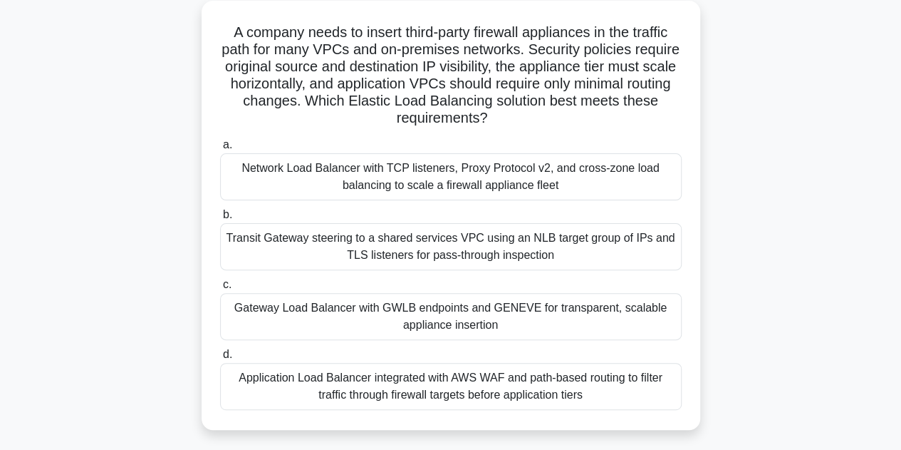
scroll to position [83, 0]
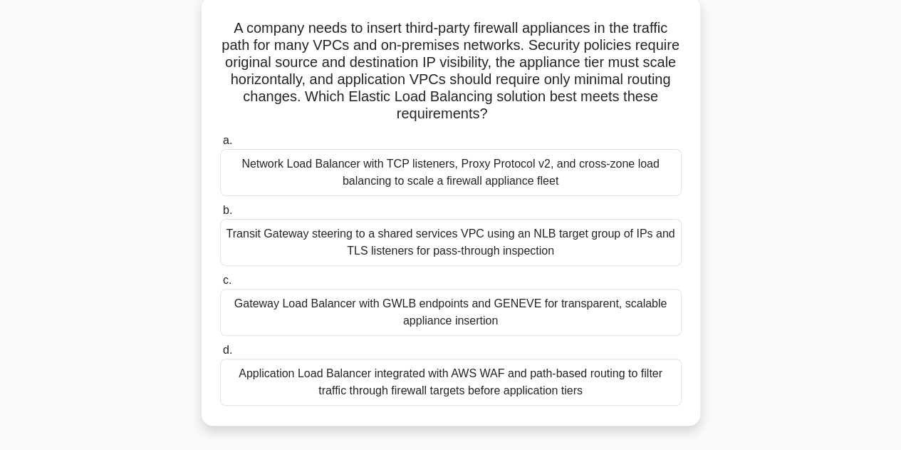
click at [544, 311] on div "Gateway Load Balancer with GWLB endpoints and GENEVE for transparent, scalable …" at bounding box center [451, 312] width 462 height 47
click at [220, 285] on input "c. Gateway Load Balancer with GWLB endpoints and GENEVE for transparent, scalab…" at bounding box center [220, 280] width 0 height 9
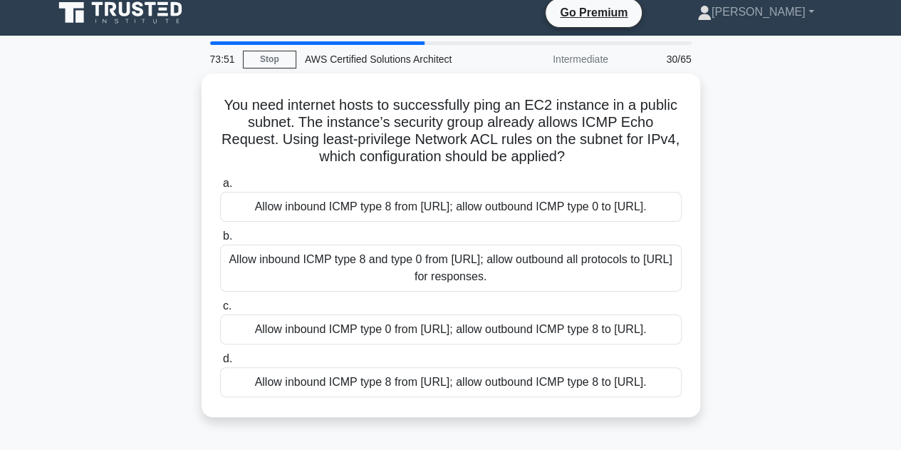
scroll to position [0, 0]
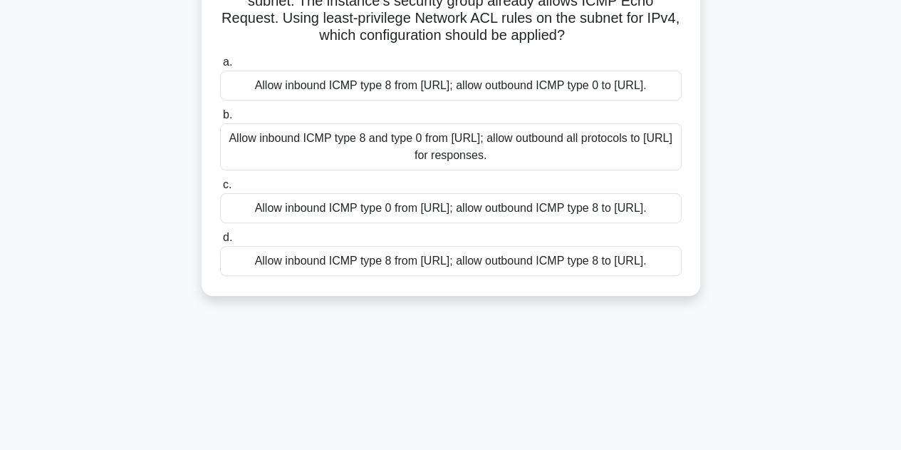
drag, startPoint x: 219, startPoint y: 110, endPoint x: 748, endPoint y: 451, distance: 628.8
click at [748, 449] on html "Go Premium Srikanth" at bounding box center [450, 253] width 901 height 769
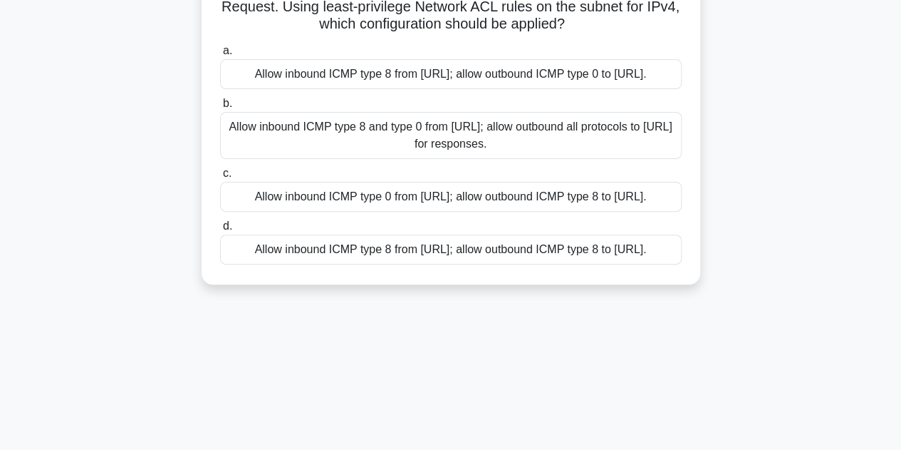
click at [783, 202] on div "You need internet hosts to successfully ping an EC2 instance in a public subnet…" at bounding box center [451, 121] width 812 height 360
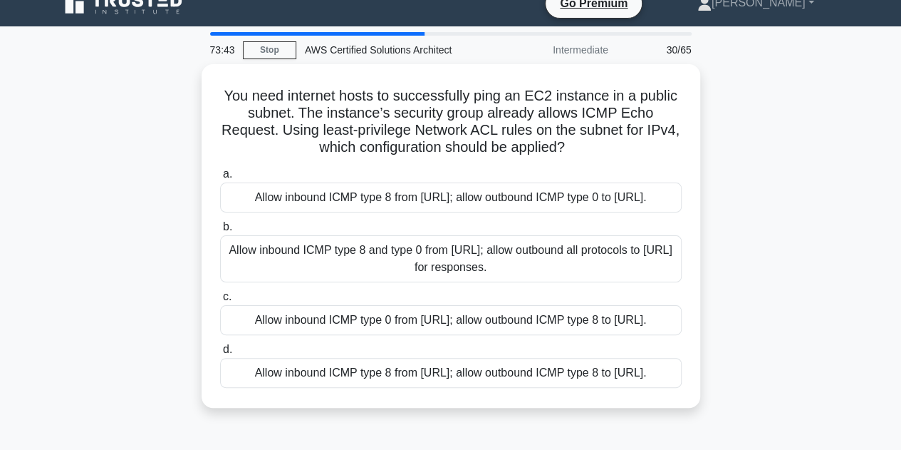
scroll to position [19, 0]
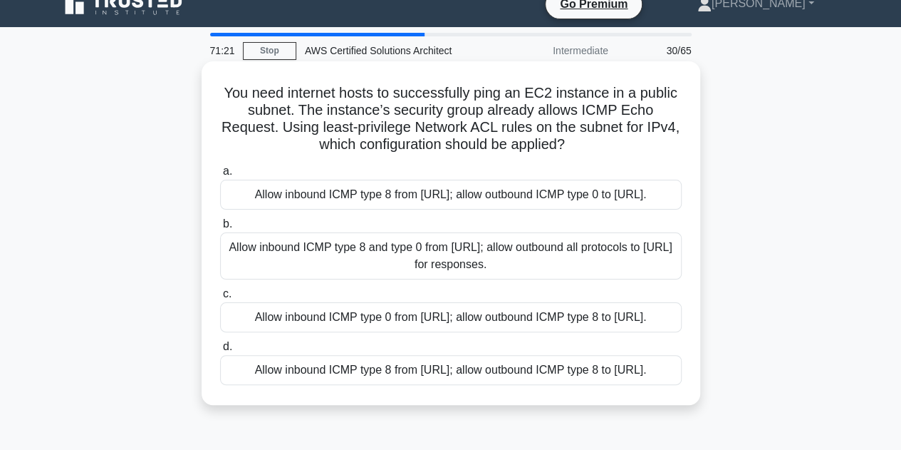
click at [463, 199] on div "Allow inbound ICMP type 8 from 0.0.0.0/0; allow outbound ICMP type 0 to 0.0.0.0…" at bounding box center [451, 195] width 462 height 30
click at [220, 176] on input "a. Allow inbound ICMP type 8 from 0.0.0.0/0; allow outbound ICMP type 0 to 0.0.…" at bounding box center [220, 171] width 0 height 9
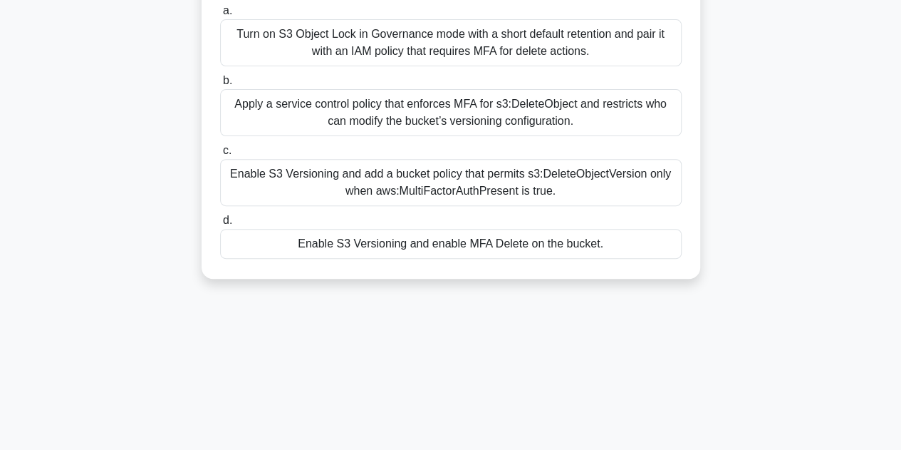
scroll to position [320, 0]
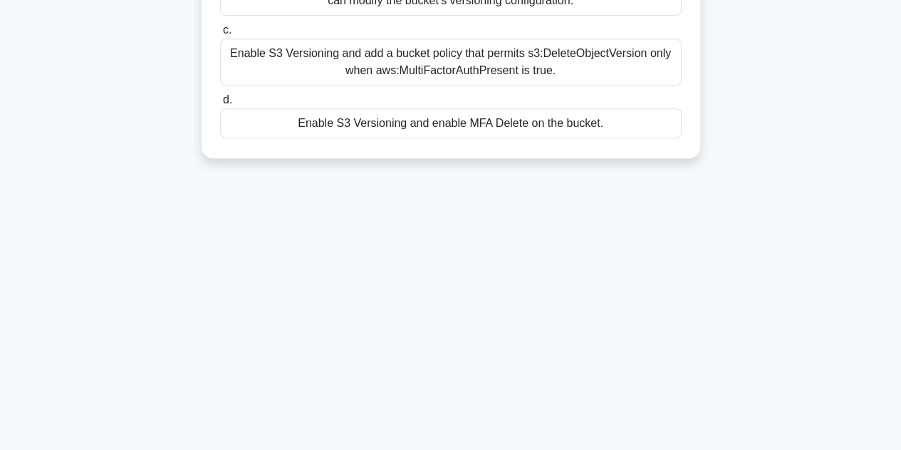
drag, startPoint x: 238, startPoint y: 93, endPoint x: 621, endPoint y: 456, distance: 528.1
click at [621, 449] on html "Go Premium Srikanth" at bounding box center [450, 64] width 901 height 769
click at [715, 275] on div "71:12 Stop AWS Certified Solutions Architect Intermediate 31/65 An audit findin…" at bounding box center [451, 87] width 812 height 712
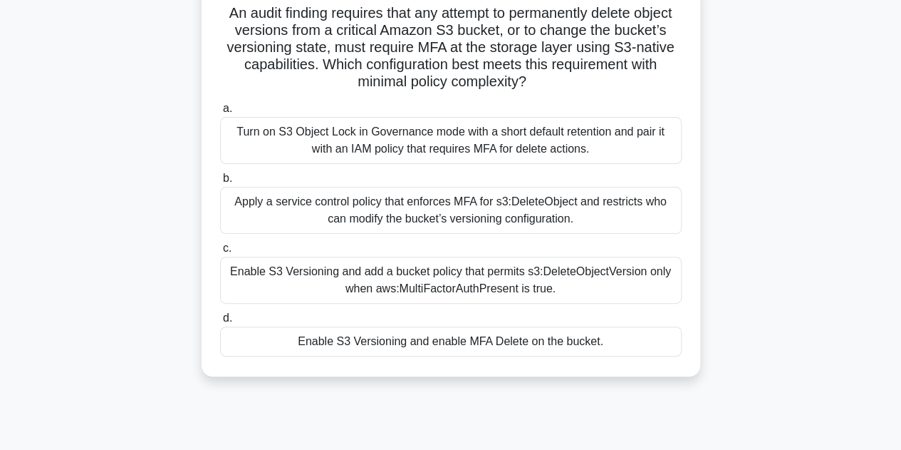
scroll to position [94, 0]
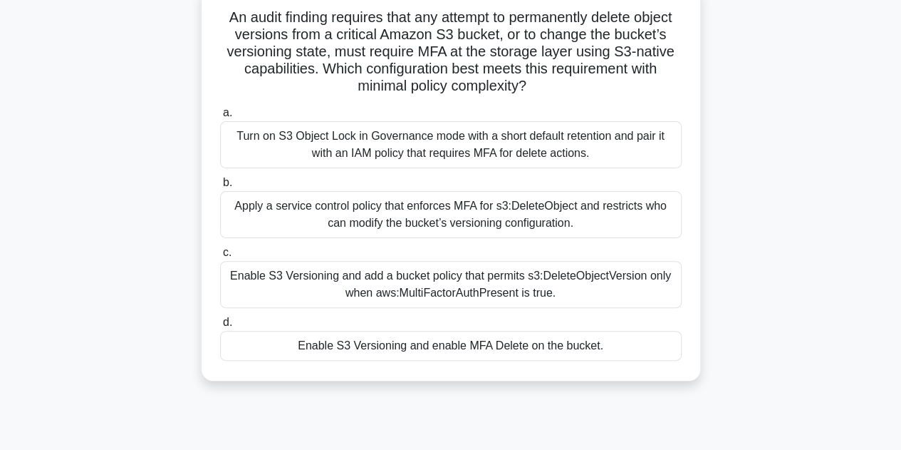
click at [608, 216] on div "Apply a service control policy that enforces MFA for s3:DeleteObject and restri…" at bounding box center [451, 214] width 462 height 47
click at [220, 187] on input "b. Apply a service control policy that enforces MFA for s3:DeleteObject and res…" at bounding box center [220, 182] width 0 height 9
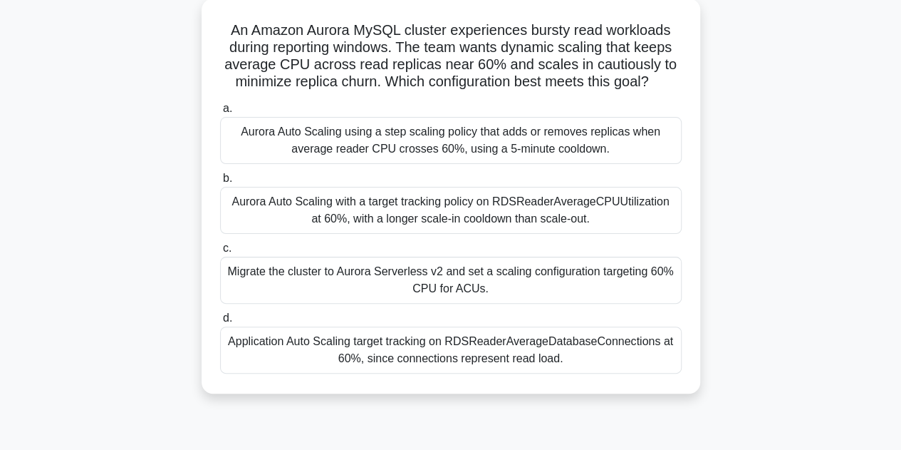
scroll to position [82, 0]
drag, startPoint x: 227, startPoint y: 33, endPoint x: 586, endPoint y: 373, distance: 494.4
click at [586, 373] on div "An Amazon Aurora MySQL cluster experiences bursty read workloads during reporti…" at bounding box center [450, 195] width 487 height 383
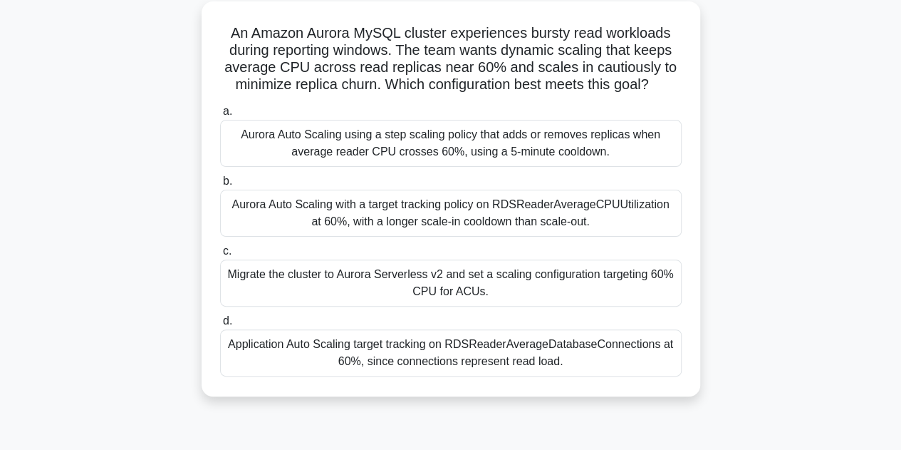
click at [799, 267] on div "An Amazon Aurora MySQL cluster experiences bursty read workloads during reporti…" at bounding box center [451, 207] width 812 height 412
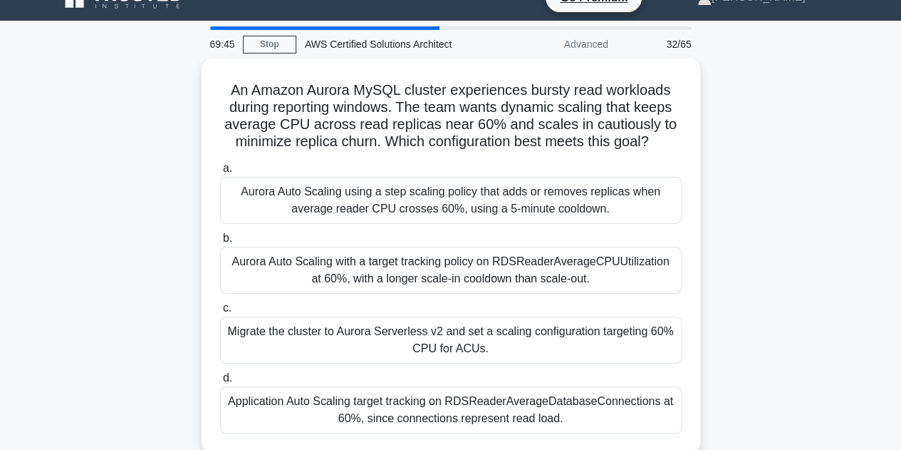
scroll to position [28, 0]
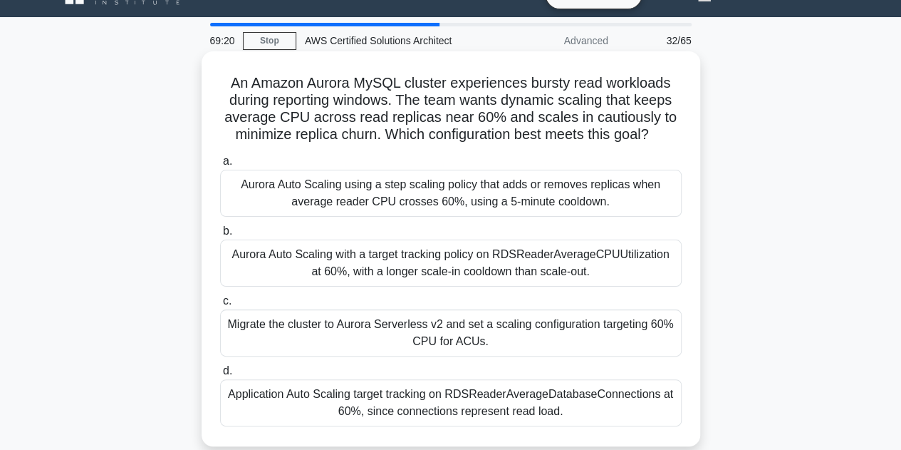
click at [628, 270] on div "Aurora Auto Scaling with a target tracking policy on RDSReaderAverageCPUUtiliza…" at bounding box center [451, 262] width 462 height 47
click at [220, 236] on input "b. Aurora Auto Scaling with a target tracking policy on RDSReaderAverageCPUUtil…" at bounding box center [220, 231] width 0 height 9
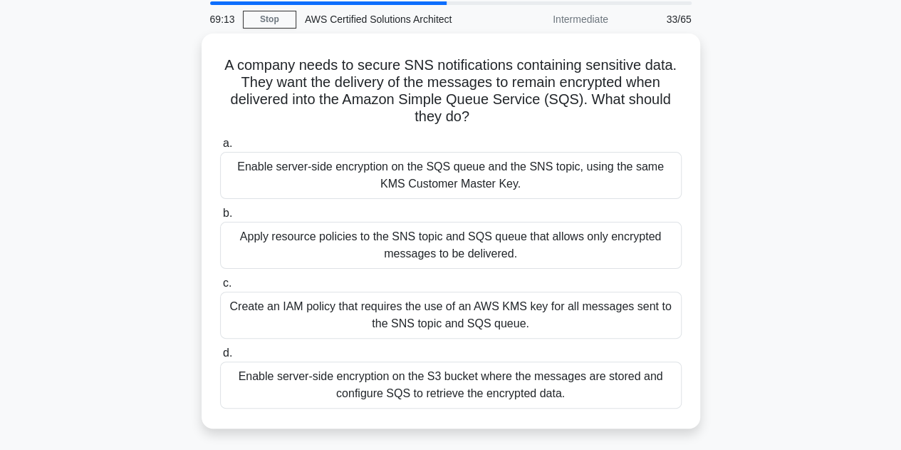
scroll to position [93, 0]
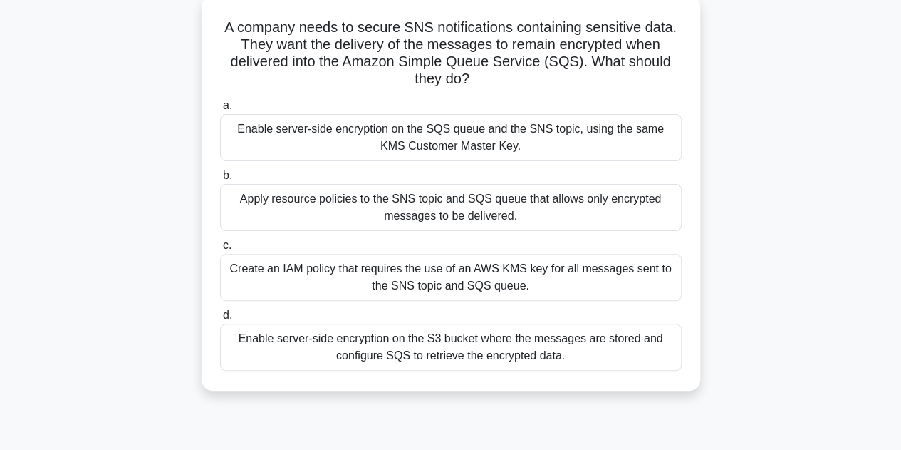
drag, startPoint x: 225, startPoint y: 113, endPoint x: 613, endPoint y: 444, distance: 509.4
click at [613, 444] on div "69:13 Stop AWS Certified Solutions Architect Intermediate 33/65 A company needs…" at bounding box center [451, 320] width 812 height 712
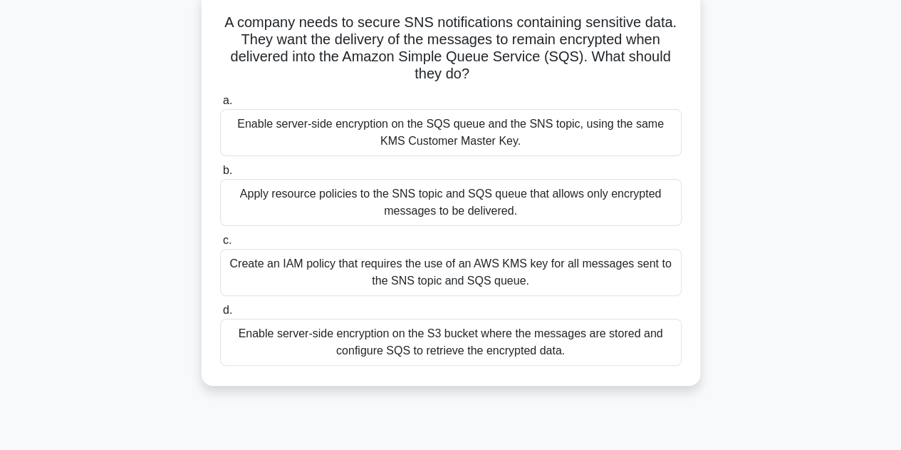
click at [769, 199] on div "A company needs to secure SNS notifications containing sensitive data. They wan…" at bounding box center [451, 197] width 812 height 412
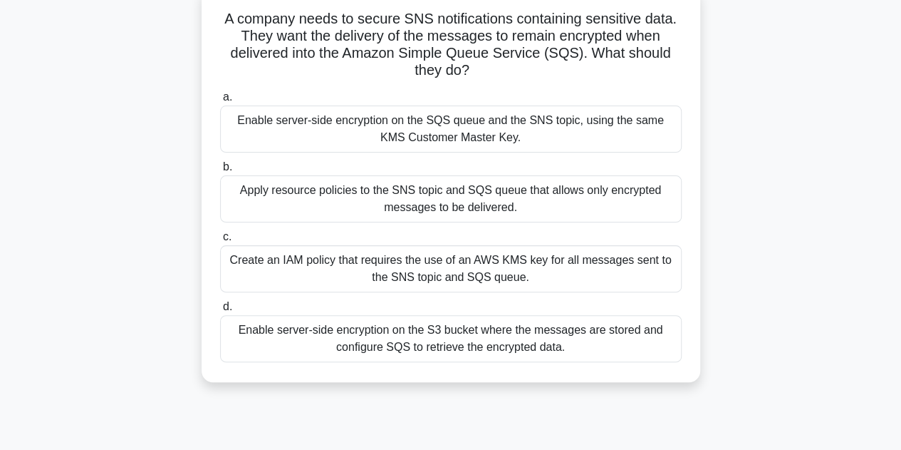
click at [637, 138] on div "Enable server-side encryption on the SQS queue and the SNS topic, using the sam…" at bounding box center [451, 128] width 462 height 47
click at [220, 102] on input "a. Enable server-side encryption on the SQS queue and the SNS topic, using the …" at bounding box center [220, 97] width 0 height 9
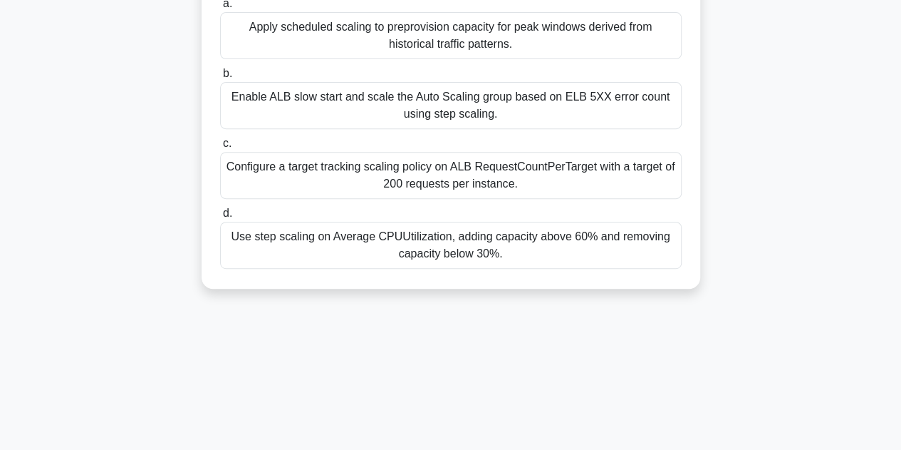
scroll to position [320, 0]
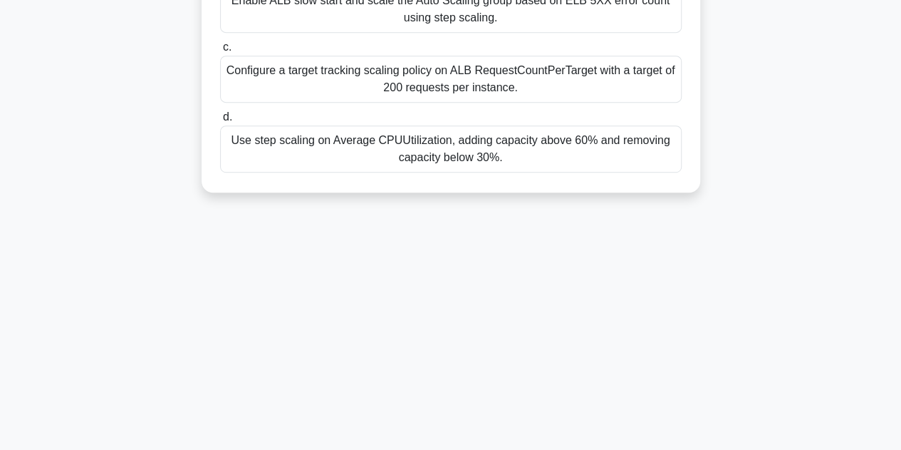
drag, startPoint x: 217, startPoint y: 108, endPoint x: 512, endPoint y: 483, distance: 477.5
click at [512, 449] on html "Go Premium Srikanth" at bounding box center [450, 64] width 901 height 769
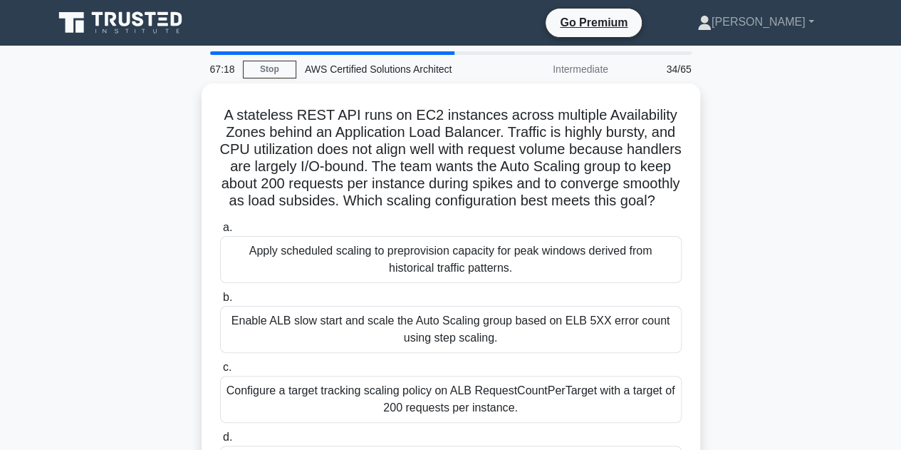
click at [816, 200] on div "A stateless REST API runs on EC2 instances across multiple Availability Zones b…" at bounding box center [451, 306] width 812 height 446
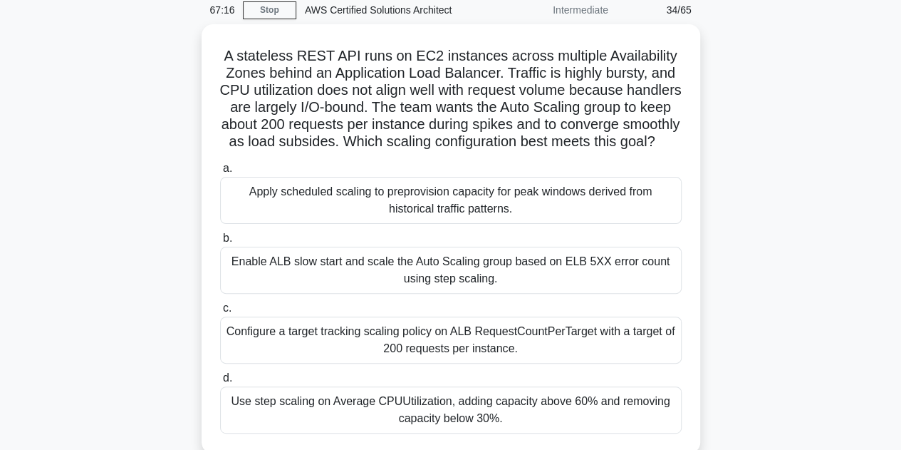
scroll to position [93, 0]
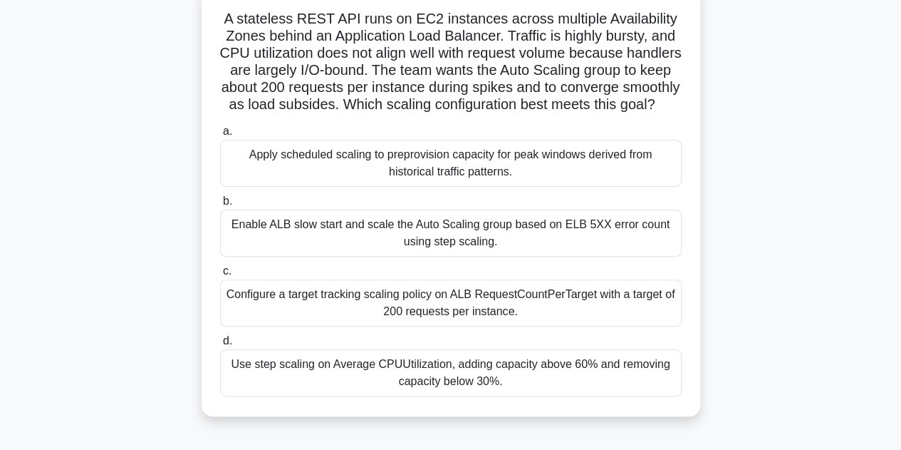
click at [560, 319] on div "Configure a target tracking scaling policy on ALB RequestCountPerTarget with a …" at bounding box center [451, 302] width 462 height 47
click at [220, 276] on input "c. Configure a target tracking scaling policy on ALB RequestCountPerTarget with…" at bounding box center [220, 270] width 0 height 9
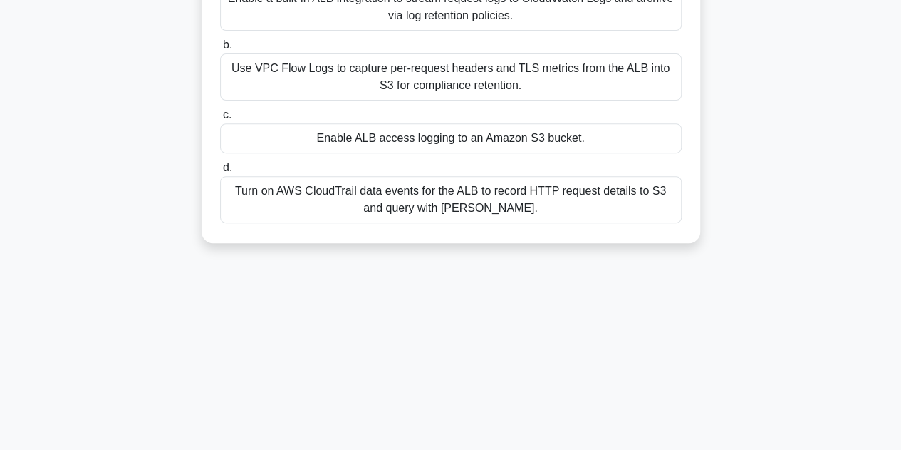
scroll to position [320, 0]
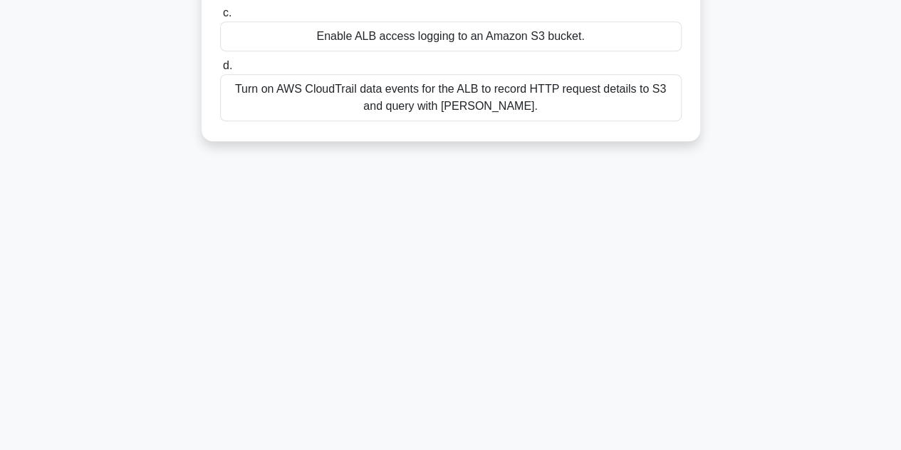
drag, startPoint x: 230, startPoint y: 110, endPoint x: 694, endPoint y: 483, distance: 595.4
click at [694, 449] on html "Go Premium Srikanth" at bounding box center [450, 64] width 901 height 769
click at [709, 253] on div "66:31 Stop AWS Certified Solutions Architect Advanced 35/65 You need durable, q…" at bounding box center [451, 87] width 812 height 712
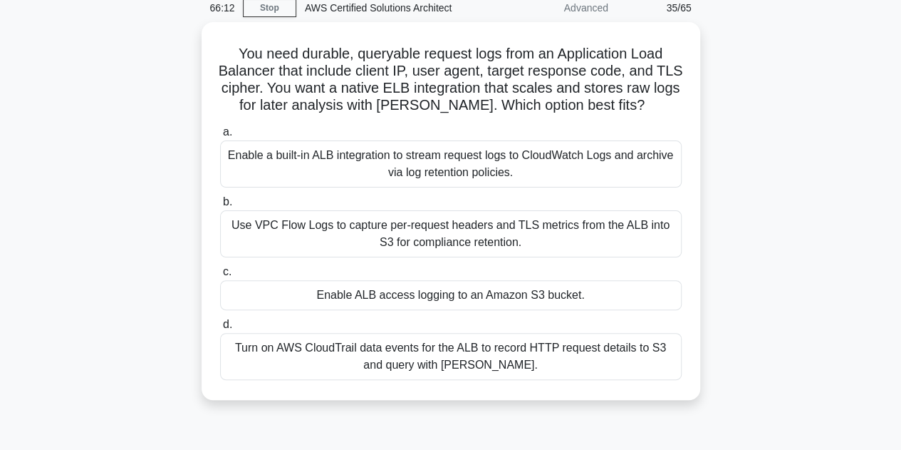
scroll to position [63, 0]
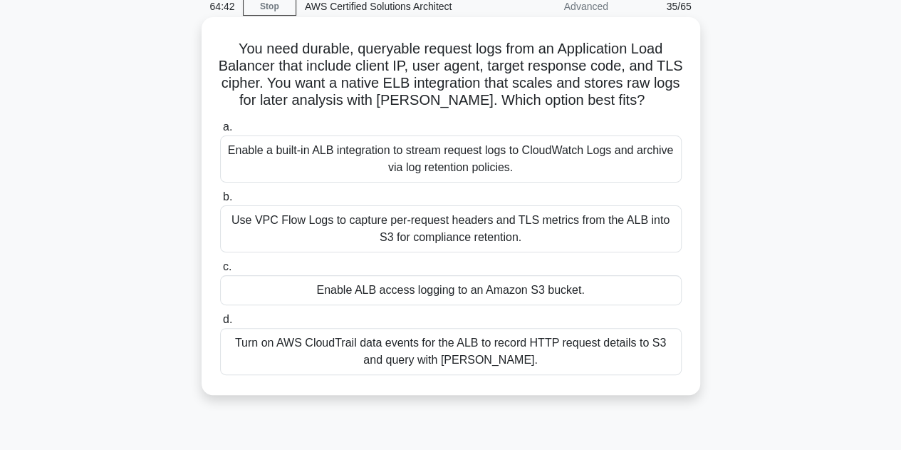
click at [614, 350] on div "Turn on AWS CloudTrail data events for the ALB to record HTTP request details t…" at bounding box center [451, 351] width 462 height 47
click at [220, 324] on input "d. Turn on AWS CloudTrail data events for the ALB to record HTTP request detail…" at bounding box center [220, 319] width 0 height 9
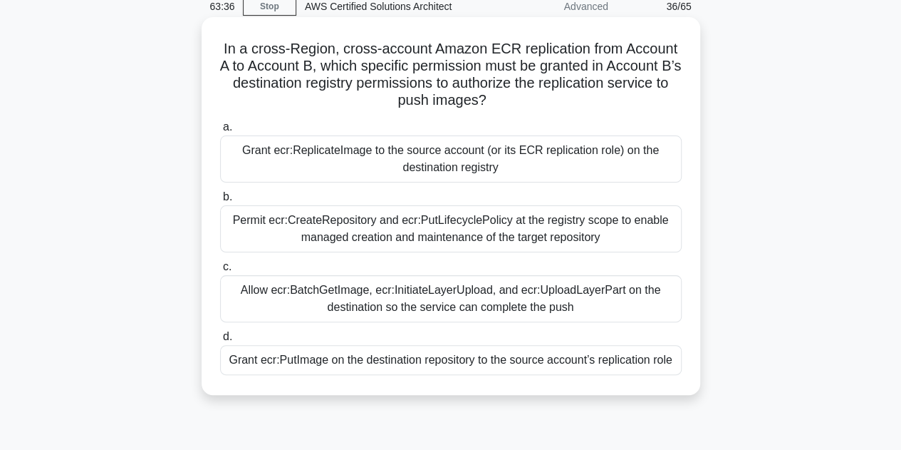
click at [484, 166] on div "Grant ecr:ReplicateImage to the source account (or its ECR replication role) on…" at bounding box center [451, 158] width 462 height 47
click at [220, 132] on input "a. Grant ecr:ReplicateImage to the source account (or its ECR replication role)…" at bounding box center [220, 127] width 0 height 9
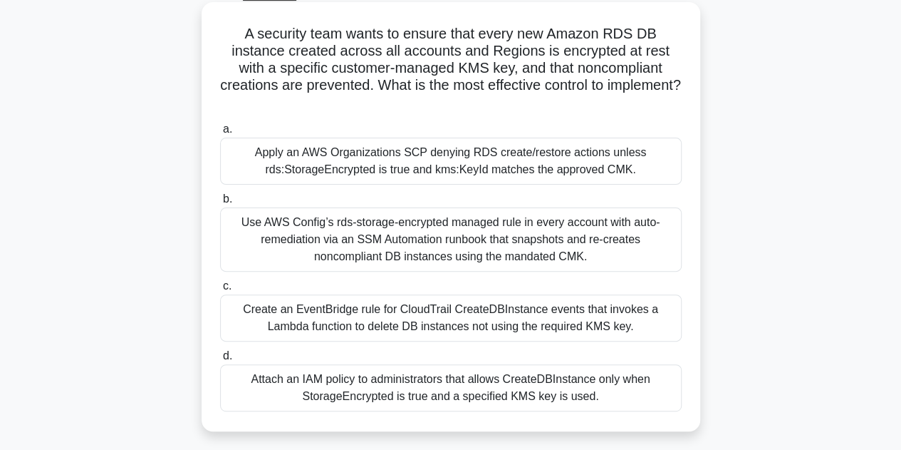
scroll to position [78, 0]
click at [413, 158] on div "Apply an AWS Organizations SCP denying RDS create/restore actions unless rds:St…" at bounding box center [451, 160] width 462 height 47
click at [220, 133] on input "a. Apply an AWS Organizations SCP denying RDS create/restore actions unless rds…" at bounding box center [220, 128] width 0 height 9
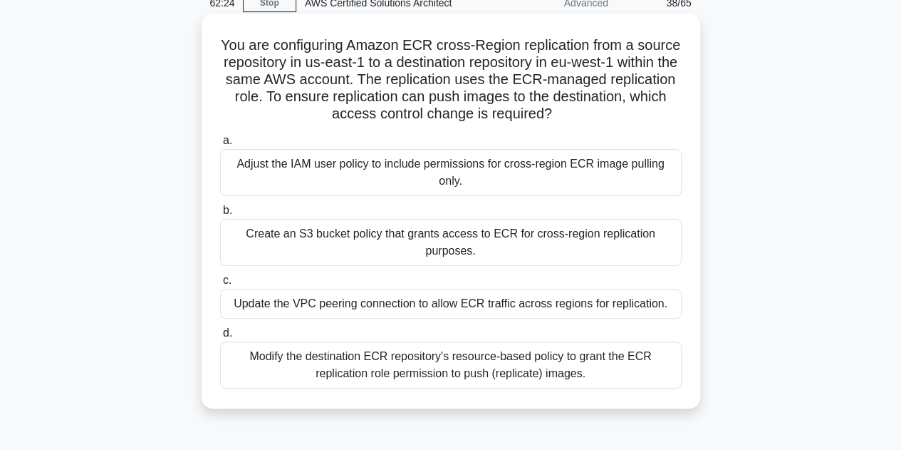
scroll to position [67, 0]
click at [458, 367] on div "Modify the destination ECR repository's resource-based policy to grant the ECR …" at bounding box center [451, 364] width 462 height 47
click at [220, 337] on input "d. Modify the destination ECR repository's resource-based policy to grant the E…" at bounding box center [220, 332] width 0 height 9
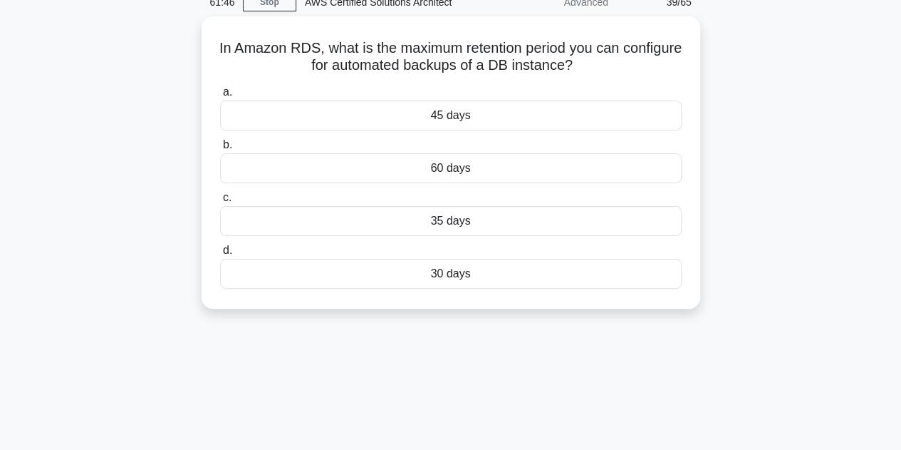
scroll to position [0, 0]
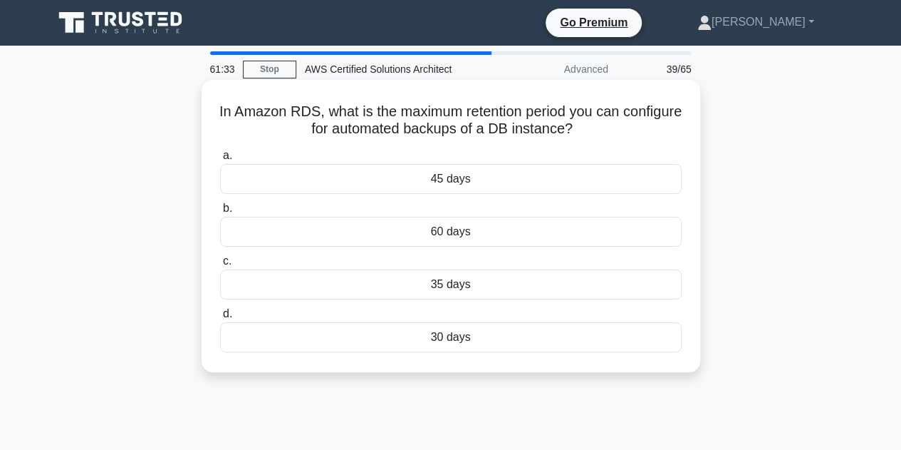
click at [447, 339] on div "30 days" at bounding box center [451, 337] width 462 height 30
click at [220, 318] on input "d. 30 days" at bounding box center [220, 313] width 0 height 9
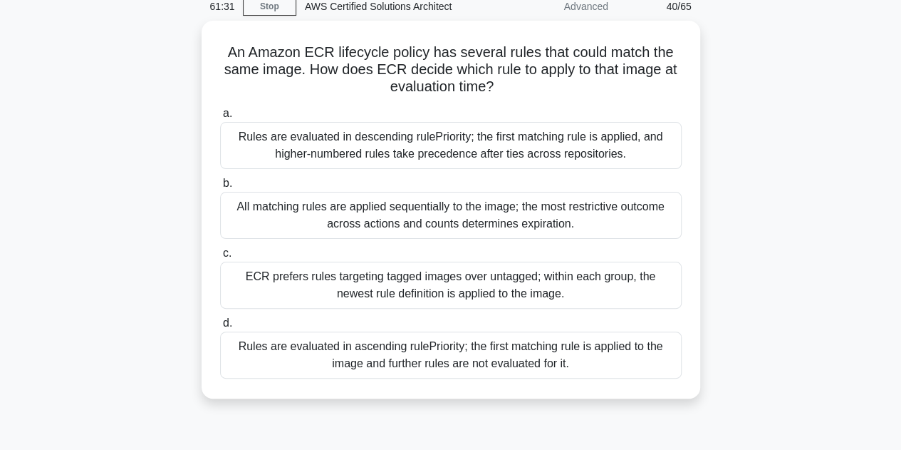
scroll to position [66, 0]
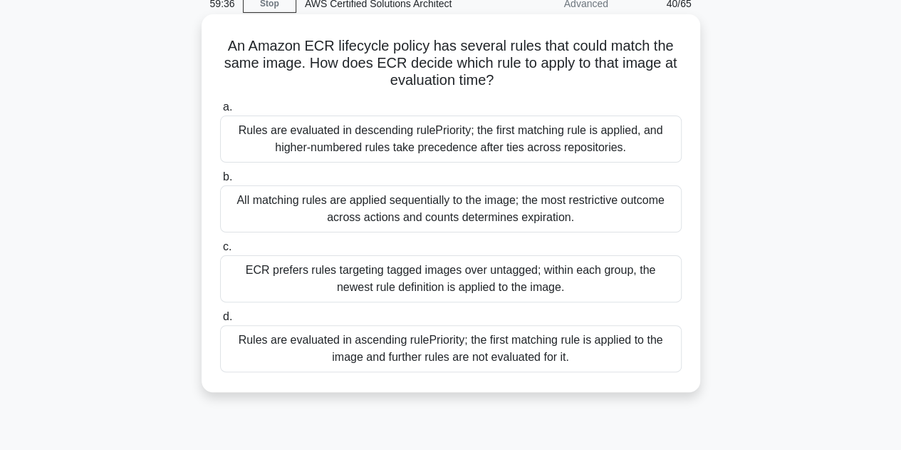
click at [633, 360] on div "Rules are evaluated in ascending rulePriority; the first matching rule is appli…" at bounding box center [451, 348] width 462 height 47
click at [220, 321] on input "d. Rules are evaluated in ascending rulePriority; the first matching rule is ap…" at bounding box center [220, 316] width 0 height 9
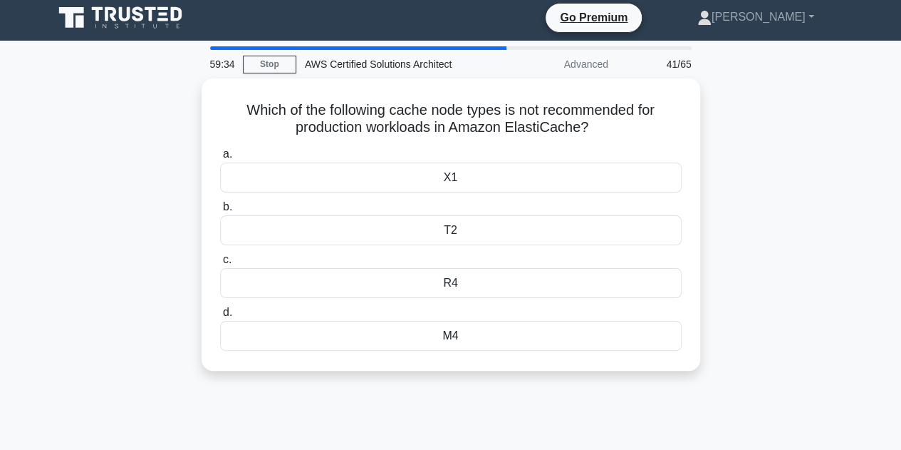
scroll to position [0, 0]
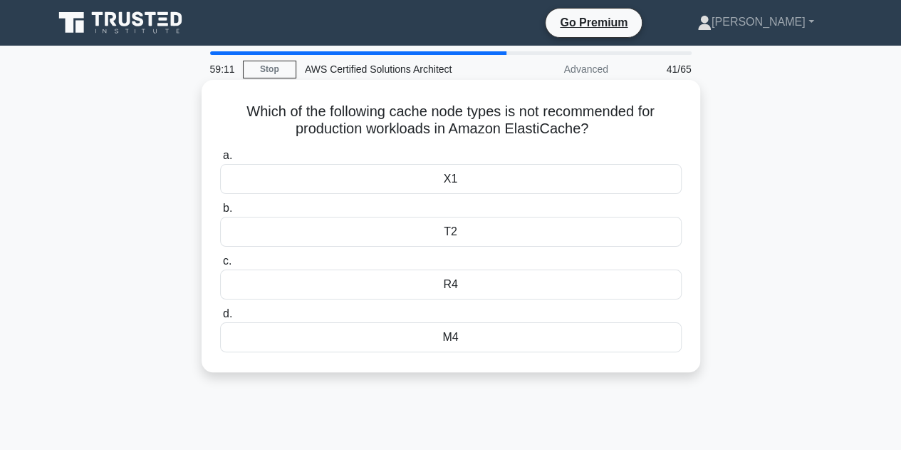
click at [480, 232] on div "T2" at bounding box center [451, 232] width 462 height 30
click at [220, 213] on input "b. T2" at bounding box center [220, 208] width 0 height 9
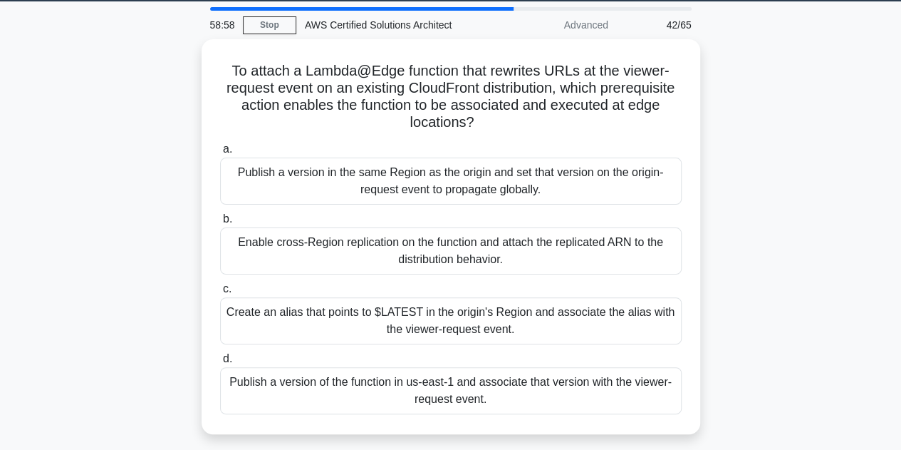
scroll to position [45, 0]
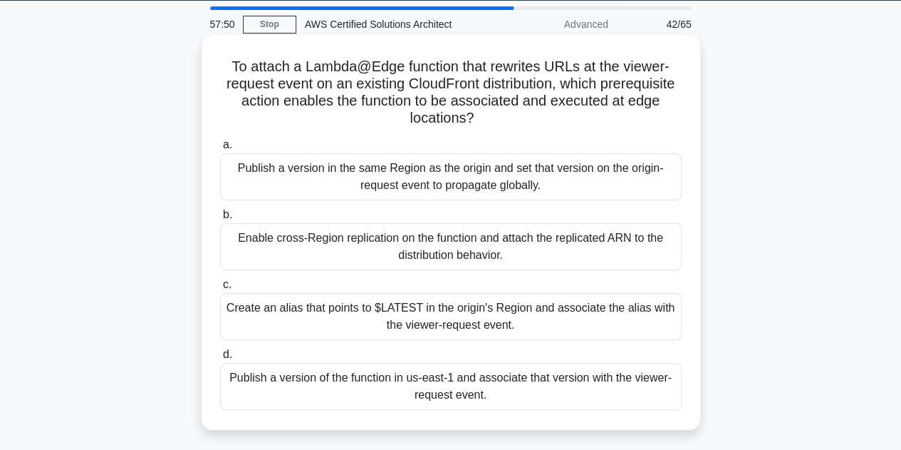
click at [579, 259] on div "Enable cross-Region replication on the function and attach the replicated ARN t…" at bounding box center [451, 246] width 462 height 47
click at [220, 219] on input "b. Enable cross-Region replication on the function and attach the replicated AR…" at bounding box center [220, 214] width 0 height 9
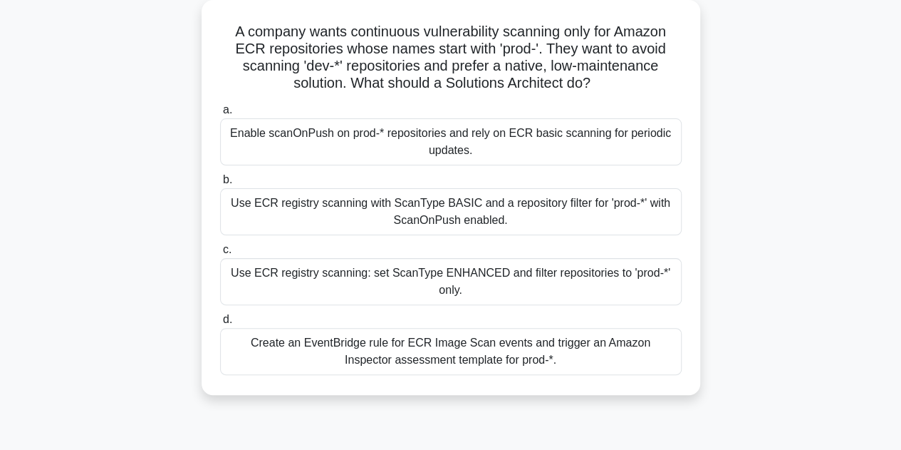
scroll to position [81, 0]
click at [514, 272] on div "Use ECR registry scanning: set ScanType ENHANCED and filter repositories to 'pr…" at bounding box center [451, 280] width 462 height 47
click at [220, 254] on input "c. Use ECR registry scanning: set ScanType ENHANCED and filter repositories to …" at bounding box center [220, 248] width 0 height 9
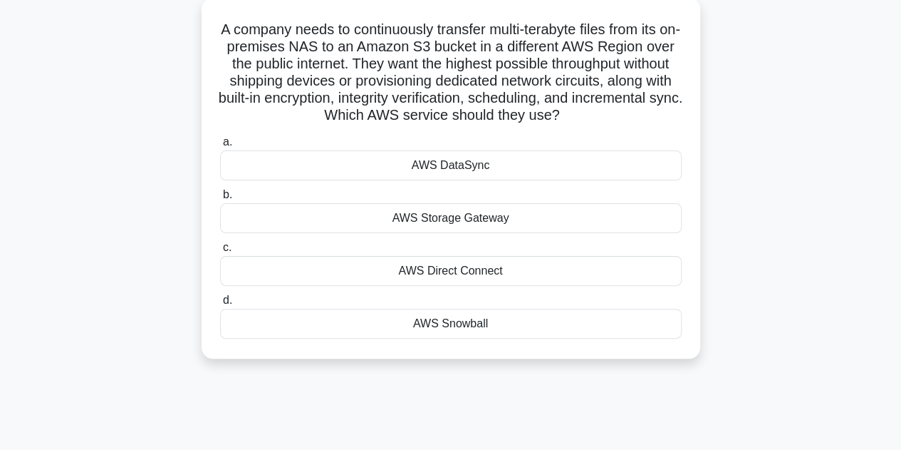
scroll to position [83, 0]
click at [616, 165] on div "AWS DataSync" at bounding box center [451, 165] width 462 height 30
click at [220, 146] on input "a. AWS DataSync" at bounding box center [220, 141] width 0 height 9
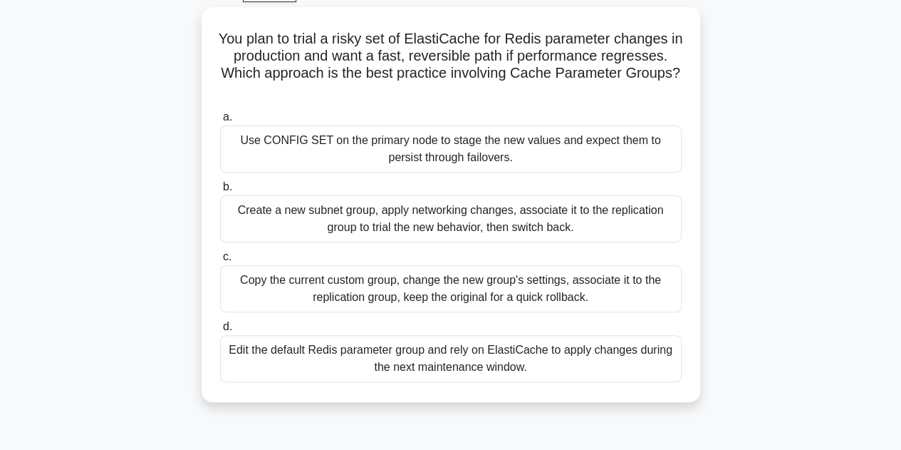
scroll to position [80, 0]
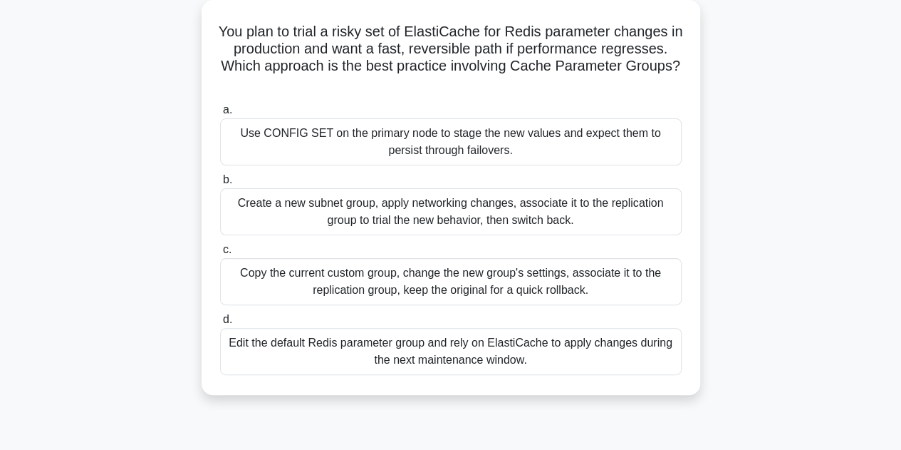
click at [584, 337] on div "Edit the default Redis parameter group and rely on ElastiCache to apply changes…" at bounding box center [451, 351] width 462 height 47
click at [220, 324] on input "d. Edit the default Redis parameter group and rely on ElastiCache to apply chan…" at bounding box center [220, 319] width 0 height 9
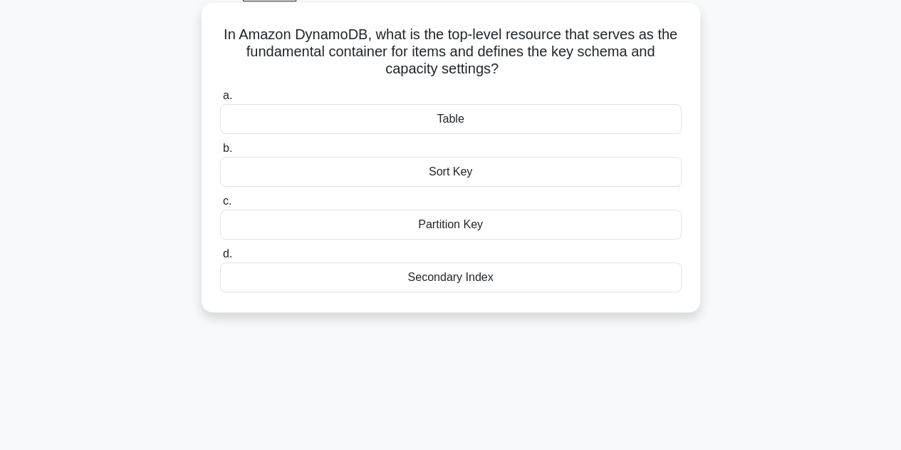
scroll to position [78, 0]
click at [578, 119] on div "Table" at bounding box center [451, 118] width 462 height 30
click at [220, 100] on input "a. Table" at bounding box center [220, 94] width 0 height 9
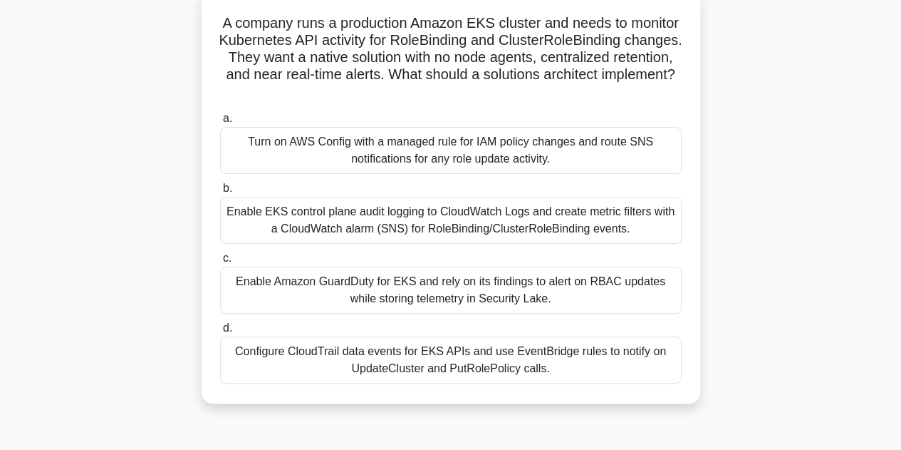
scroll to position [89, 0]
drag, startPoint x: 603, startPoint y: 223, endPoint x: 542, endPoint y: 224, distance: 61.3
click at [542, 224] on div "Enable EKS control plane audit logging to CloudWatch Logs and create metric fil…" at bounding box center [451, 219] width 462 height 47
click at [220, 192] on input "b. Enable EKS control plane audit logging to CloudWatch Logs and create metric …" at bounding box center [220, 187] width 0 height 9
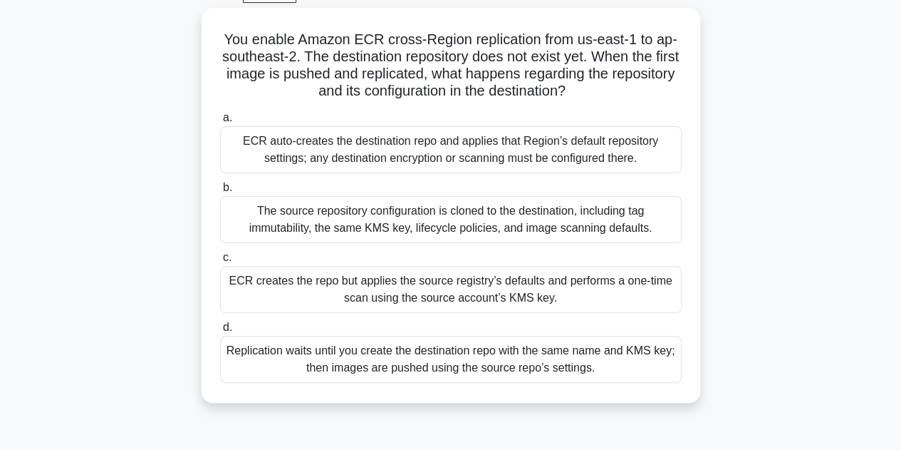
scroll to position [81, 0]
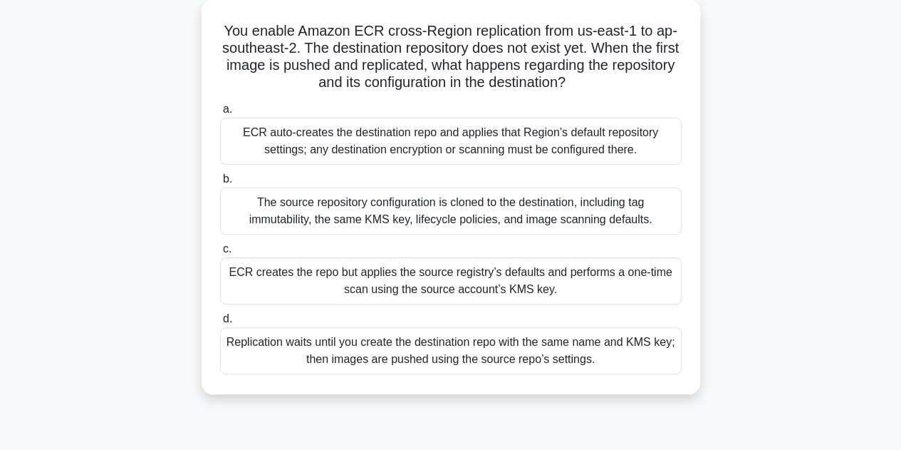
click at [586, 150] on div "ECR auto-creates the destination repo and applies that Region’s default reposit…" at bounding box center [451, 141] width 462 height 47
click at [220, 114] on input "a. ECR auto-creates the destination repo and applies that Region’s default repo…" at bounding box center [220, 109] width 0 height 9
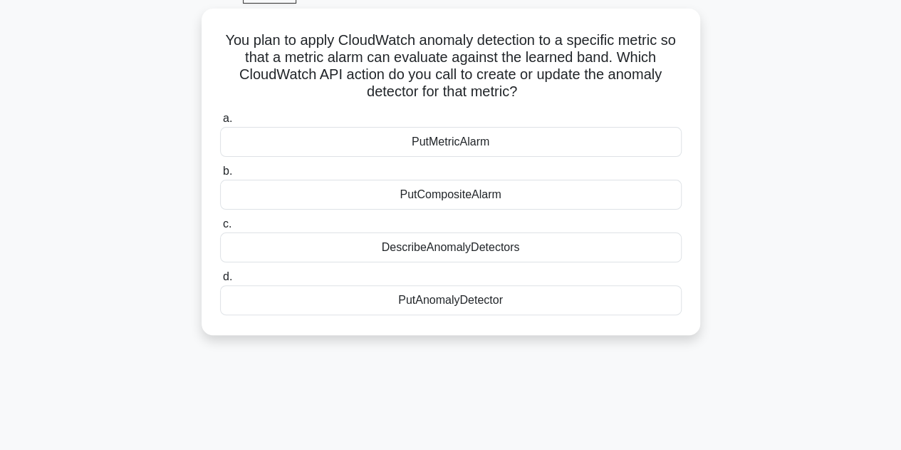
scroll to position [76, 0]
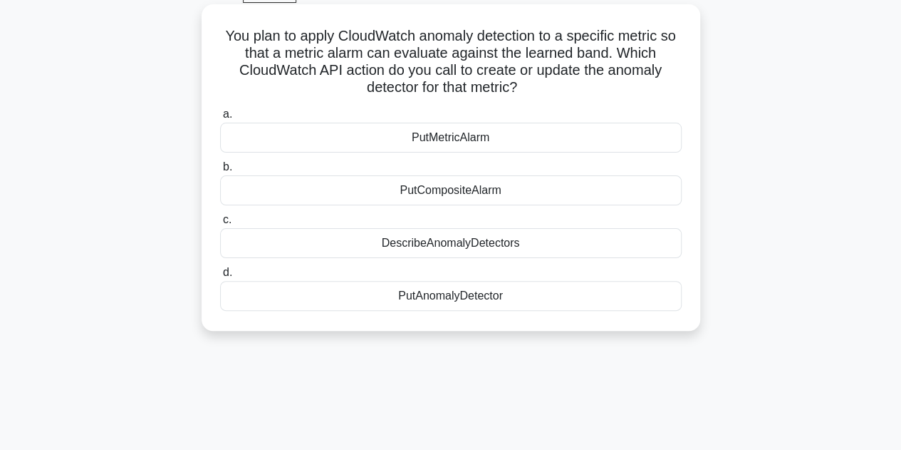
click at [529, 296] on div "PutAnomalyDetector" at bounding box center [451, 296] width 462 height 30
click at [220, 277] on input "d. PutAnomalyDetector" at bounding box center [220, 272] width 0 height 9
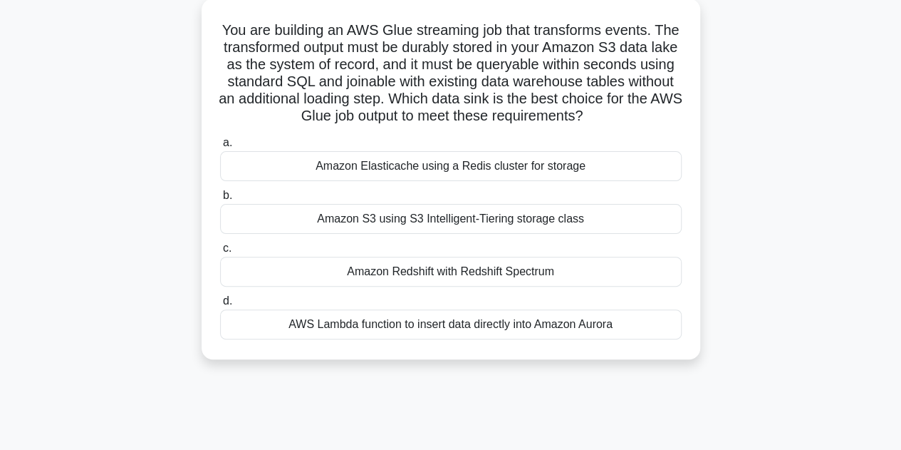
scroll to position [85, 0]
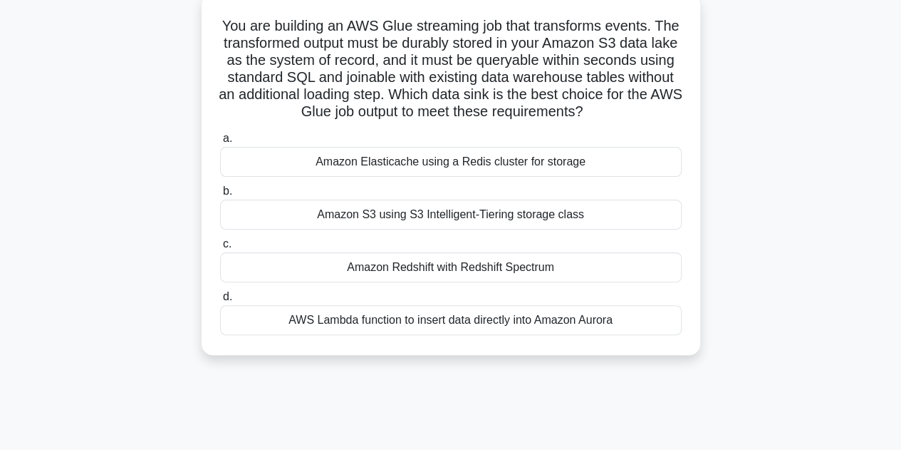
click at [625, 269] on div "Amazon Redshift with Redshift Spectrum" at bounding box center [451, 267] width 462 height 30
click at [220, 249] on input "c. Amazon Redshift with Redshift Spectrum" at bounding box center [220, 243] width 0 height 9
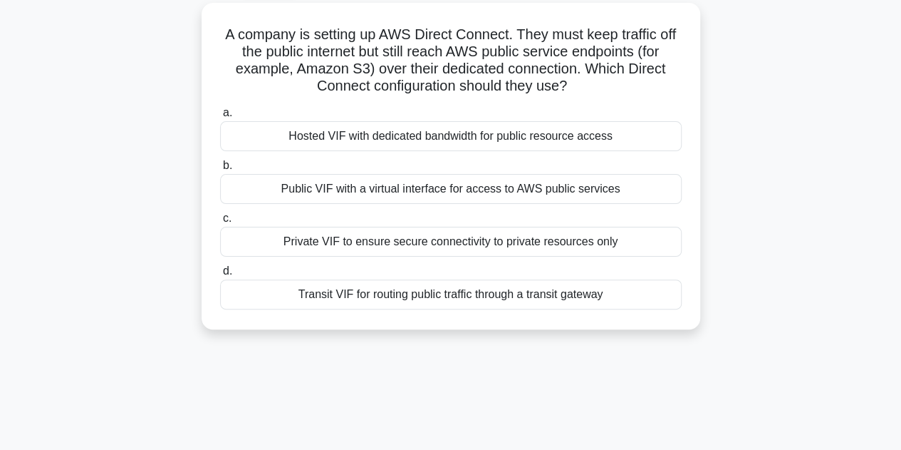
scroll to position [82, 0]
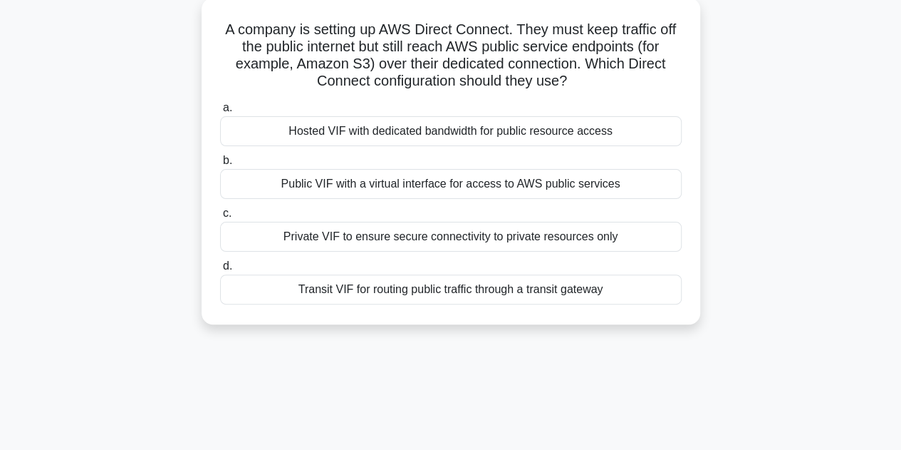
click at [618, 236] on div "Private VIF to ensure secure connectivity to private resources only" at bounding box center [451, 237] width 462 height 30
click at [220, 218] on input "c. Private VIF to ensure secure connectivity to private resources only" at bounding box center [220, 213] width 0 height 9
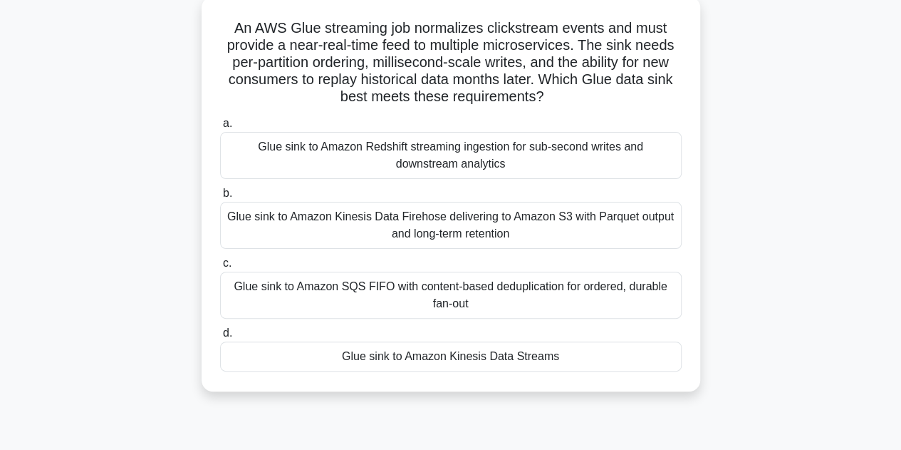
scroll to position [90, 0]
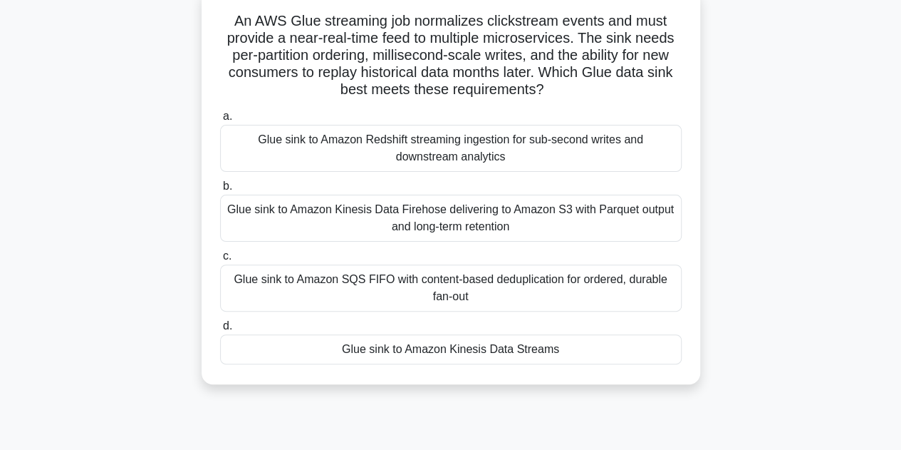
click at [639, 234] on div "Glue sink to Amazon Kinesis Data Firehose delivering to Amazon S3 with Parquet …" at bounding box center [451, 217] width 462 height 47
click at [220, 191] on input "b. Glue sink to Amazon Kinesis Data Firehose delivering to Amazon S3 with Parqu…" at bounding box center [220, 186] width 0 height 9
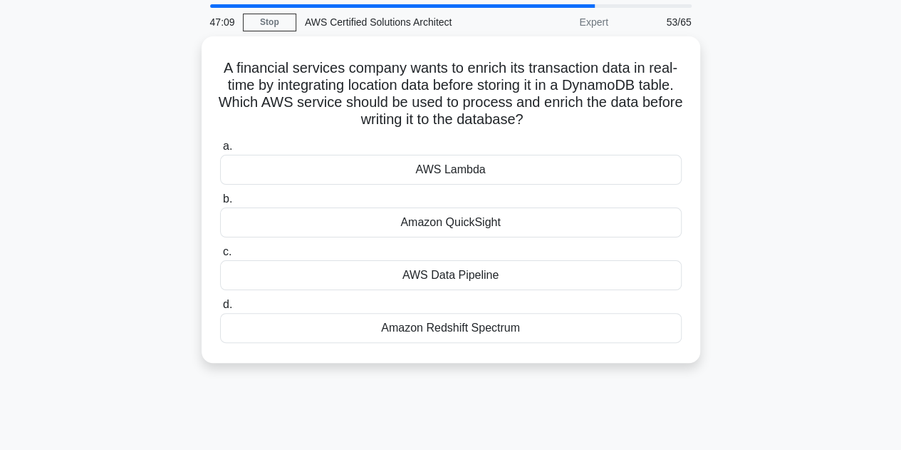
scroll to position [48, 0]
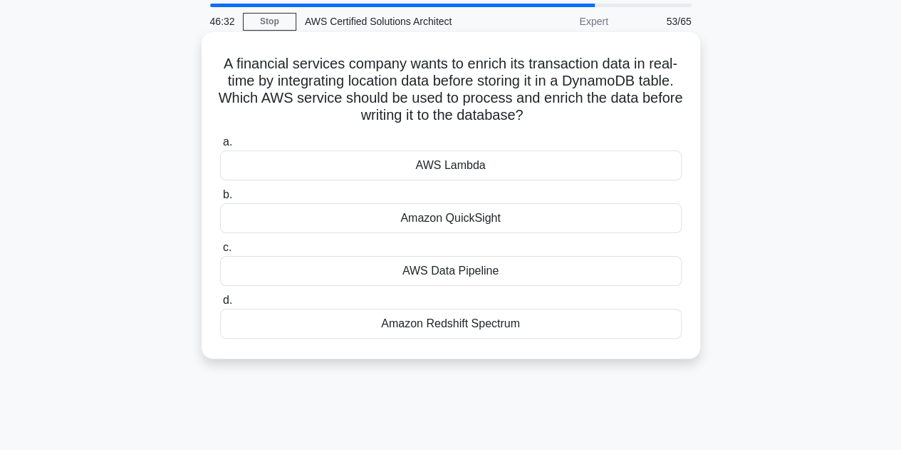
click at [499, 167] on div "AWS Lambda" at bounding box center [451, 165] width 462 height 30
click at [220, 147] on input "a. AWS Lambda" at bounding box center [220, 142] width 0 height 9
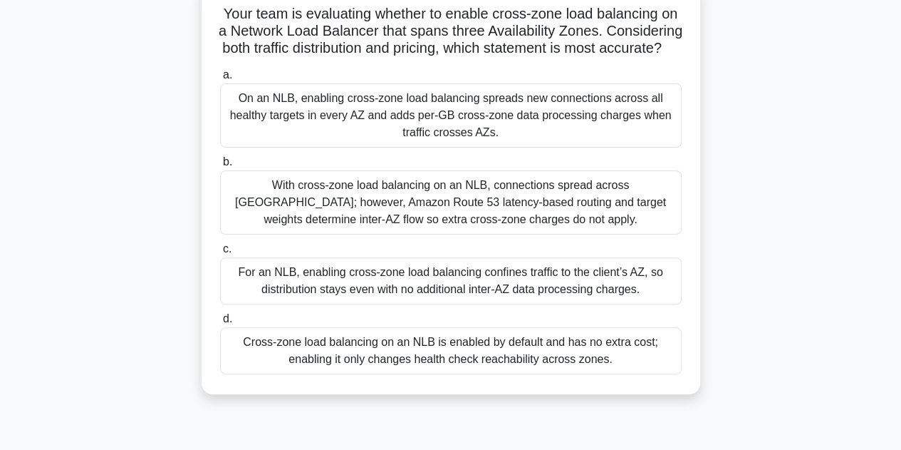
scroll to position [102, 0]
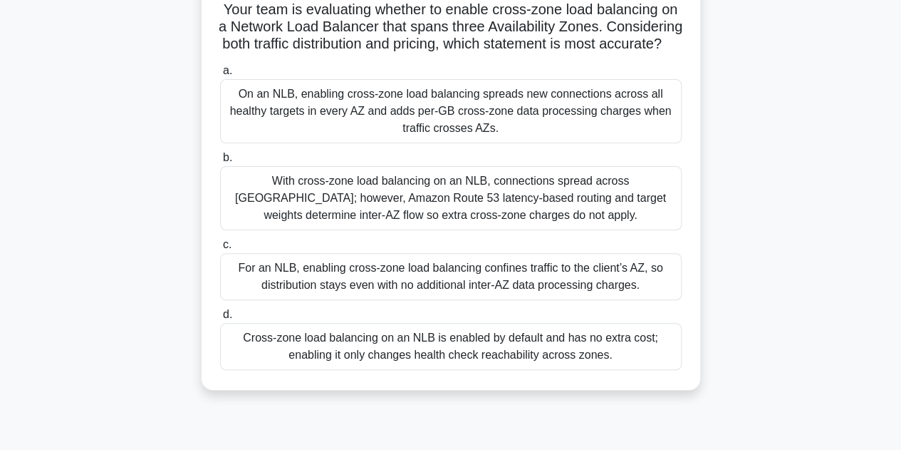
click at [530, 222] on div "With cross-zone load balancing on an NLB, connections spread across AZs; howeve…" at bounding box center [451, 198] width 462 height 64
click at [220, 162] on input "b. With cross-zone load balancing on an NLB, connections spread across AZs; how…" at bounding box center [220, 157] width 0 height 9
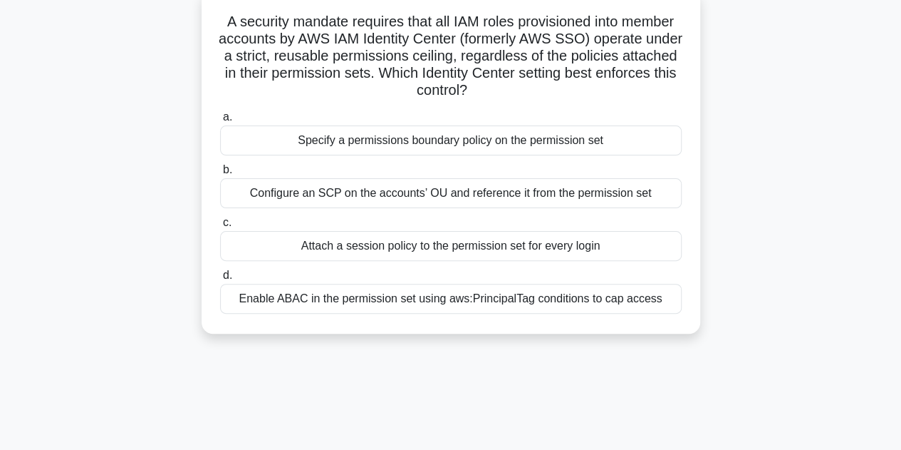
scroll to position [94, 0]
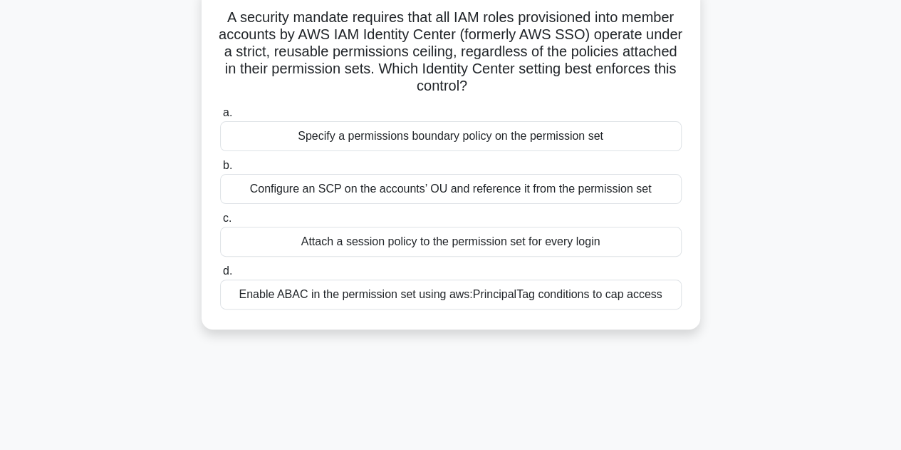
click at [647, 196] on div "Configure an SCP on the accounts’ OU and reference it from the permission set" at bounding box center [451, 189] width 462 height 30
click at [220, 170] on input "b. Configure an SCP on the accounts’ OU and reference it from the permission set" at bounding box center [220, 165] width 0 height 9
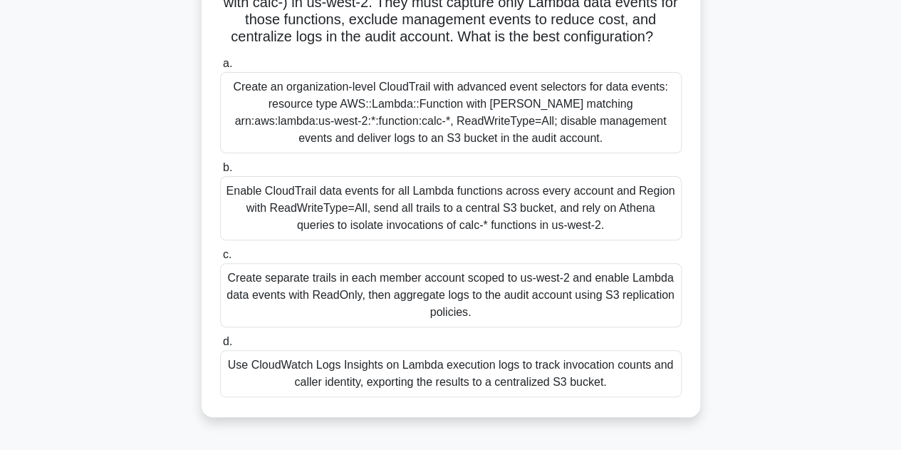
scroll to position [142, 0]
click at [600, 154] on div "Create an organization-level CloudTrail with advanced event selectors for data …" at bounding box center [451, 113] width 462 height 81
click at [220, 69] on input "a. Create an organization-level CloudTrail with advanced event selectors for da…" at bounding box center [220, 64] width 0 height 9
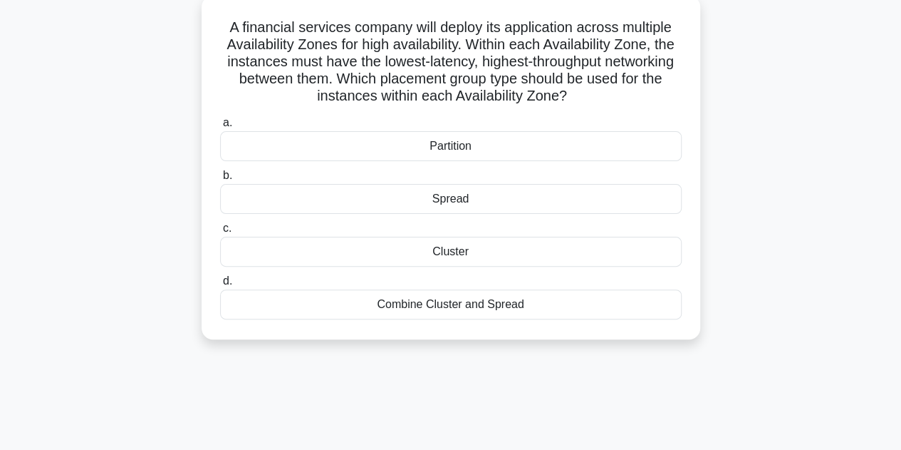
scroll to position [85, 0]
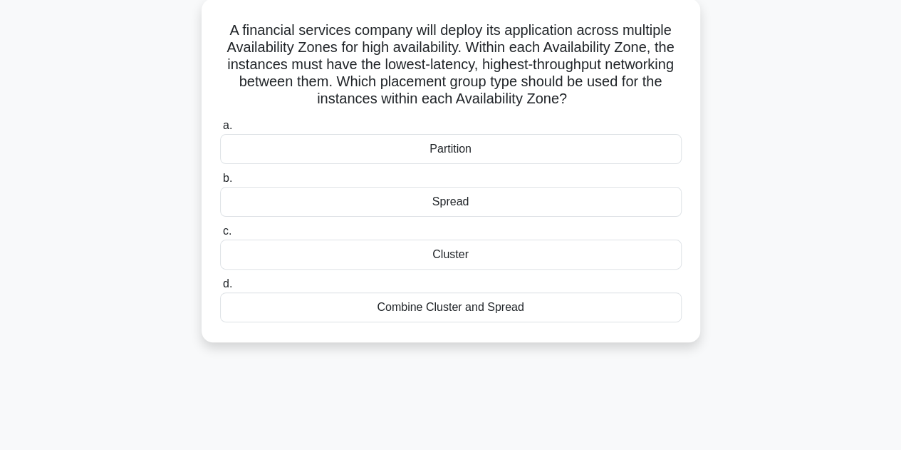
drag, startPoint x: 220, startPoint y: 28, endPoint x: 594, endPoint y: 352, distance: 495.0
click at [594, 352] on div "A financial services company will deploy its application across multiple Availa…" at bounding box center [451, 179] width 812 height 360
click at [797, 169] on div "A financial services company will deploy its application across multiple Availa…" at bounding box center [451, 179] width 812 height 360
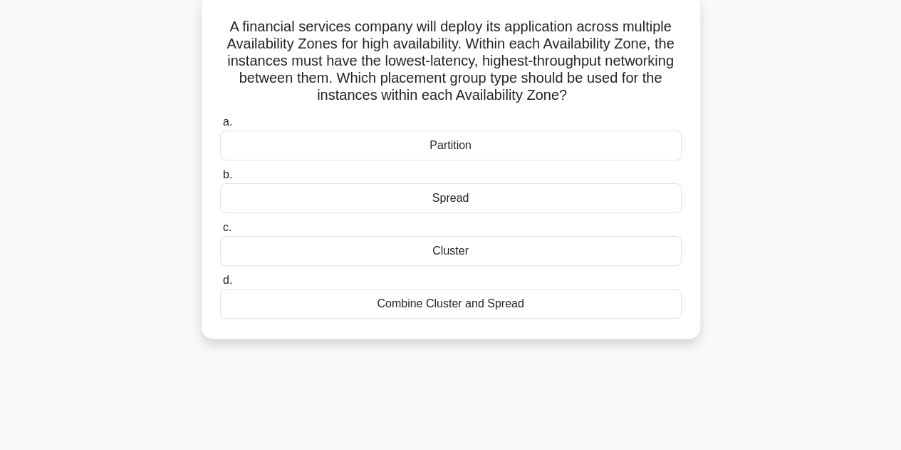
click at [554, 314] on div "Combine Cluster and Spread" at bounding box center [451, 304] width 462 height 30
click at [220, 285] on input "d. Combine Cluster and Spread" at bounding box center [220, 280] width 0 height 9
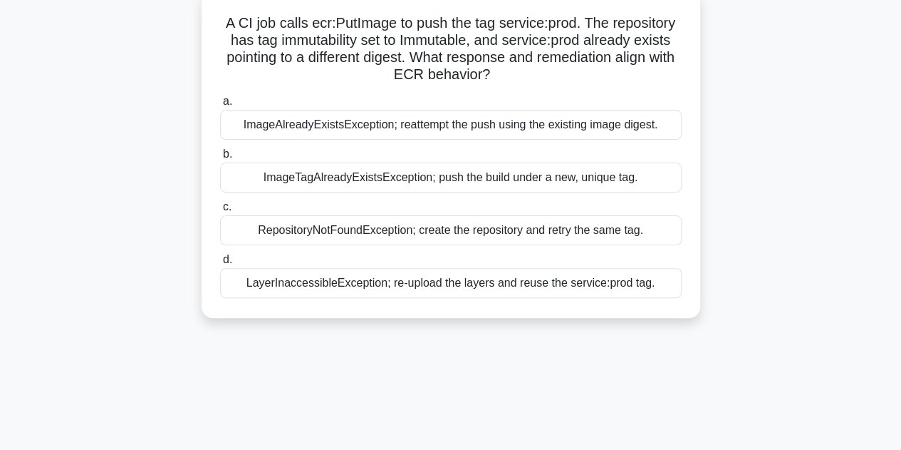
scroll to position [93, 0]
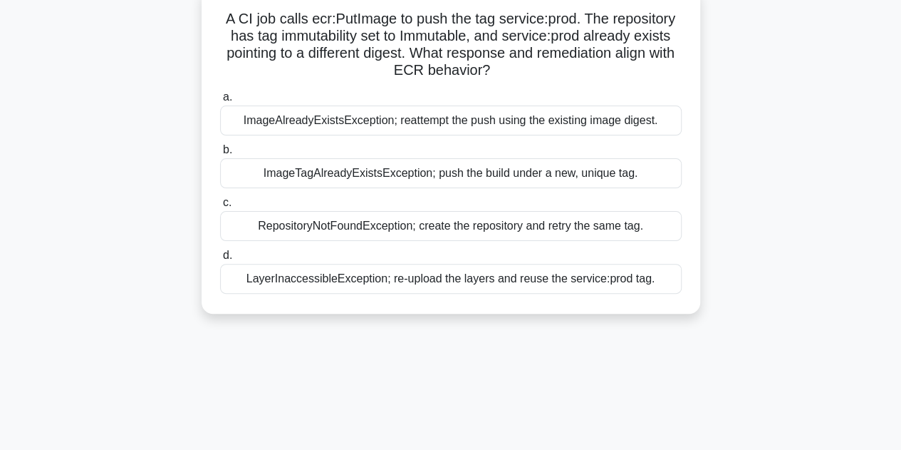
click at [595, 129] on div "ImageAlreadyExistsException; reattempt the push using the existing image digest." at bounding box center [451, 120] width 462 height 30
click at [220, 102] on input "a. ImageAlreadyExistsException; reattempt the push using the existing image dig…" at bounding box center [220, 97] width 0 height 9
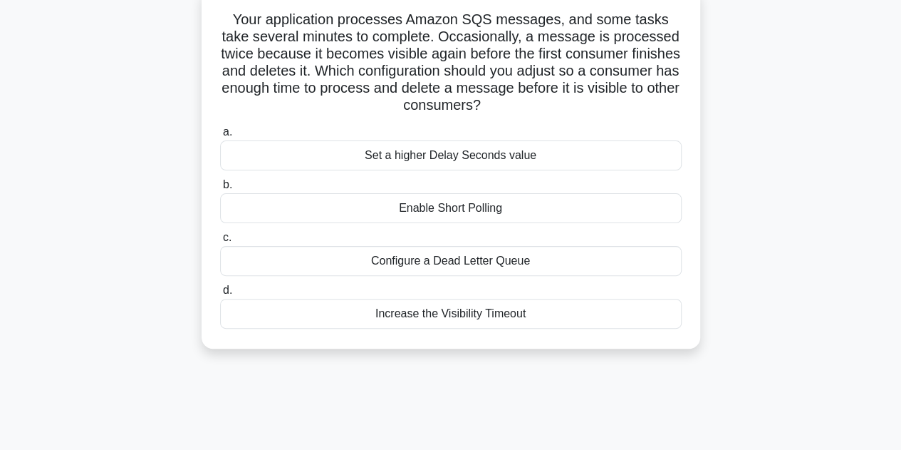
scroll to position [90, 0]
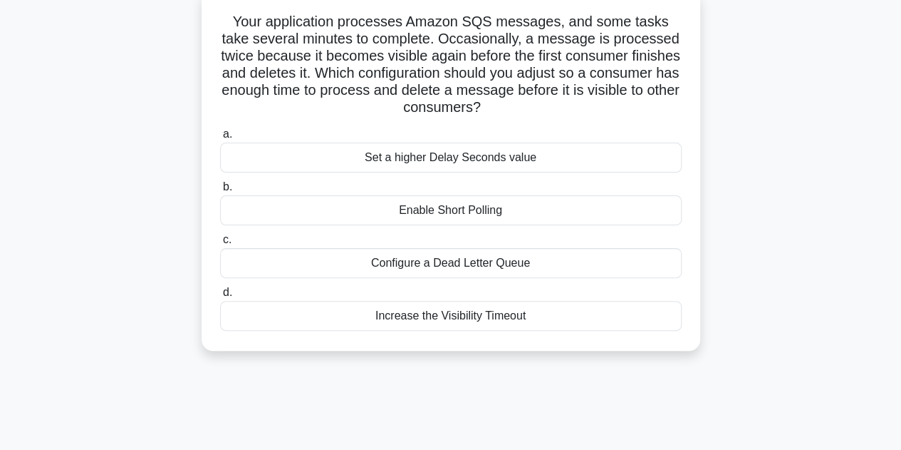
drag, startPoint x: 534, startPoint y: 317, endPoint x: 450, endPoint y: 318, distance: 84.8
click at [450, 318] on div "Increase the Visibility Timeout" at bounding box center [451, 316] width 462 height 30
click at [220, 297] on input "d. Increase the Visibility Timeout" at bounding box center [220, 292] width 0 height 9
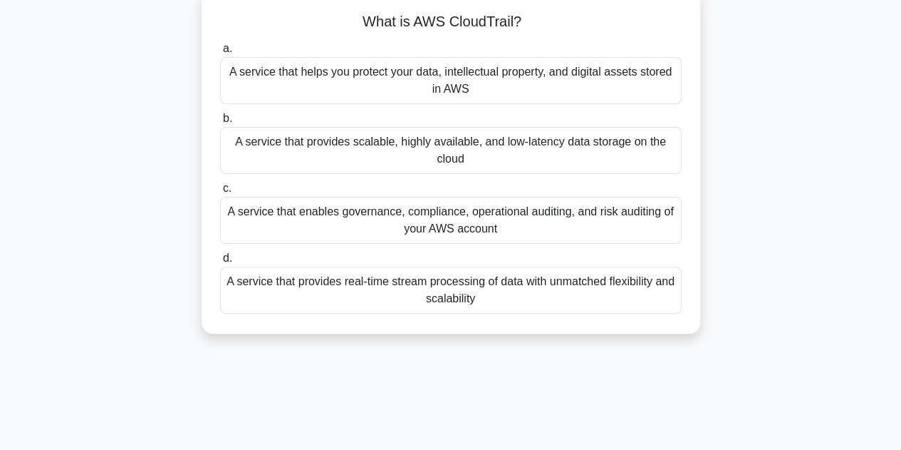
click at [624, 232] on div "A service that enables governance, compliance, operational auditing, and risk a…" at bounding box center [451, 220] width 462 height 47
click at [220, 193] on input "c. A service that enables governance, compliance, operational auditing, and ris…" at bounding box center [220, 188] width 0 height 9
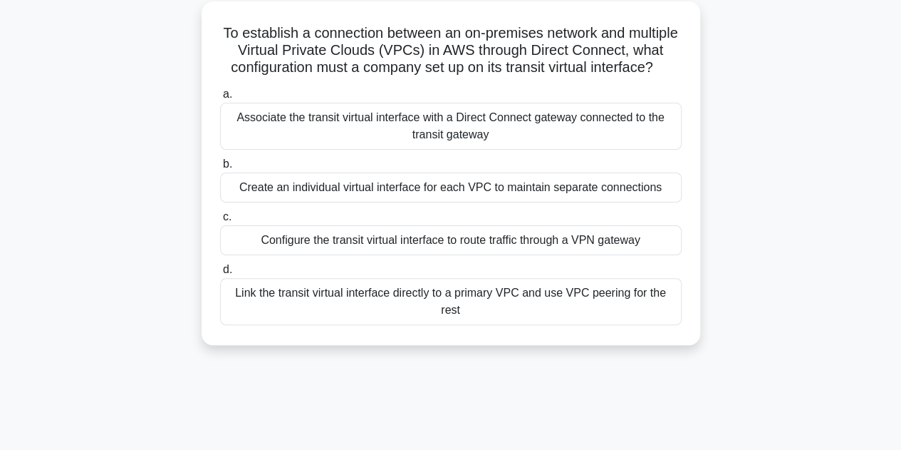
scroll to position [83, 0]
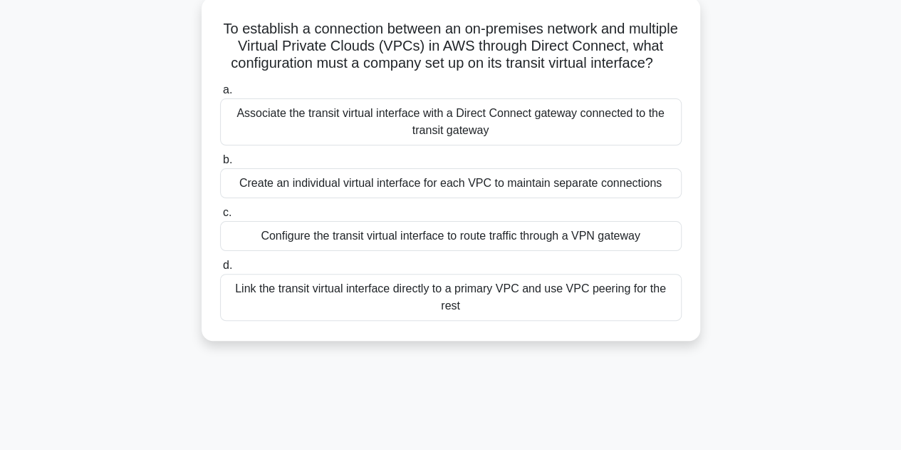
click at [605, 145] on div "Associate the transit virtual interface with a Direct Connect gateway connected…" at bounding box center [451, 121] width 462 height 47
click at [220, 95] on input "a. Associate the transit virtual interface with a Direct Connect gateway connec…" at bounding box center [220, 89] width 0 height 9
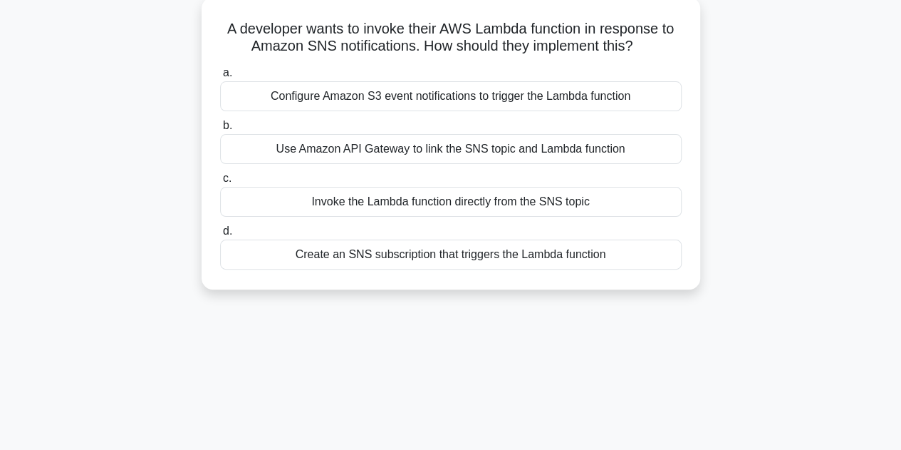
click at [618, 255] on div "Create an SNS subscription that triggers the Lambda function" at bounding box center [451, 254] width 462 height 30
click at [220, 236] on input "d. Create an SNS subscription that triggers the Lambda function" at bounding box center [220, 231] width 0 height 9
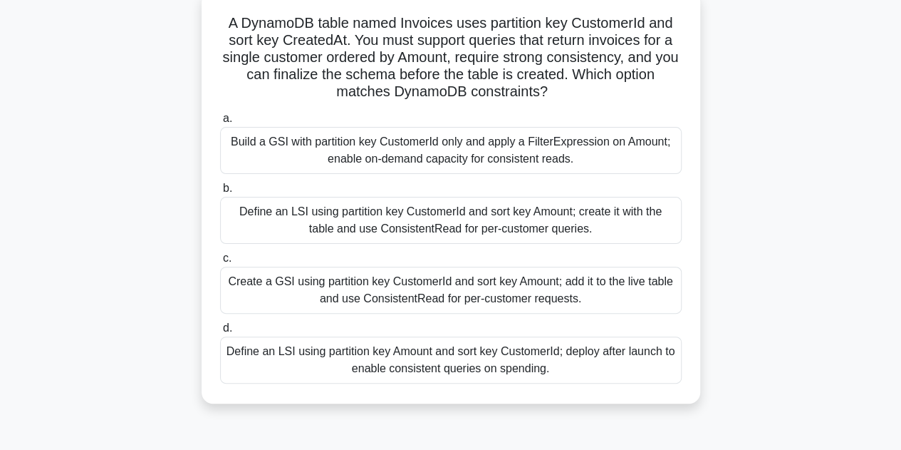
scroll to position [91, 0]
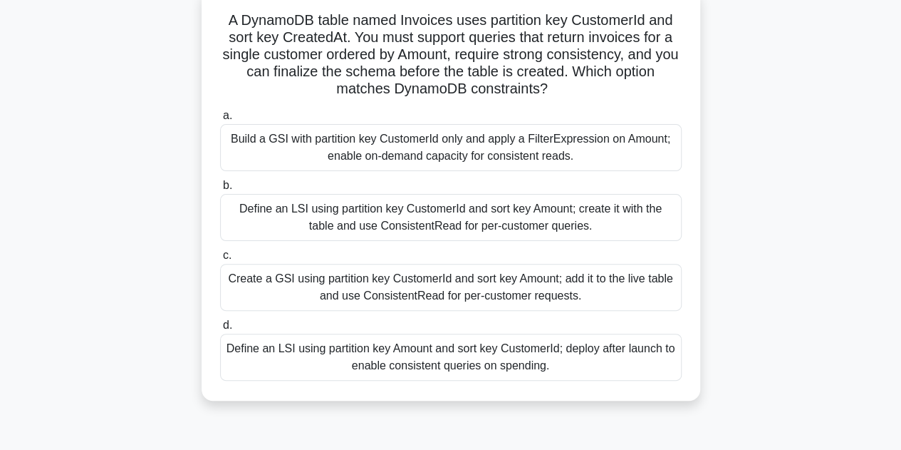
click at [569, 146] on div "Build a GSI with partition key CustomerId only and apply a FilterExpression on …" at bounding box center [451, 147] width 462 height 47
click at [220, 120] on input "a. Build a GSI with partition key CustomerId only and apply a FilterExpression …" at bounding box center [220, 115] width 0 height 9
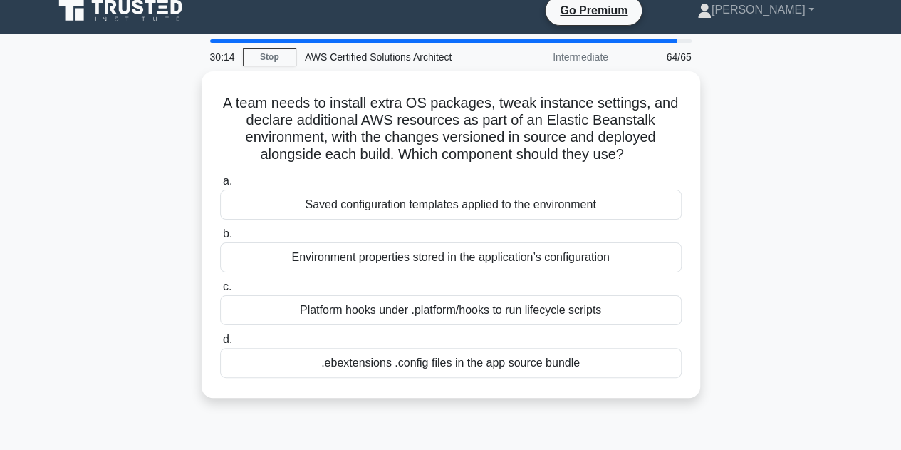
scroll to position [0, 0]
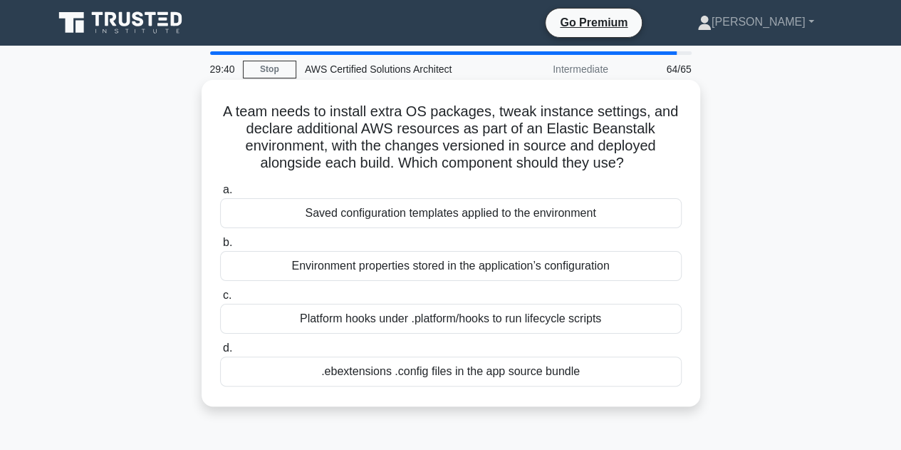
click at [282, 362] on div ".ebextensions .config files in the app source bundle" at bounding box center [451, 371] width 462 height 30
click at [220, 353] on input "d. .ebextensions .config files in the app source bundle" at bounding box center [220, 347] width 0 height 9
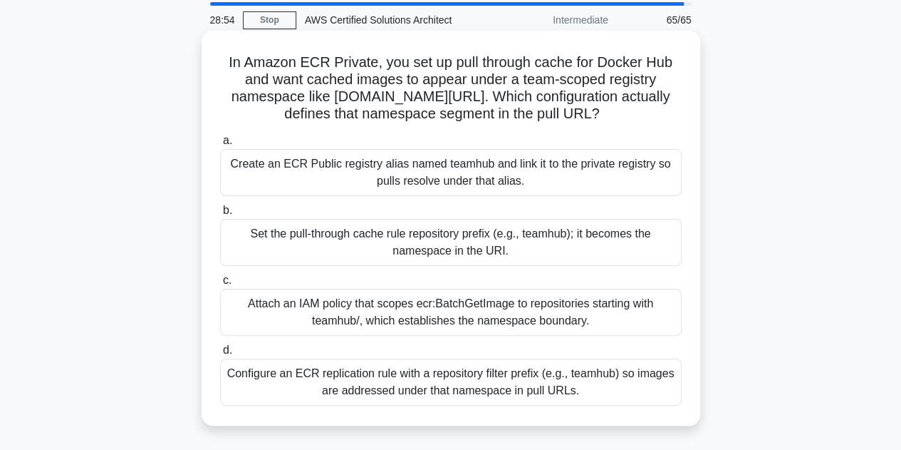
scroll to position [48, 0]
click at [447, 194] on div "Create an ECR Public registry alias named teamhub and link it to the private re…" at bounding box center [451, 173] width 462 height 47
click at [220, 146] on input "a. Create an ECR Public registry alias named teamhub and link it to the private…" at bounding box center [220, 141] width 0 height 9
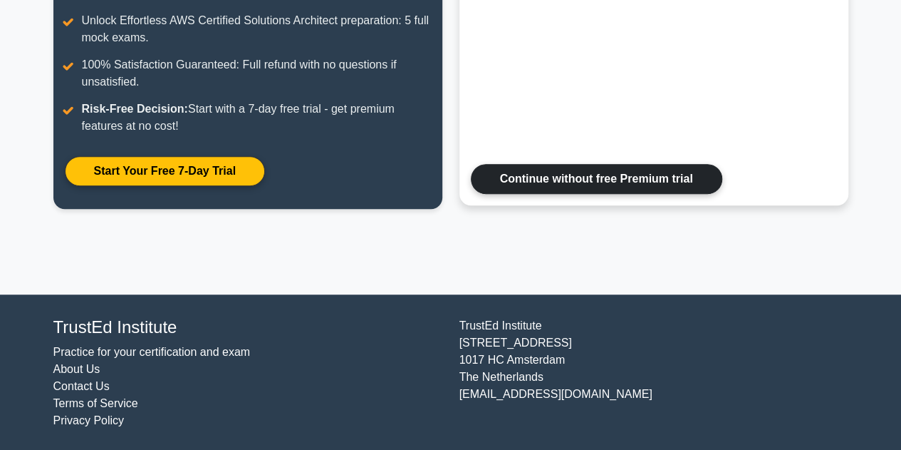
scroll to position [346, 0]
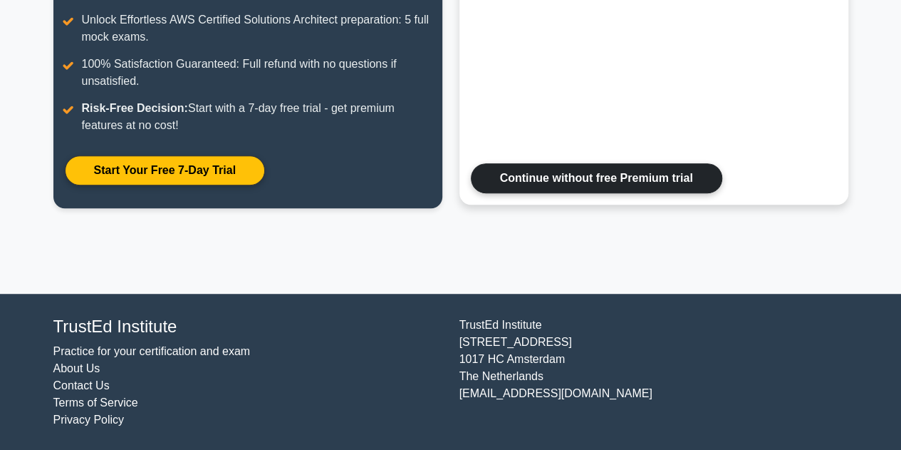
click at [596, 177] on link "Continue without free Premium trial" at bounding box center [596, 178] width 251 height 30
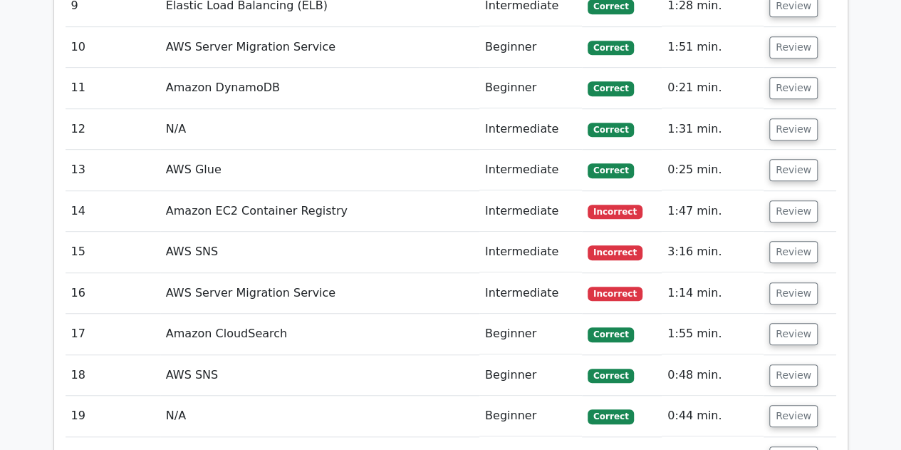
scroll to position [3080, 0]
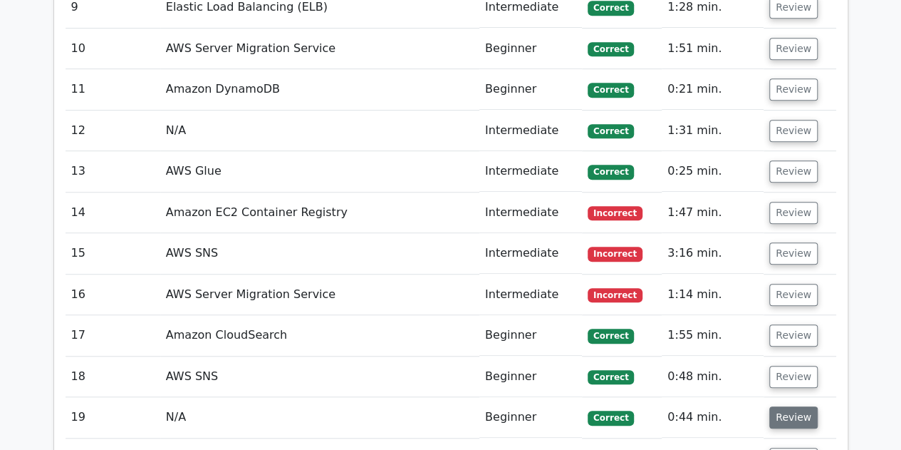
click at [776, 406] on button "Review" at bounding box center [793, 417] width 48 height 22
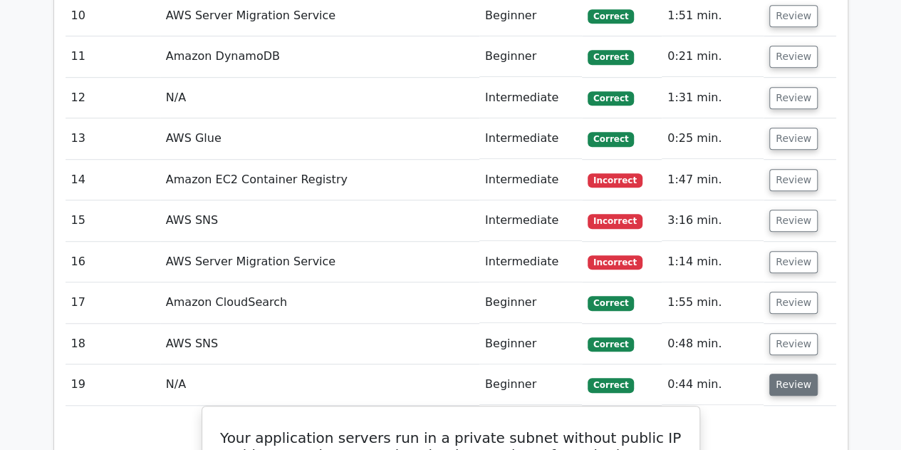
scroll to position [3112, 0]
click at [797, 374] on button "Review" at bounding box center [793, 385] width 48 height 22
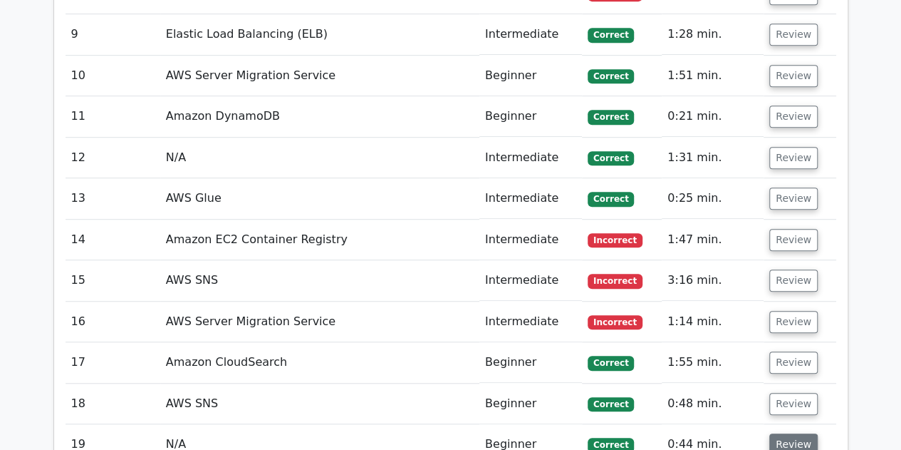
scroll to position [3052, 0]
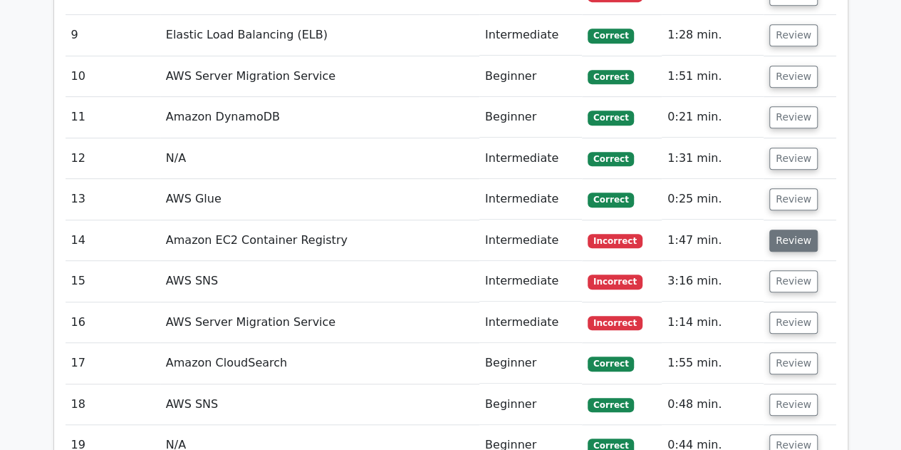
click at [799, 229] on button "Review" at bounding box center [793, 240] width 48 height 22
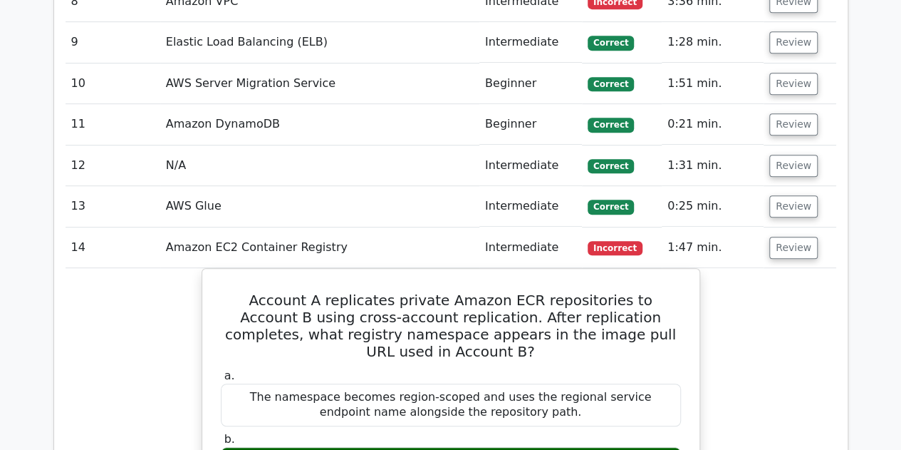
scroll to position [3044, 0]
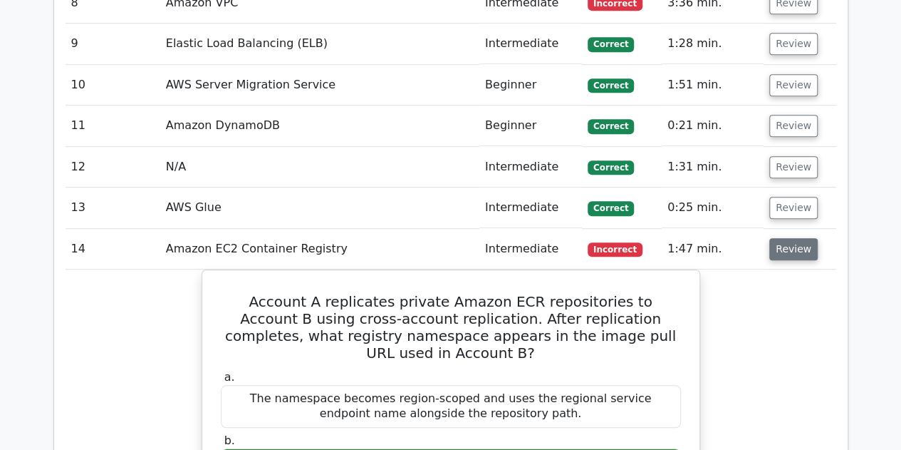
click at [805, 238] on button "Review" at bounding box center [793, 249] width 48 height 22
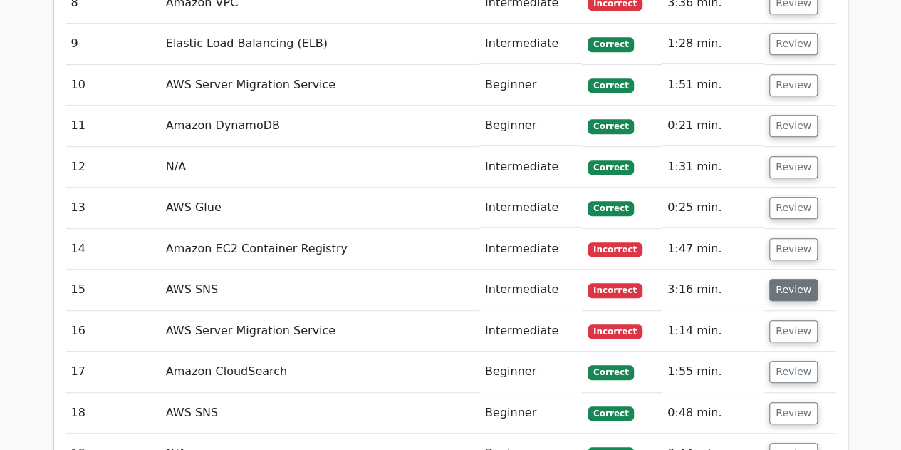
click at [795, 279] on button "Review" at bounding box center [793, 290] width 48 height 22
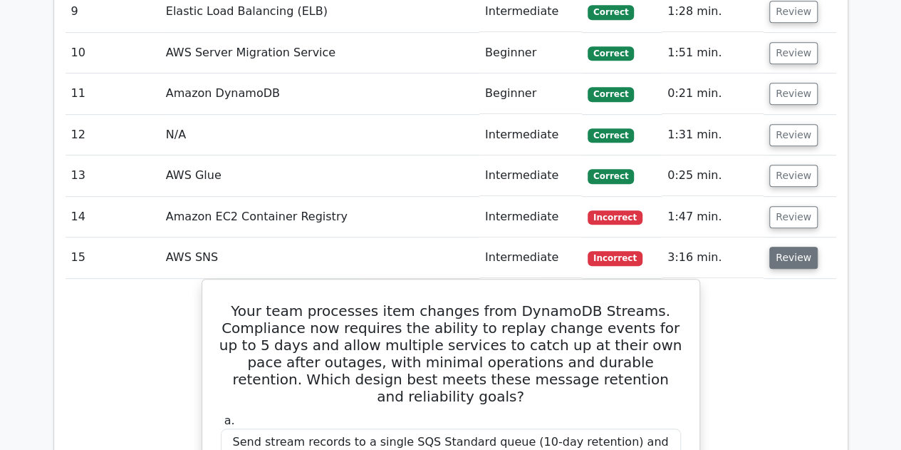
scroll to position [3073, 0]
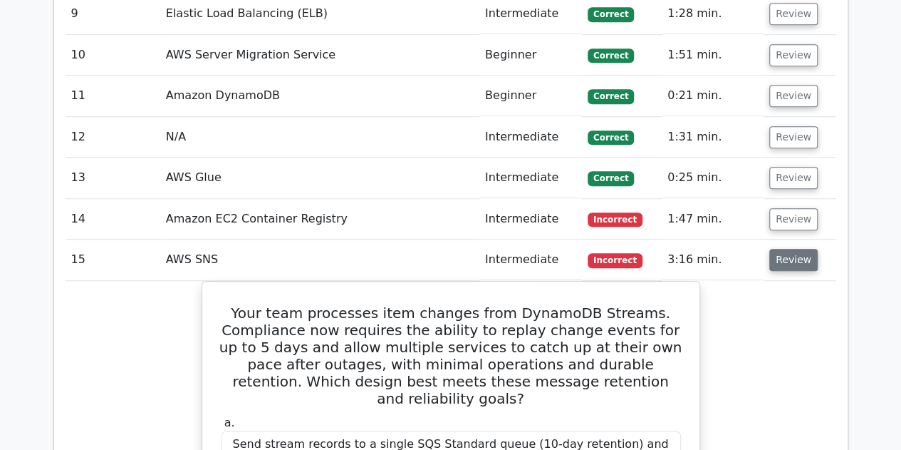
click at [794, 249] on button "Review" at bounding box center [793, 260] width 48 height 22
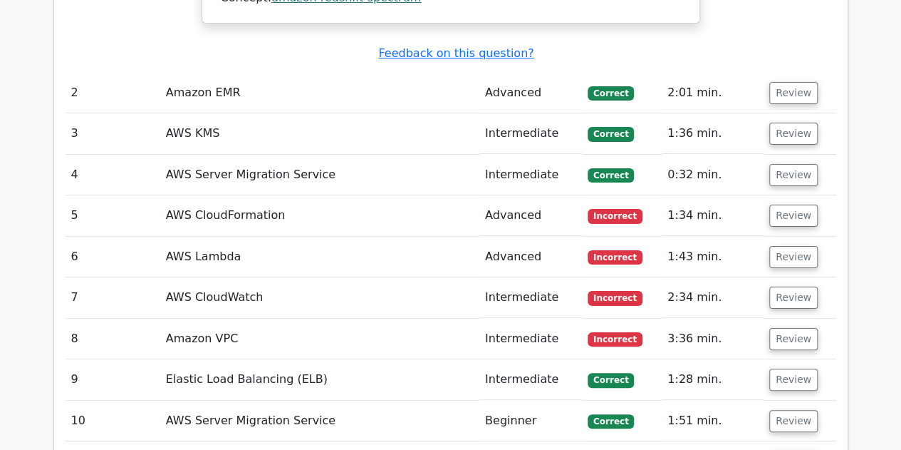
scroll to position [2655, 0]
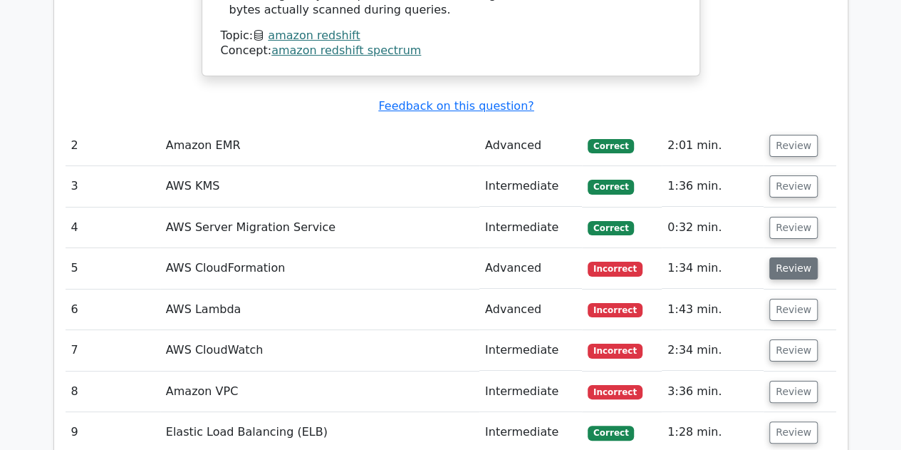
click at [792, 257] on button "Review" at bounding box center [793, 268] width 48 height 22
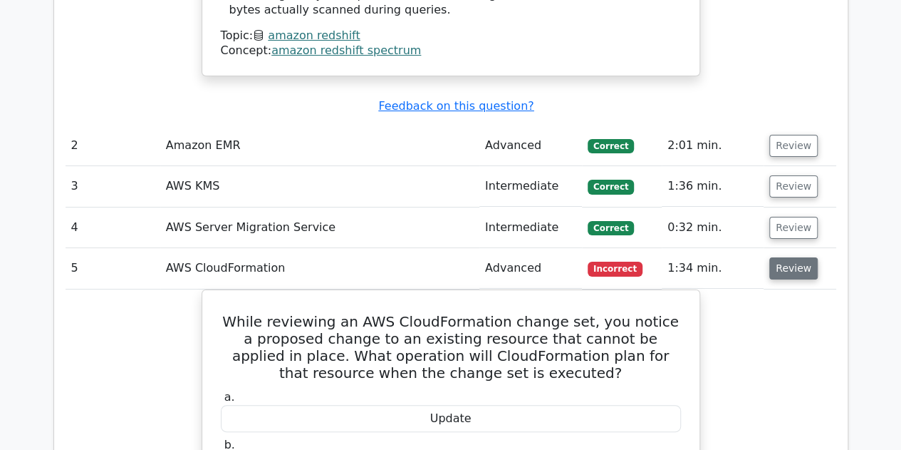
click at [792, 257] on button "Review" at bounding box center [793, 268] width 48 height 22
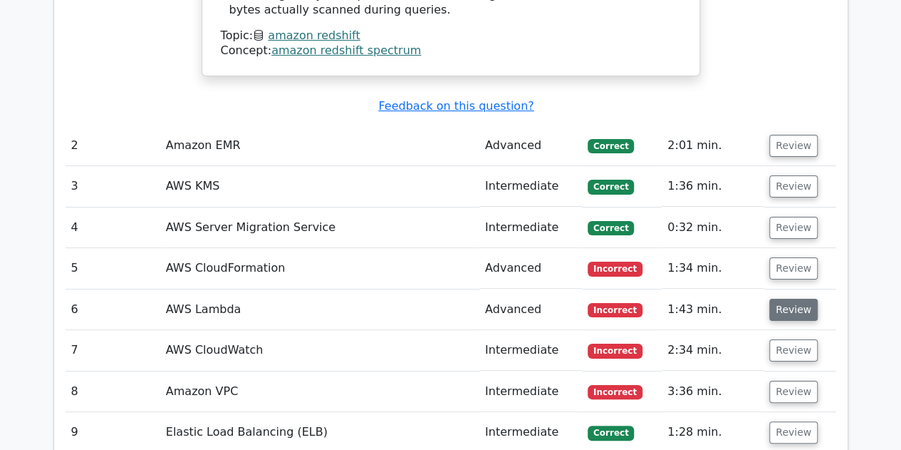
click at [791, 299] on button "Review" at bounding box center [793, 310] width 48 height 22
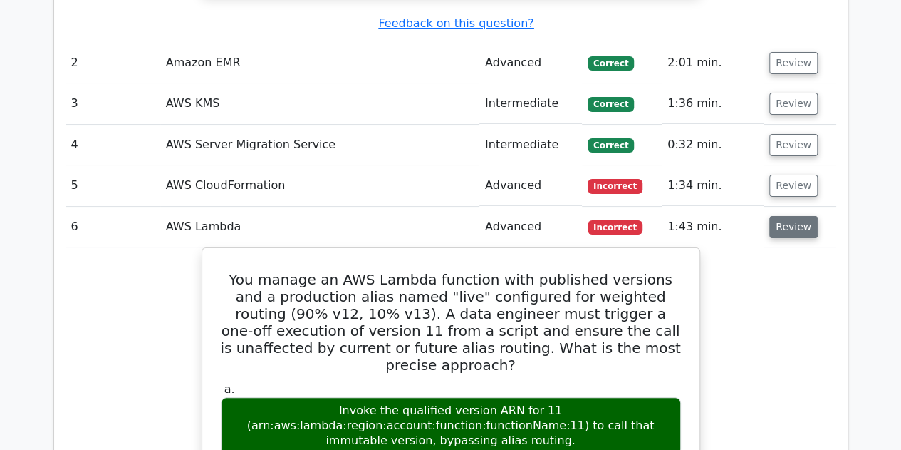
scroll to position [2715, 0]
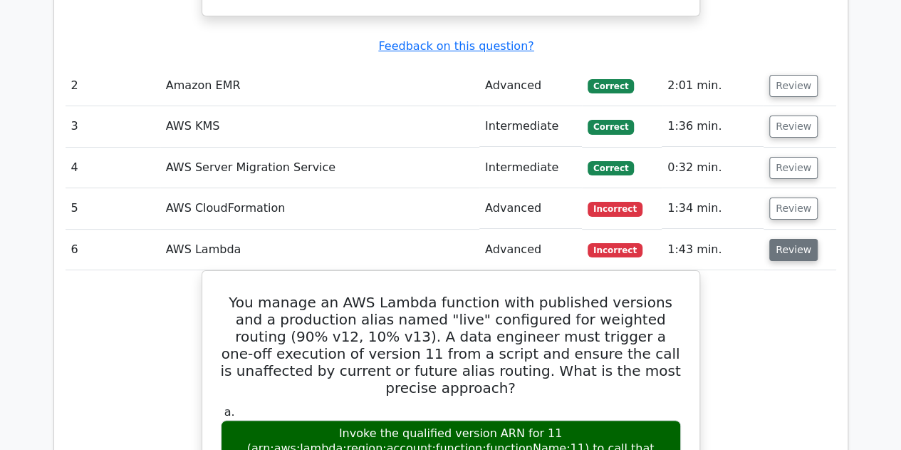
click at [791, 239] on button "Review" at bounding box center [793, 250] width 48 height 22
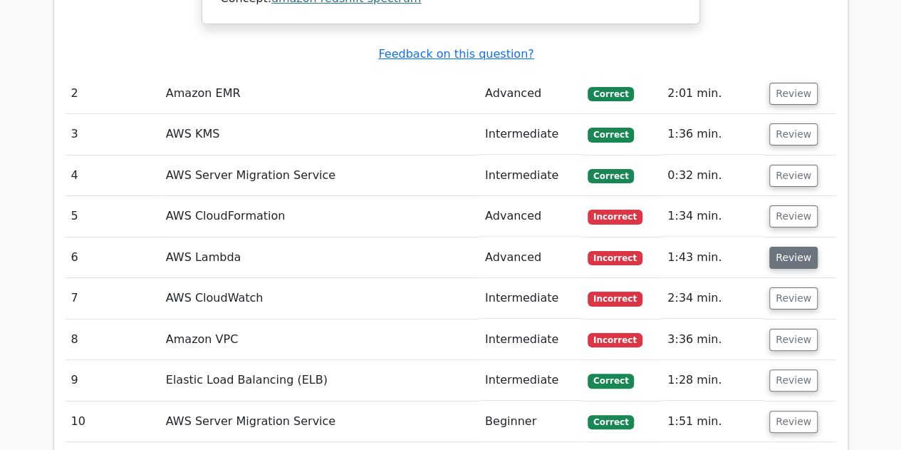
scroll to position [2707, 0]
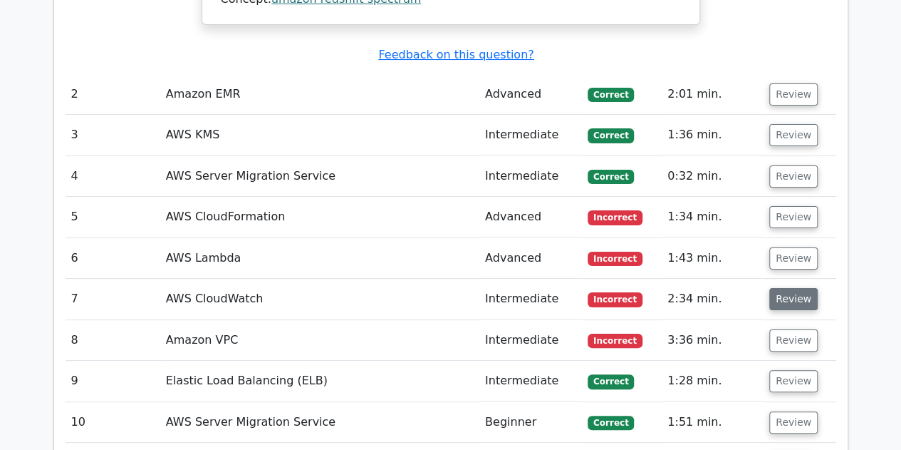
click at [791, 288] on button "Review" at bounding box center [793, 299] width 48 height 22
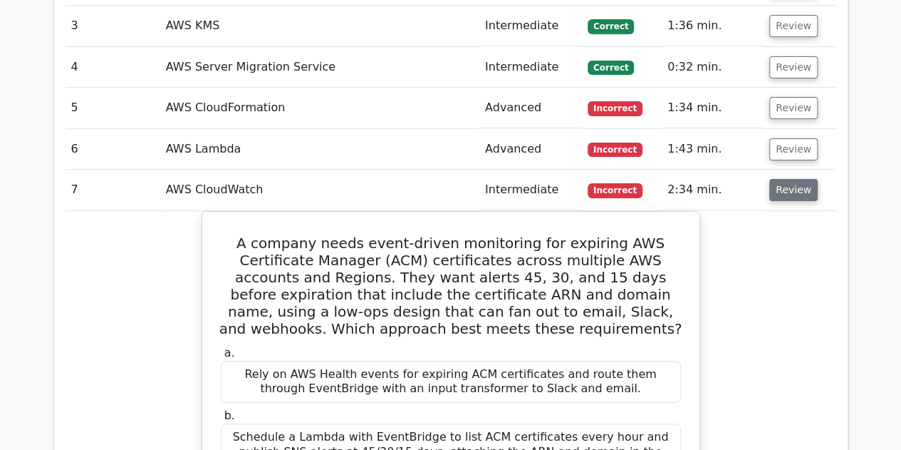
scroll to position [2809, 0]
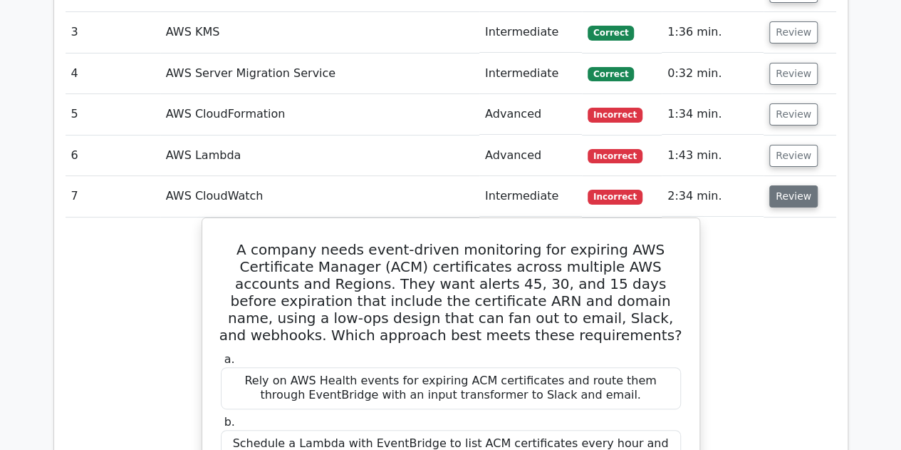
click at [794, 185] on button "Review" at bounding box center [793, 196] width 48 height 22
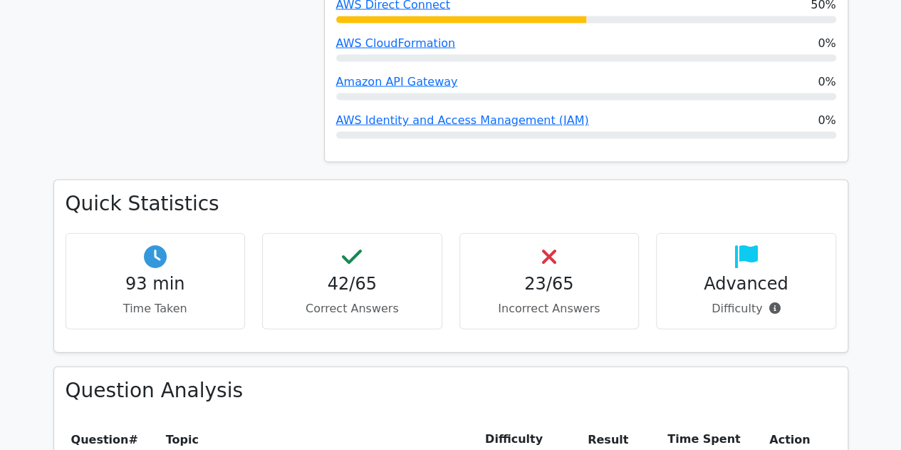
scroll to position [1483, 0]
